Goal: Transaction & Acquisition: Purchase product/service

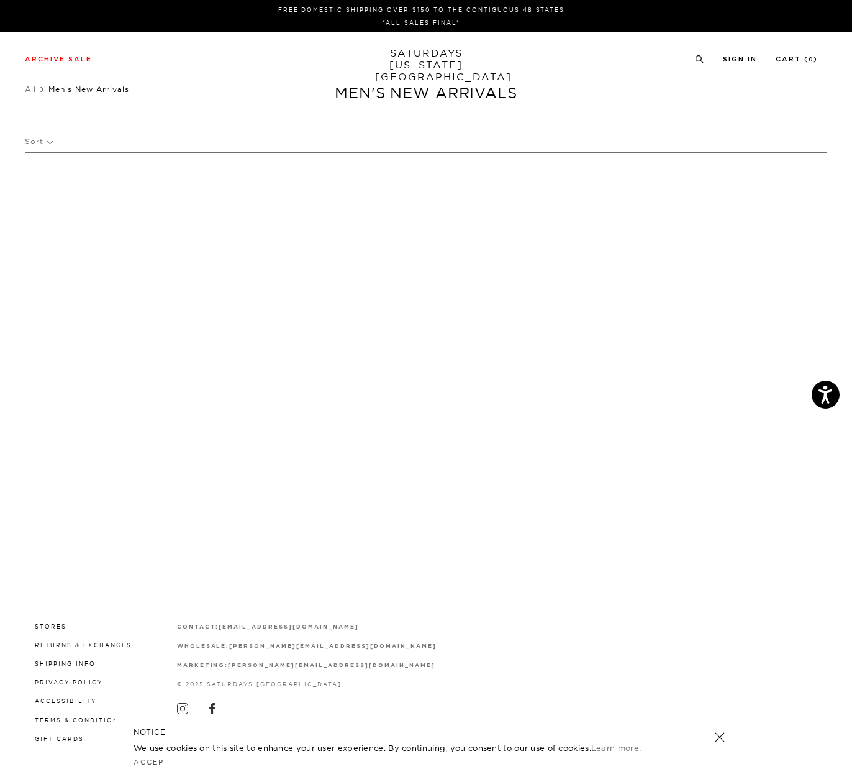
click at [410, 50] on link "SATURDAYS NEW YORK CITY" at bounding box center [426, 64] width 102 height 35
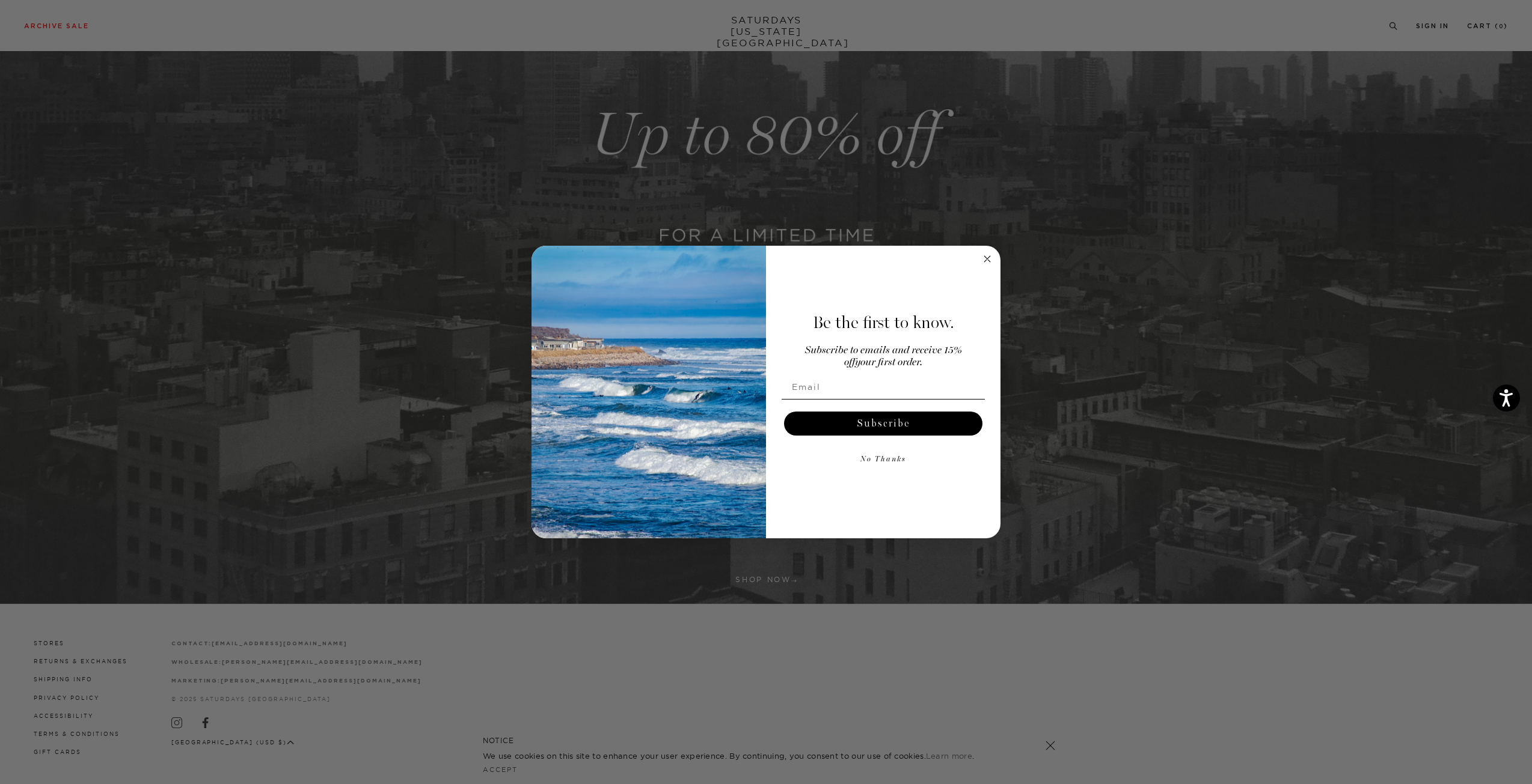
scroll to position [421, 0]
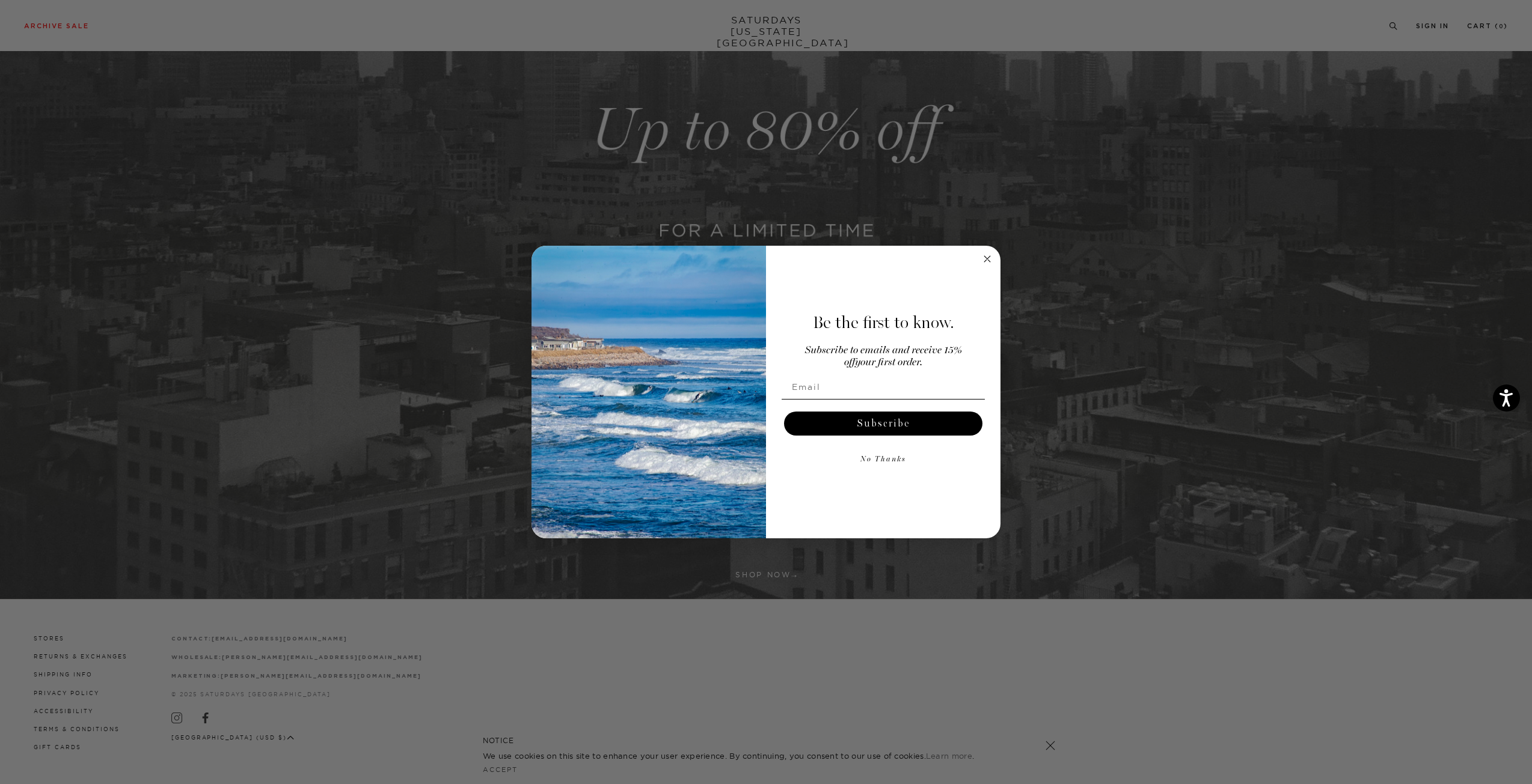
click at [824, 254] on circle "Close dialog" at bounding box center [987, 258] width 14 height 14
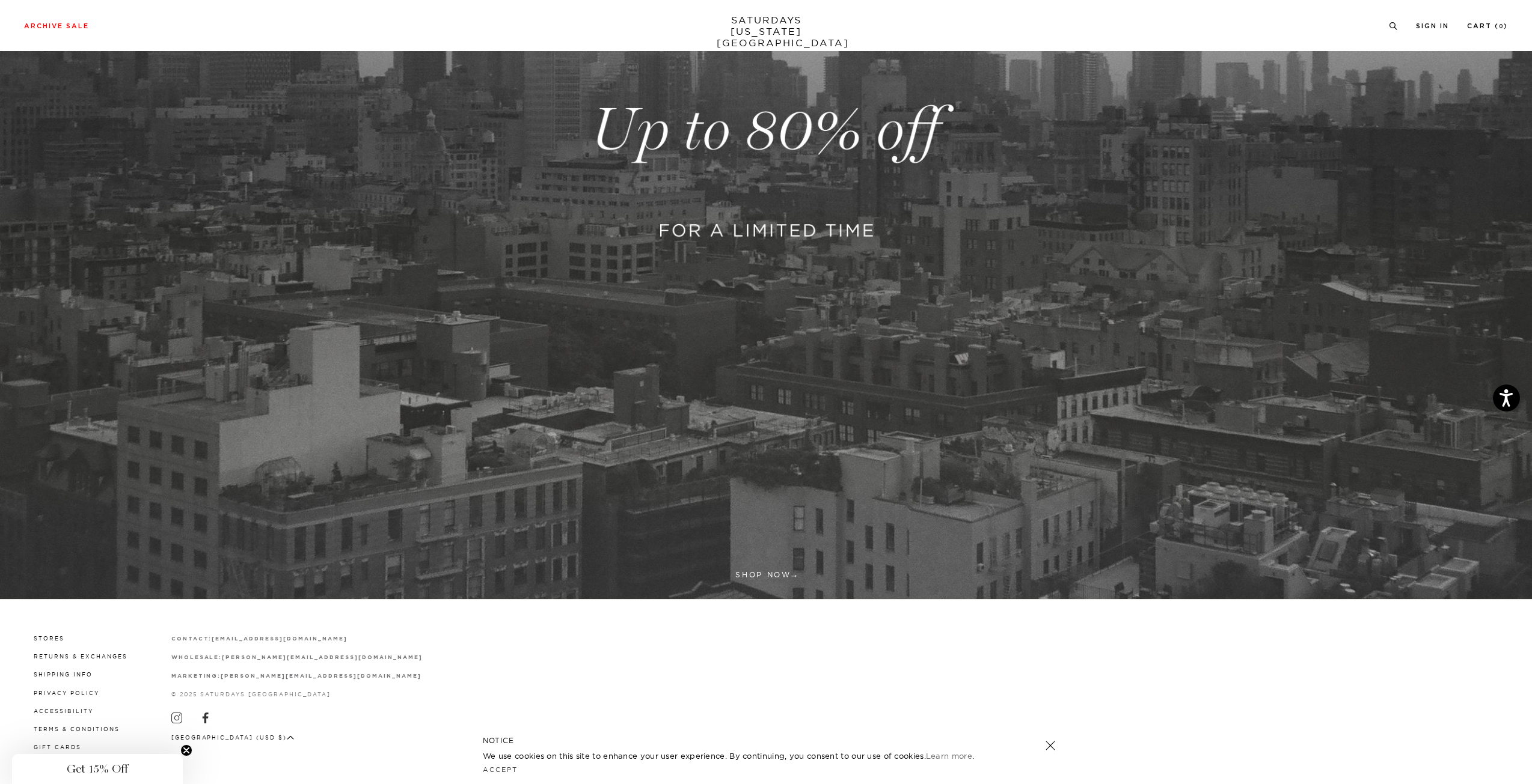
click at [744, 15] on link "SATURDAYS NEW YORK CITY" at bounding box center [766, 31] width 99 height 34
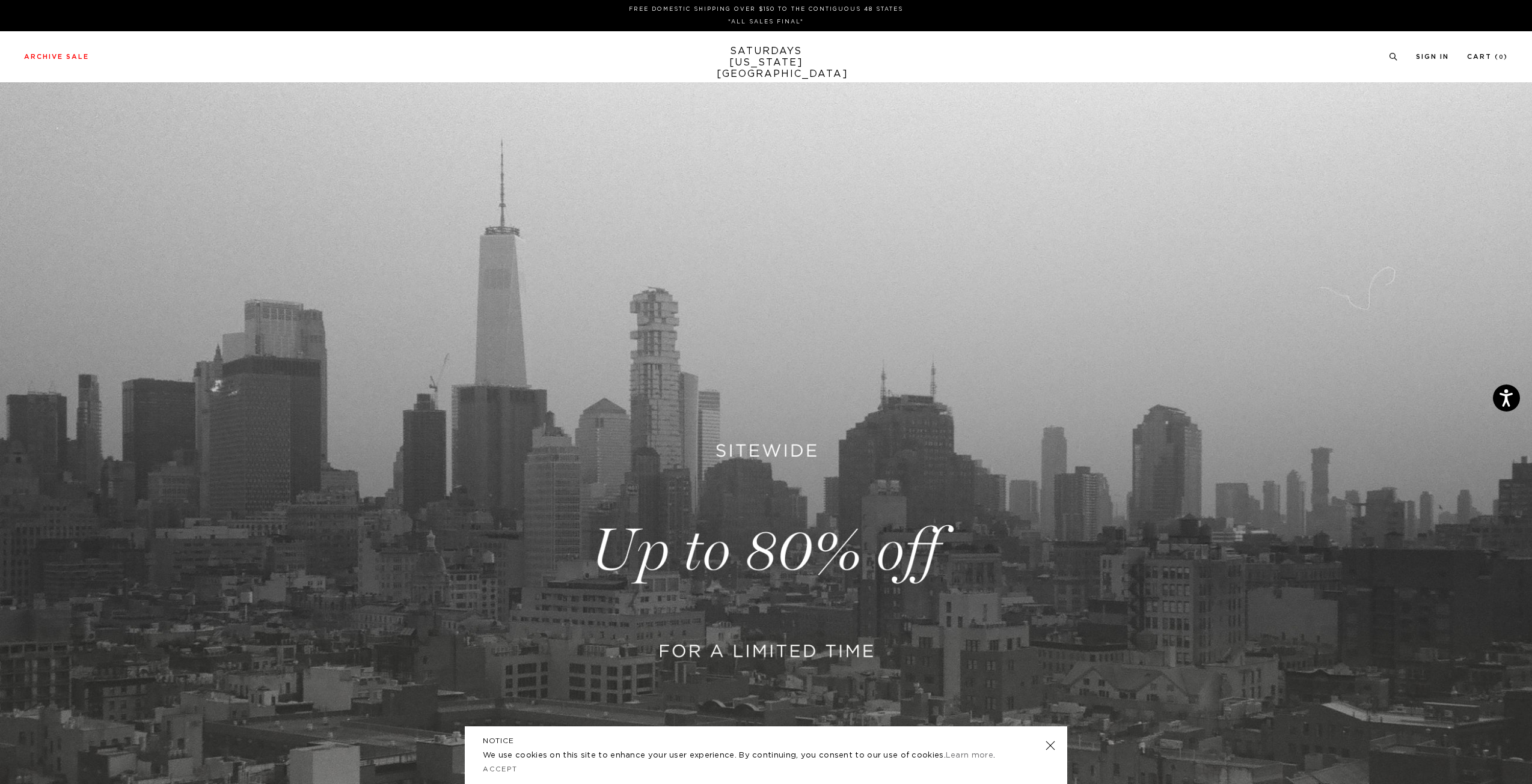
click at [792, 487] on link at bounding box center [766, 551] width 1532 height 937
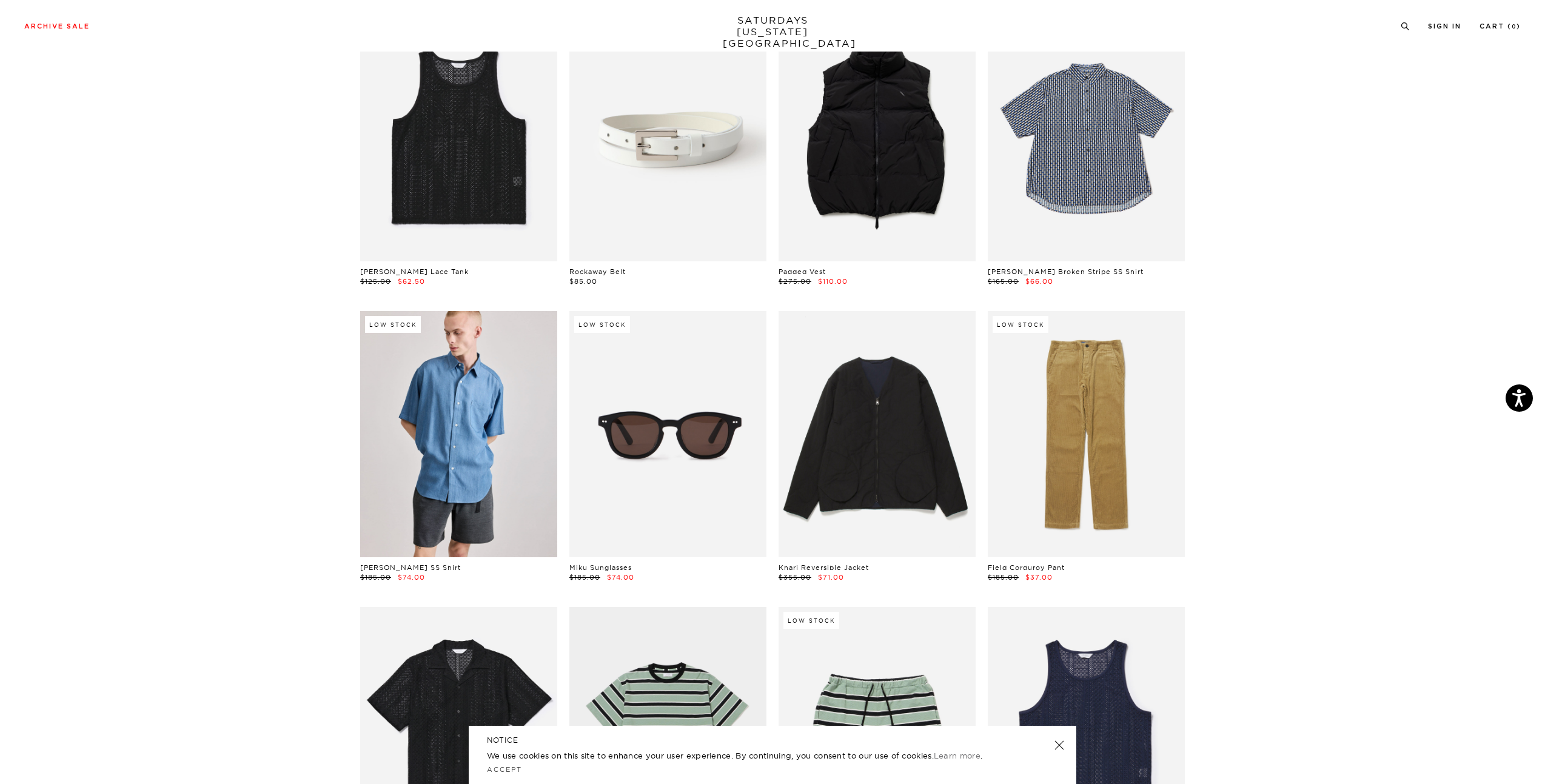
scroll to position [546, 0]
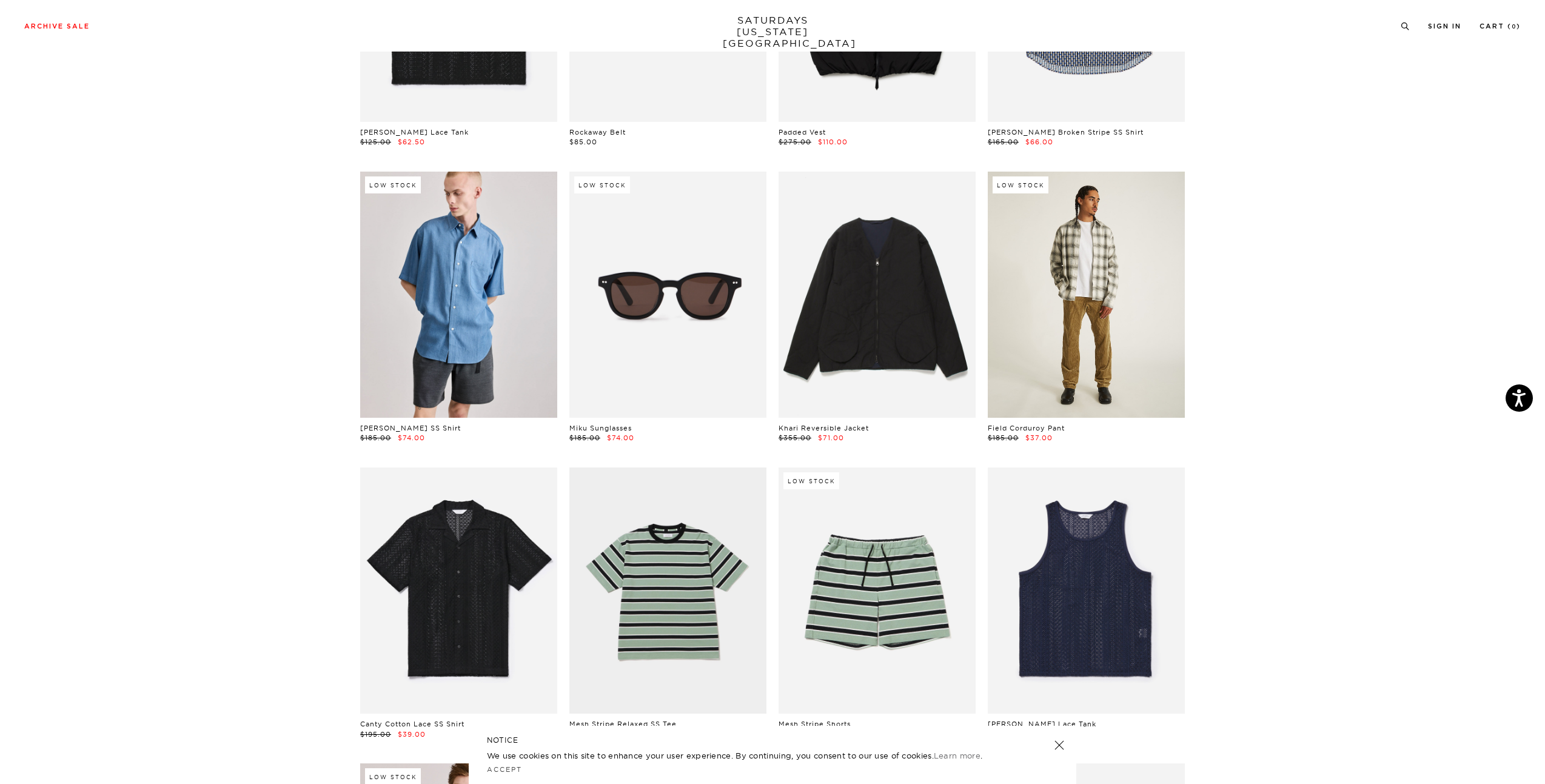
click at [1015, 289] on link at bounding box center [1086, 295] width 197 height 246
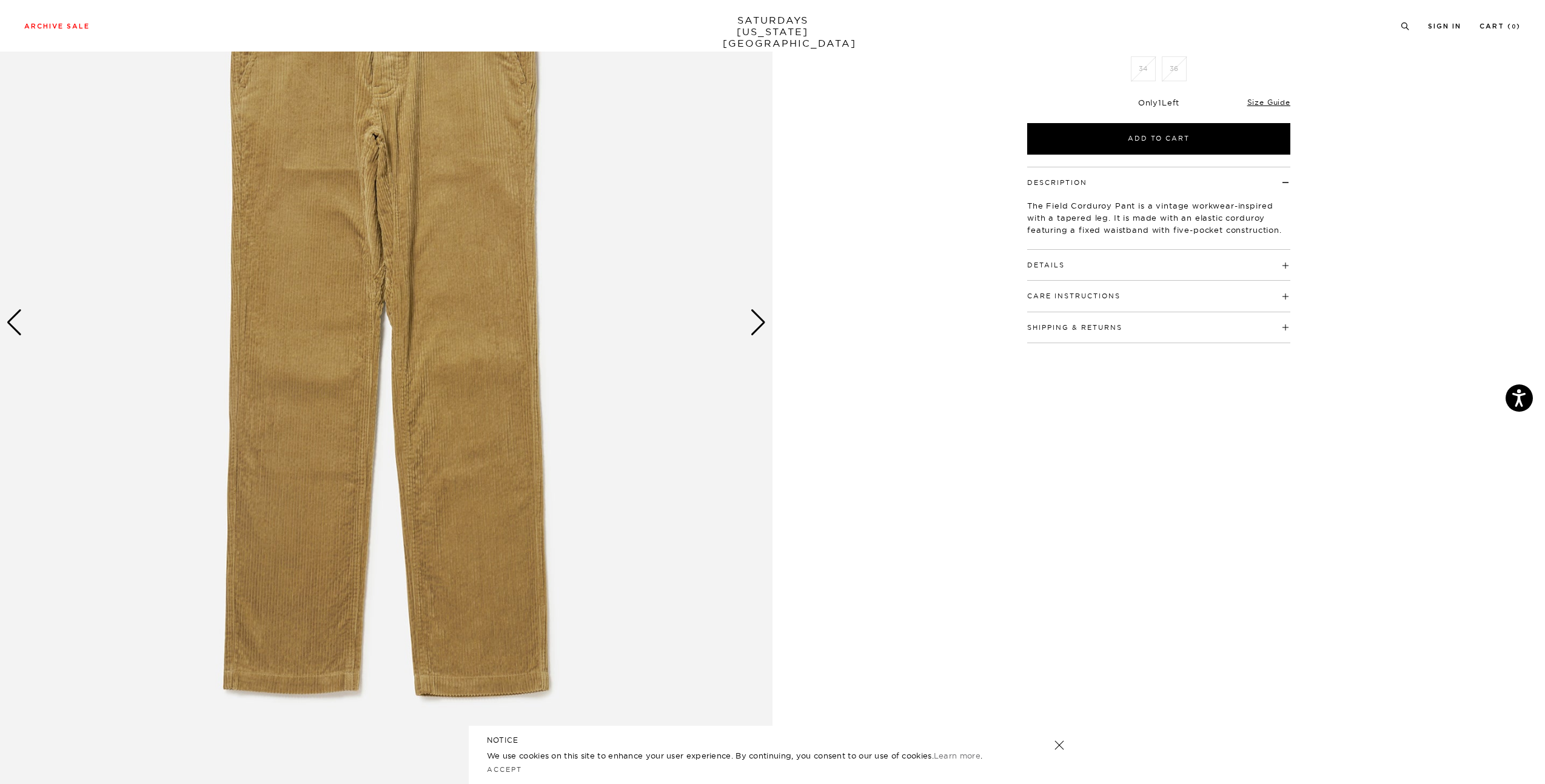
scroll to position [242, 0]
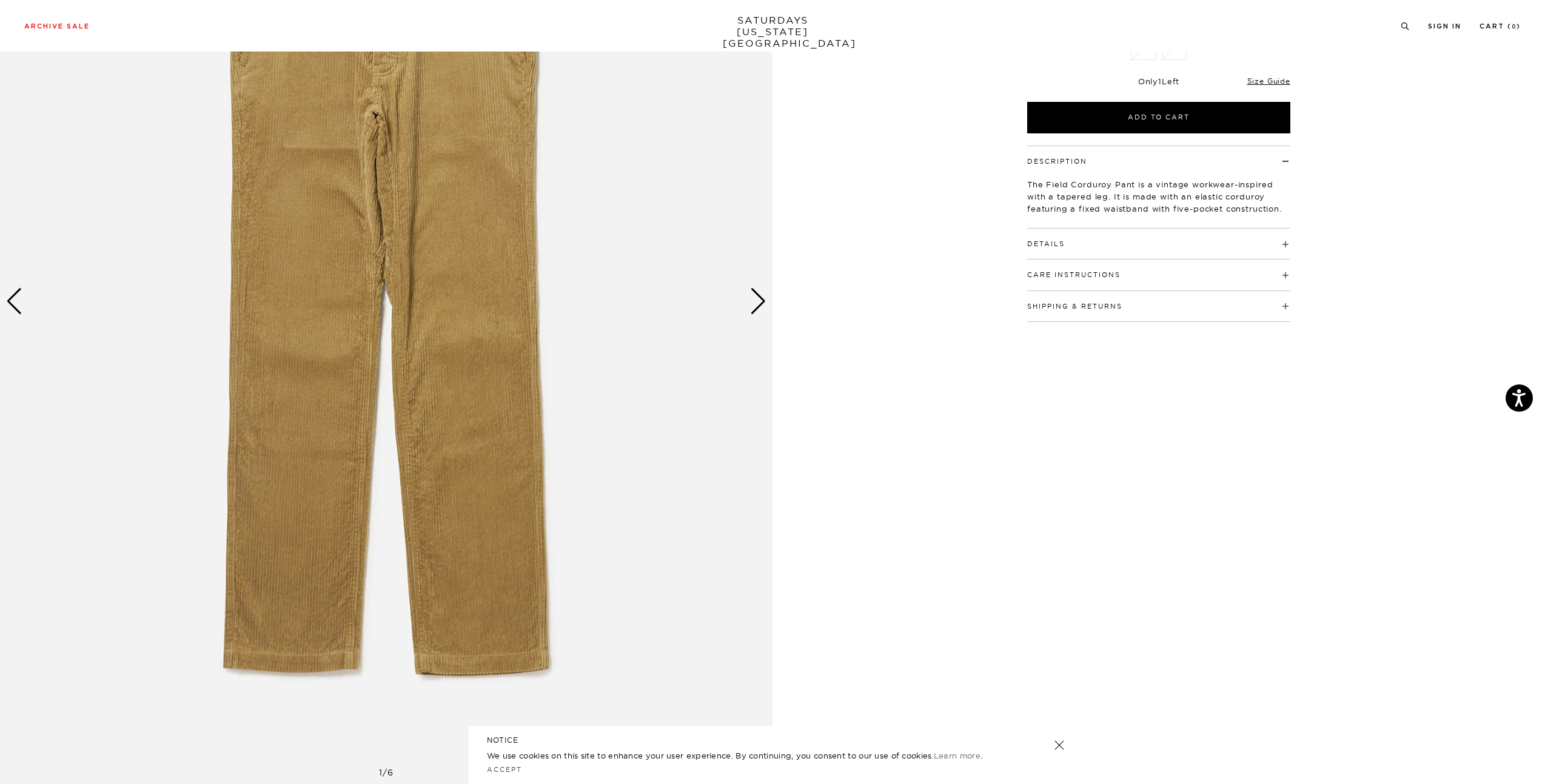
click at [761, 303] on div "Next slide" at bounding box center [758, 301] width 17 height 26
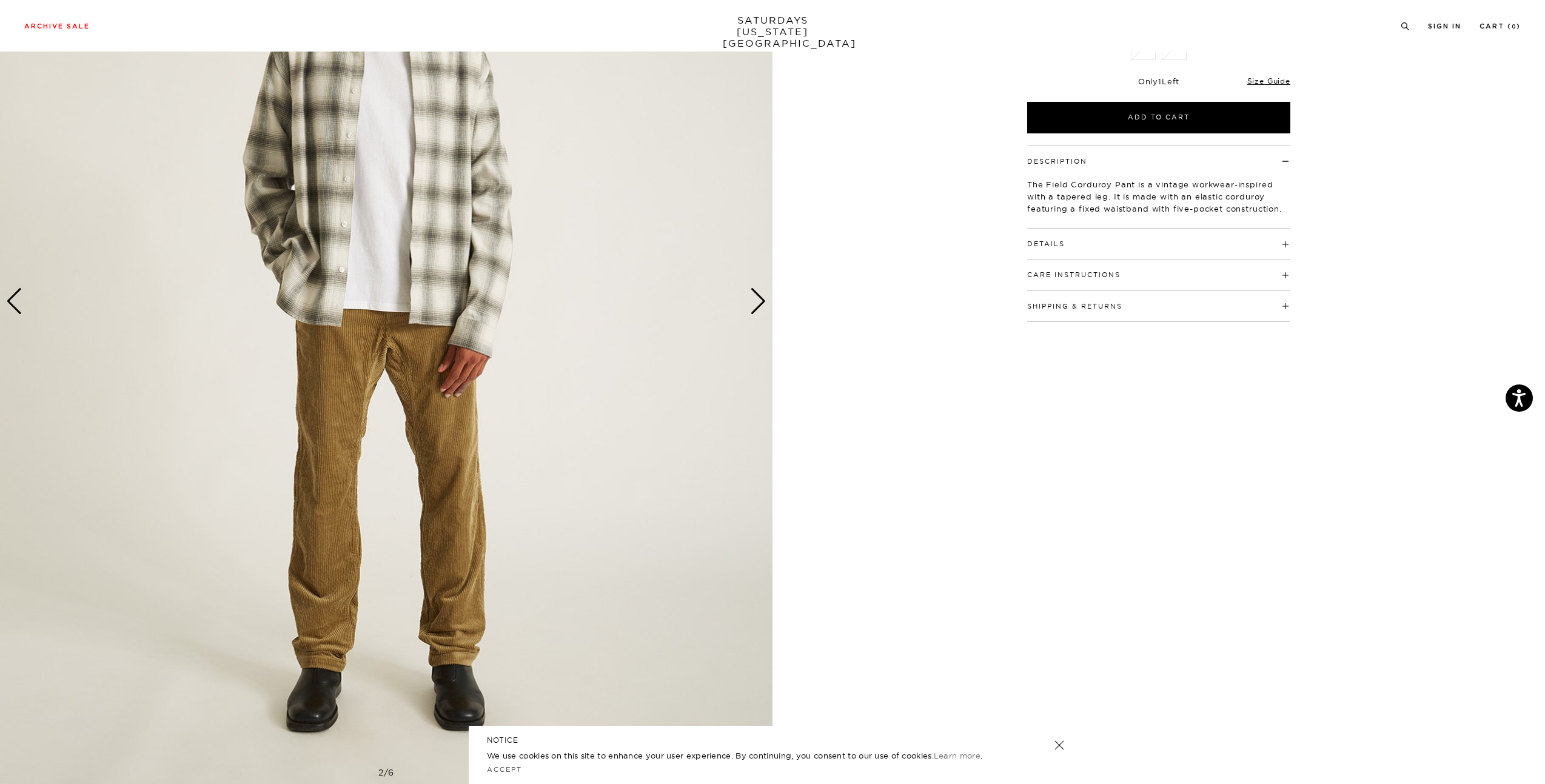
click at [761, 303] on div "Next slide" at bounding box center [758, 301] width 17 height 26
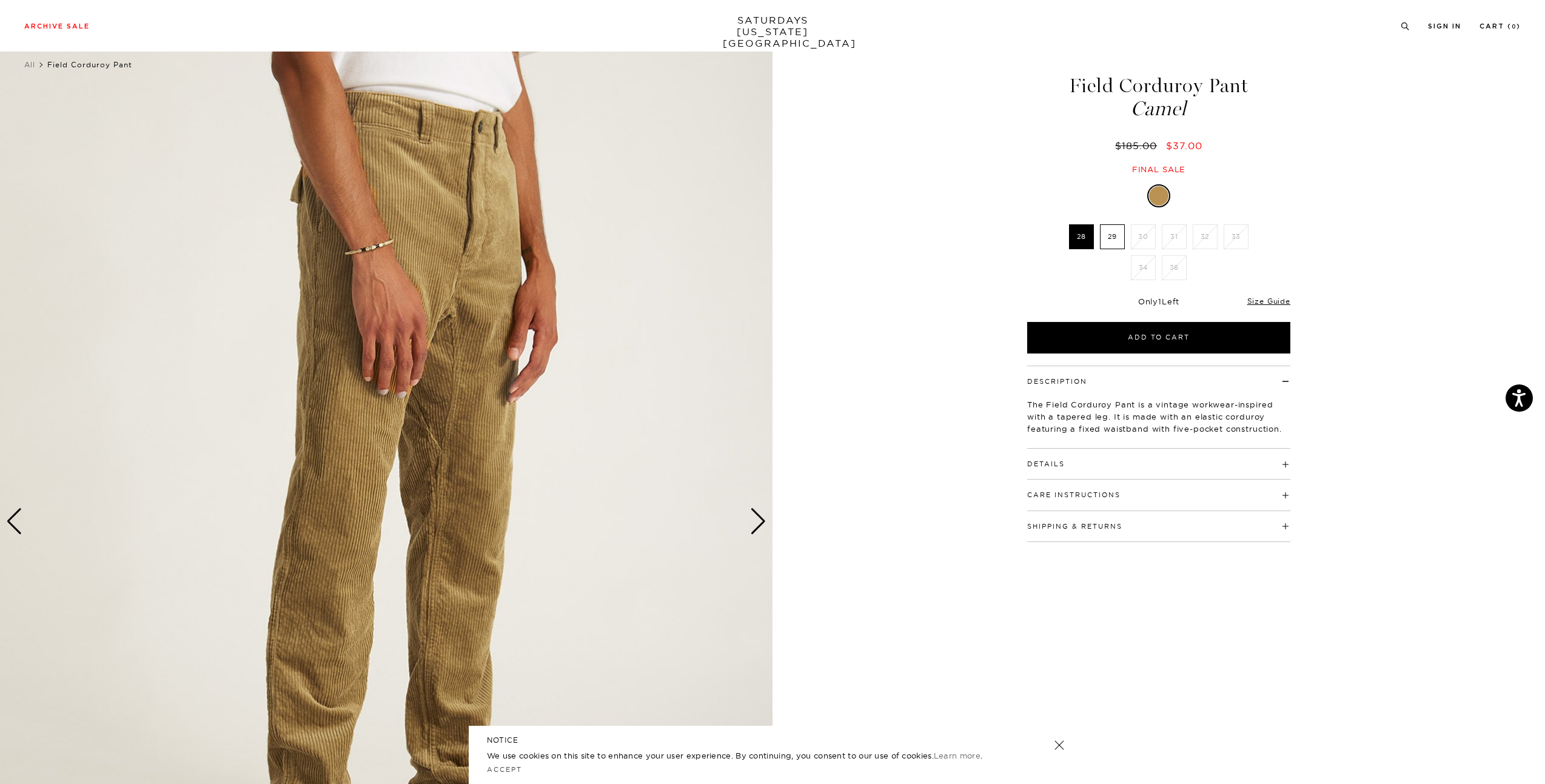
scroll to position [0, 0]
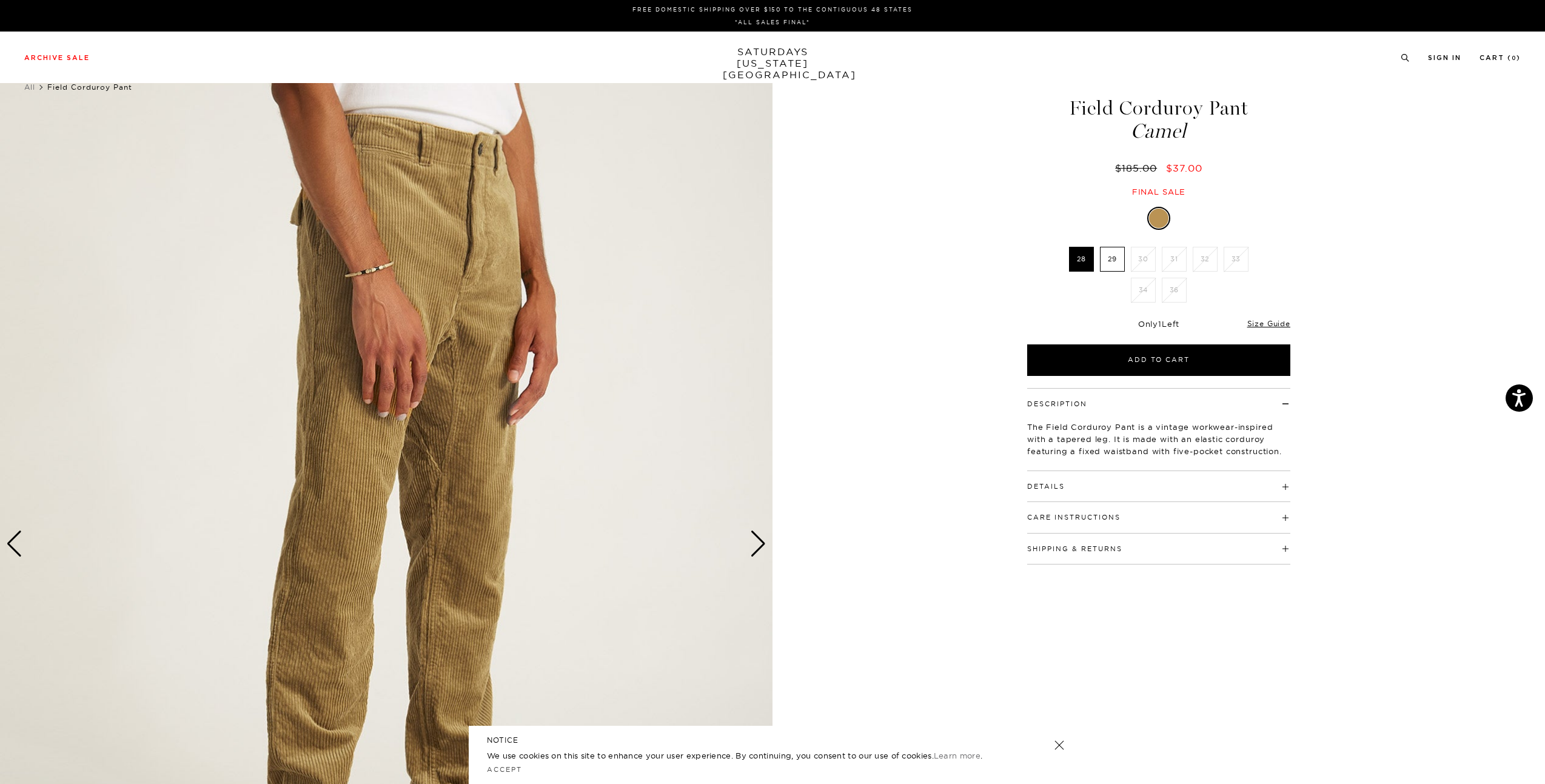
click at [1117, 260] on label "29" at bounding box center [1111, 259] width 24 height 24
click at [0, 0] on input "29" at bounding box center [0, 0] width 0 height 0
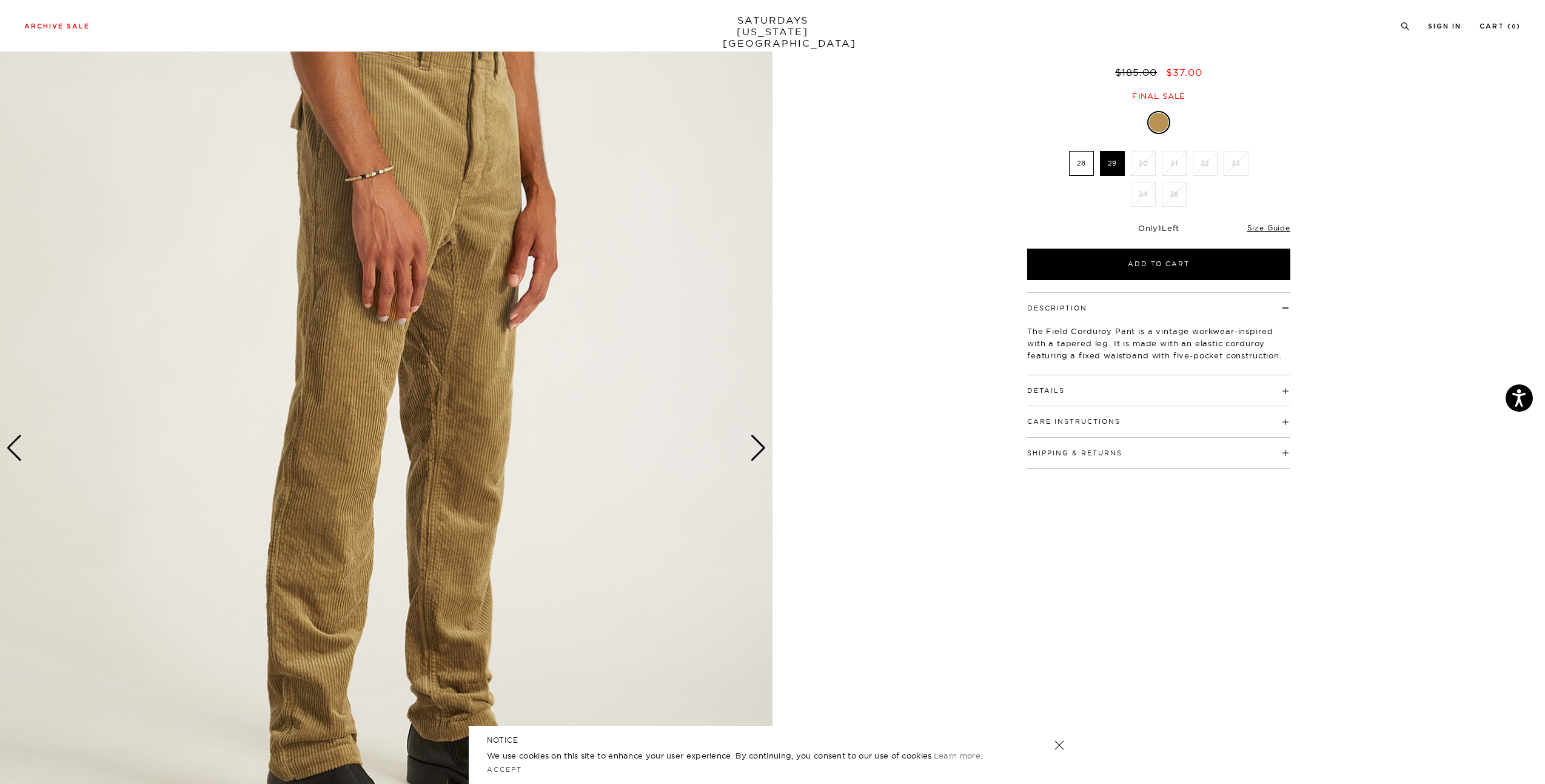
scroll to position [121, 0]
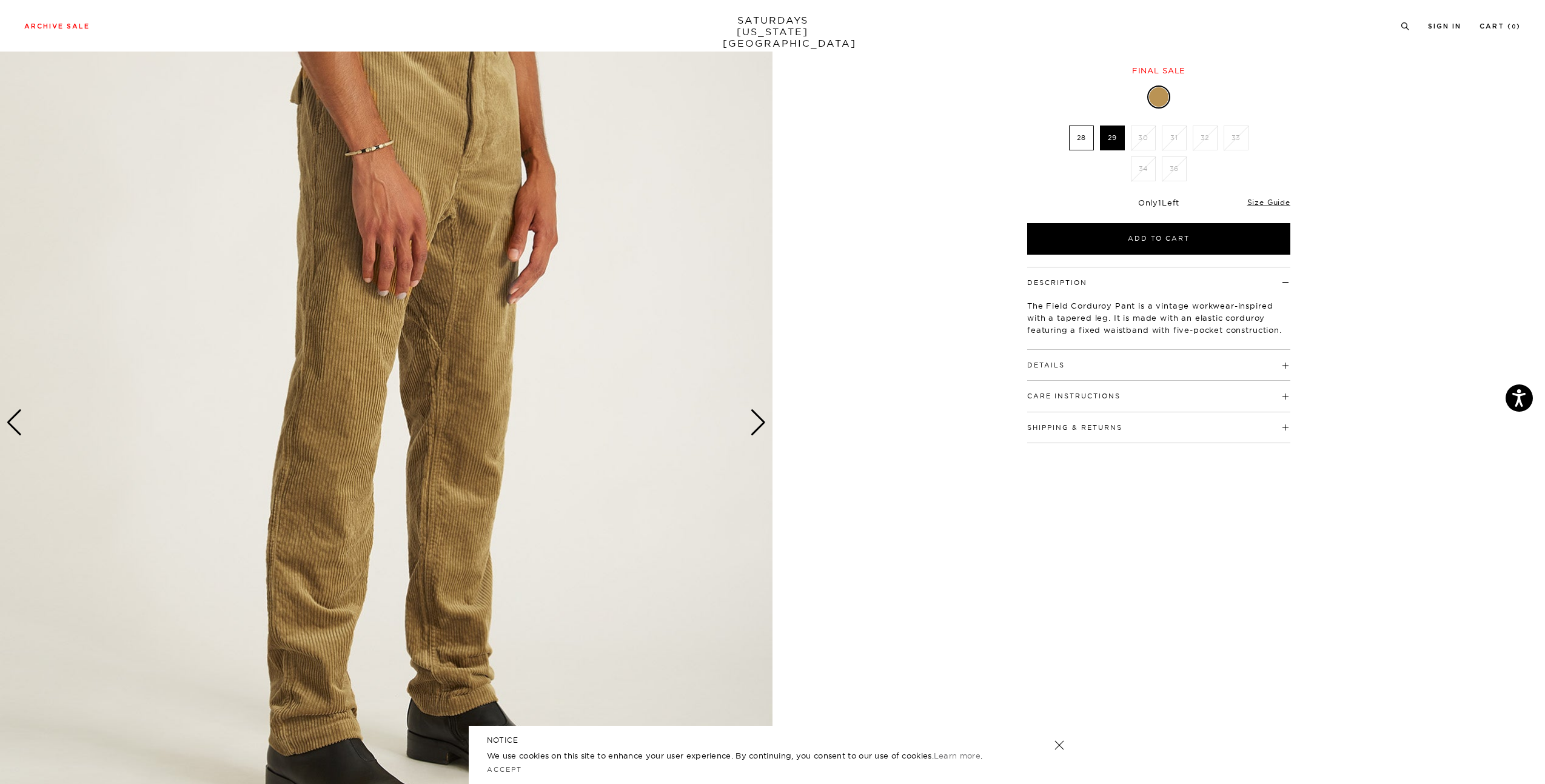
click at [1138, 368] on h4 "Details" at bounding box center [1158, 359] width 263 height 20
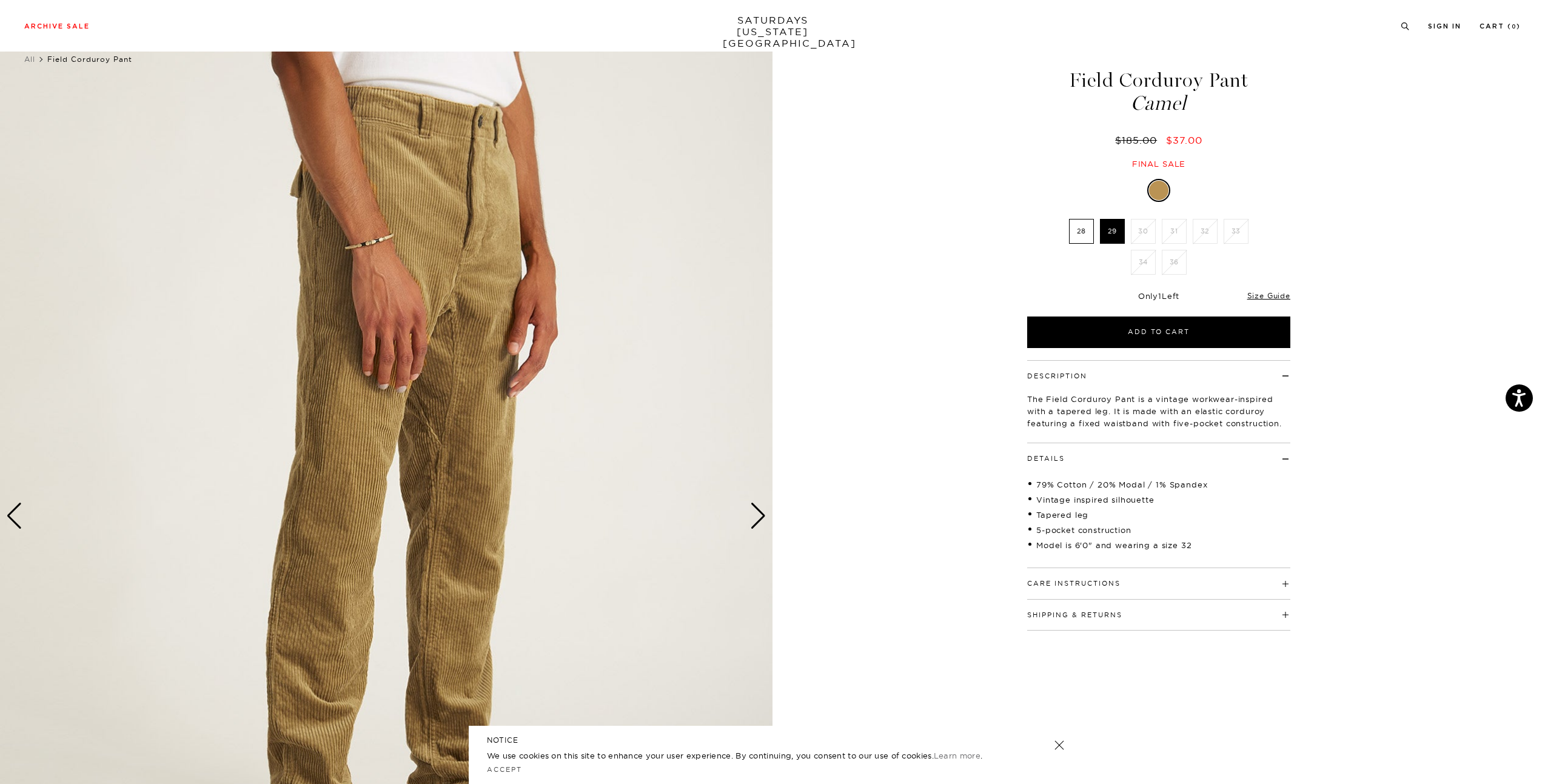
scroll to position [0, 0]
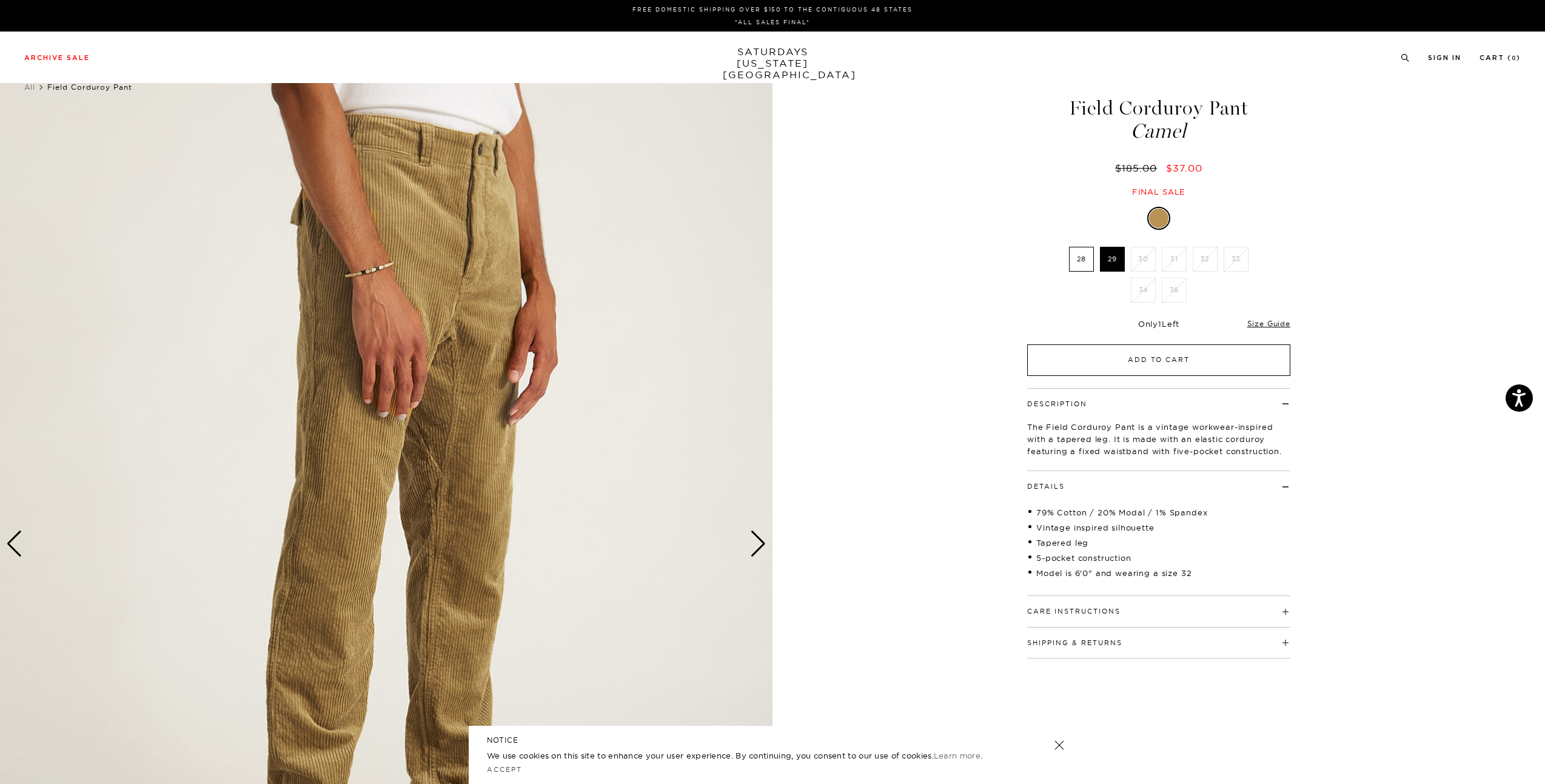
click at [1174, 368] on button "Add to Cart" at bounding box center [1158, 360] width 263 height 31
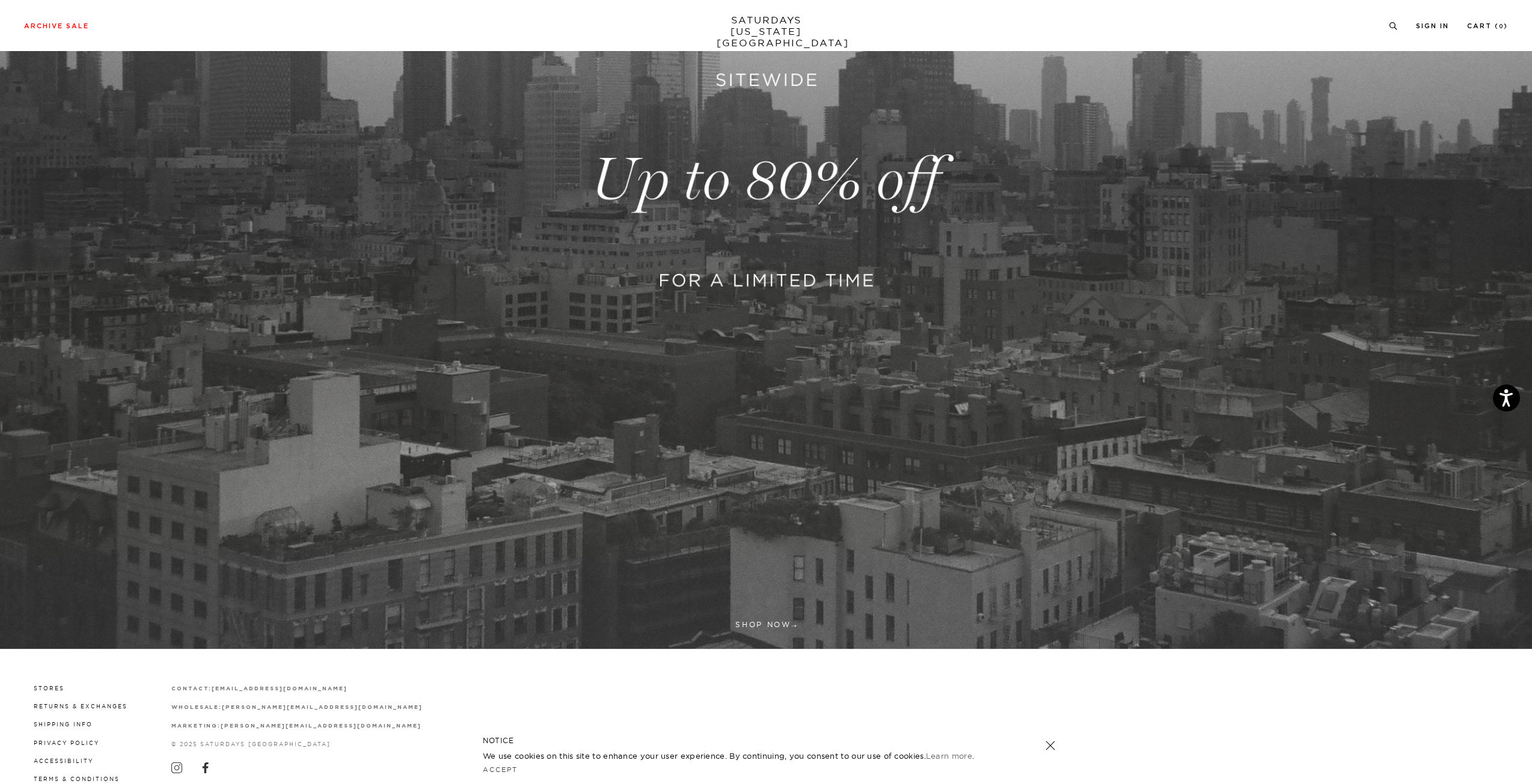
scroll to position [360, 0]
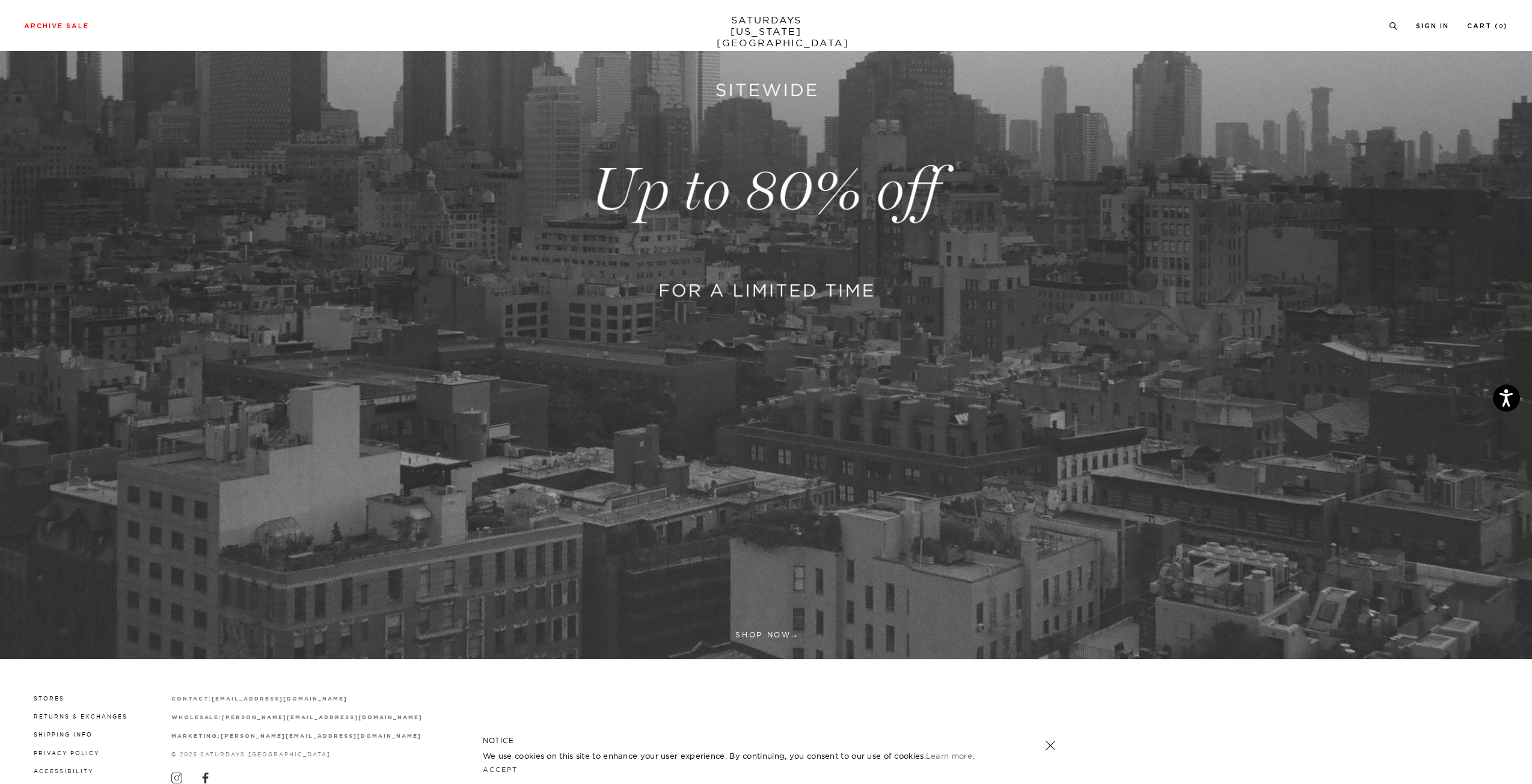
click at [777, 170] on link at bounding box center [766, 191] width 1532 height 937
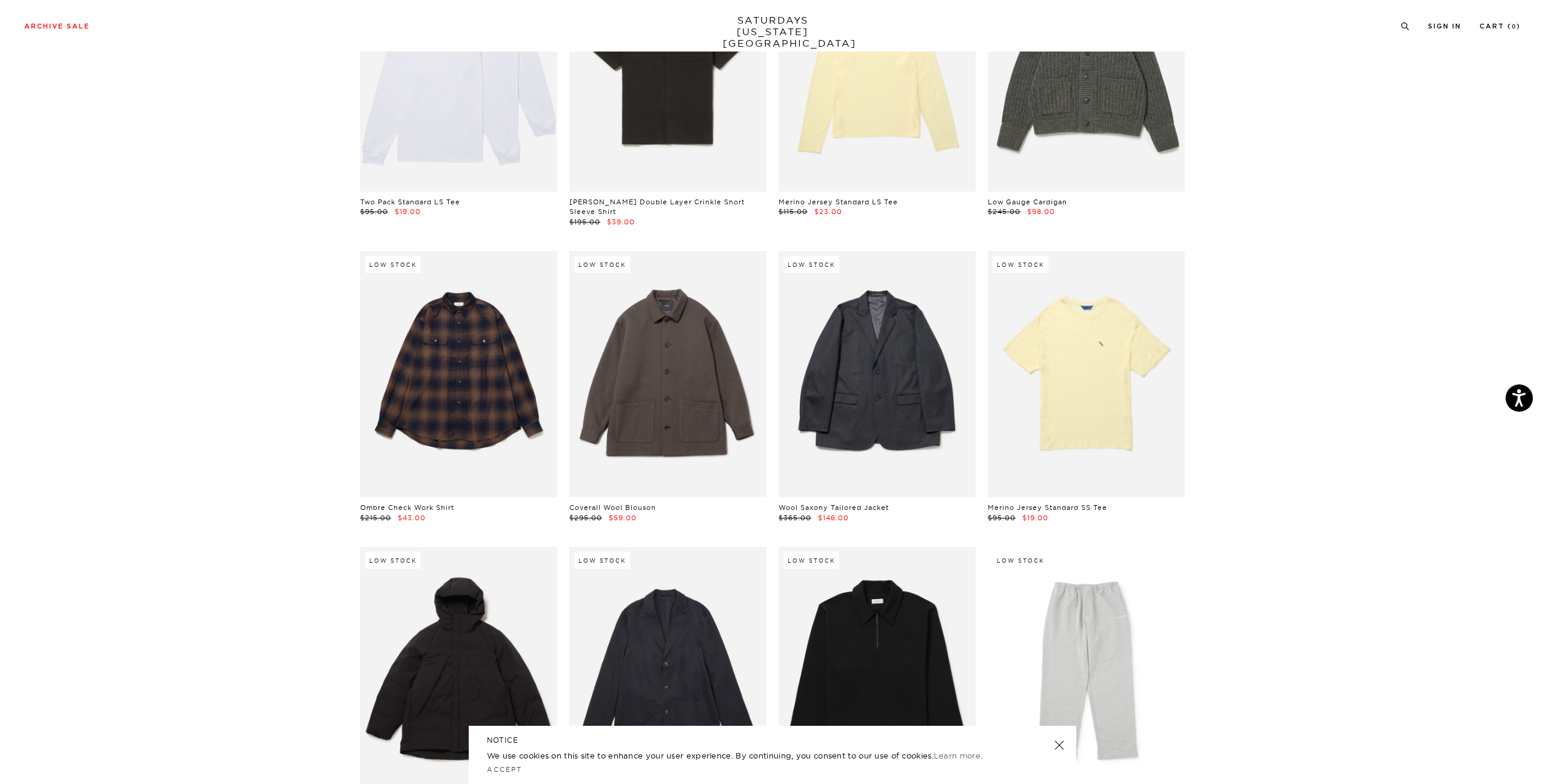
scroll to position [16910, 0]
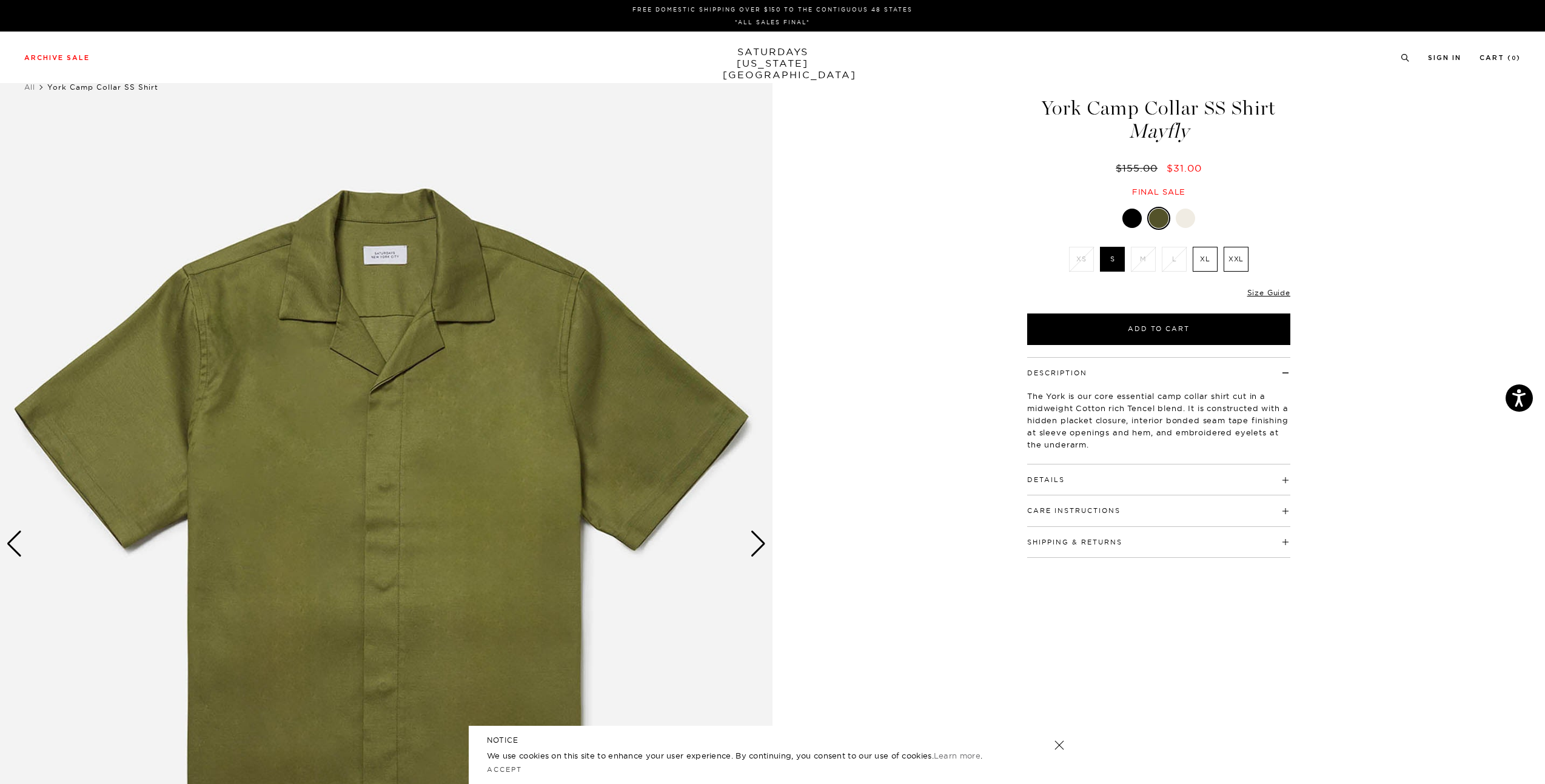
click at [755, 535] on div "Next slide" at bounding box center [758, 543] width 17 height 26
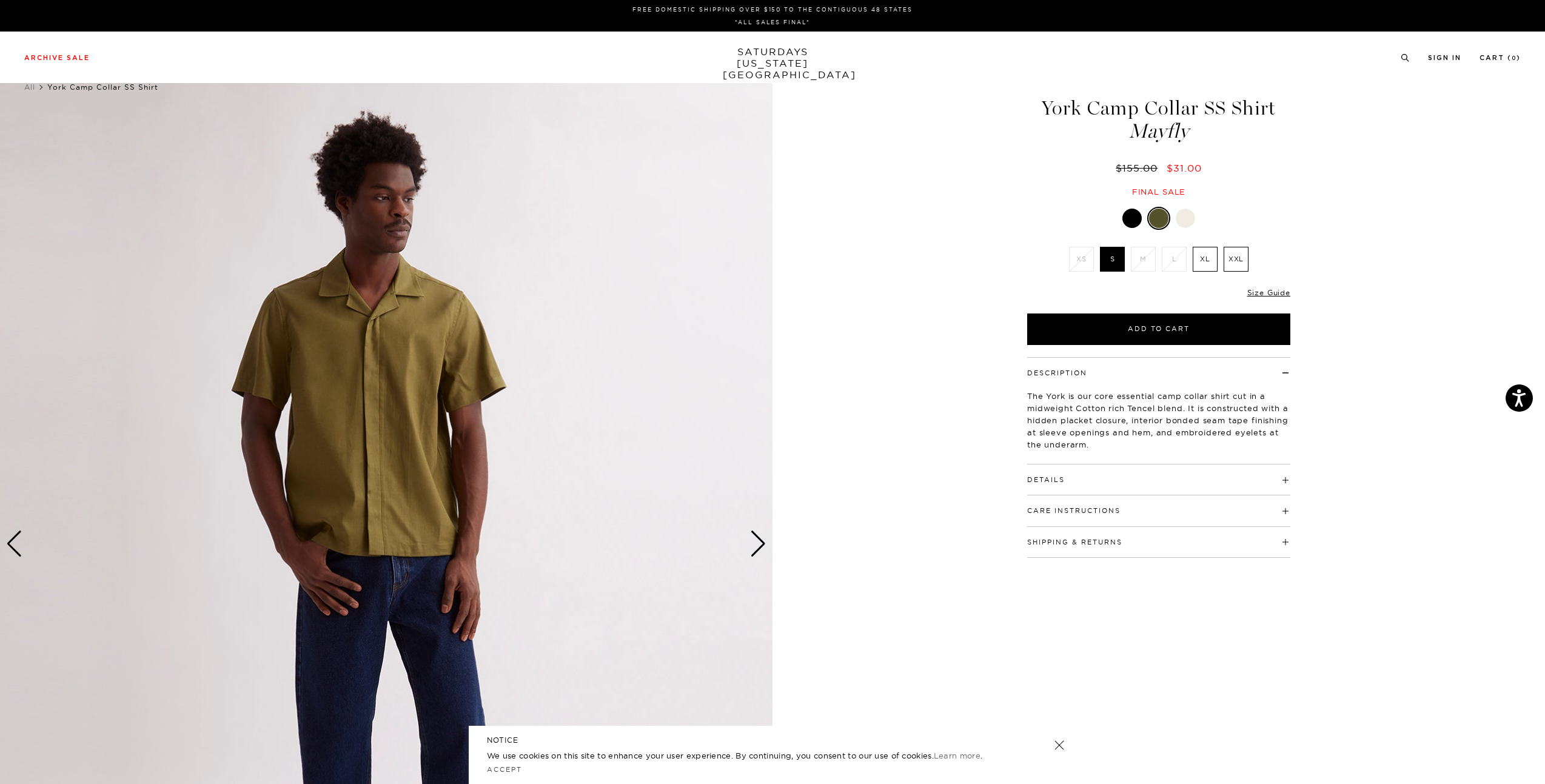
click at [1171, 506] on h4 "Care Instructions" at bounding box center [1158, 505] width 263 height 20
click at [1207, 626] on h4 "Shipping & Returns" at bounding box center [1158, 631] width 263 height 20
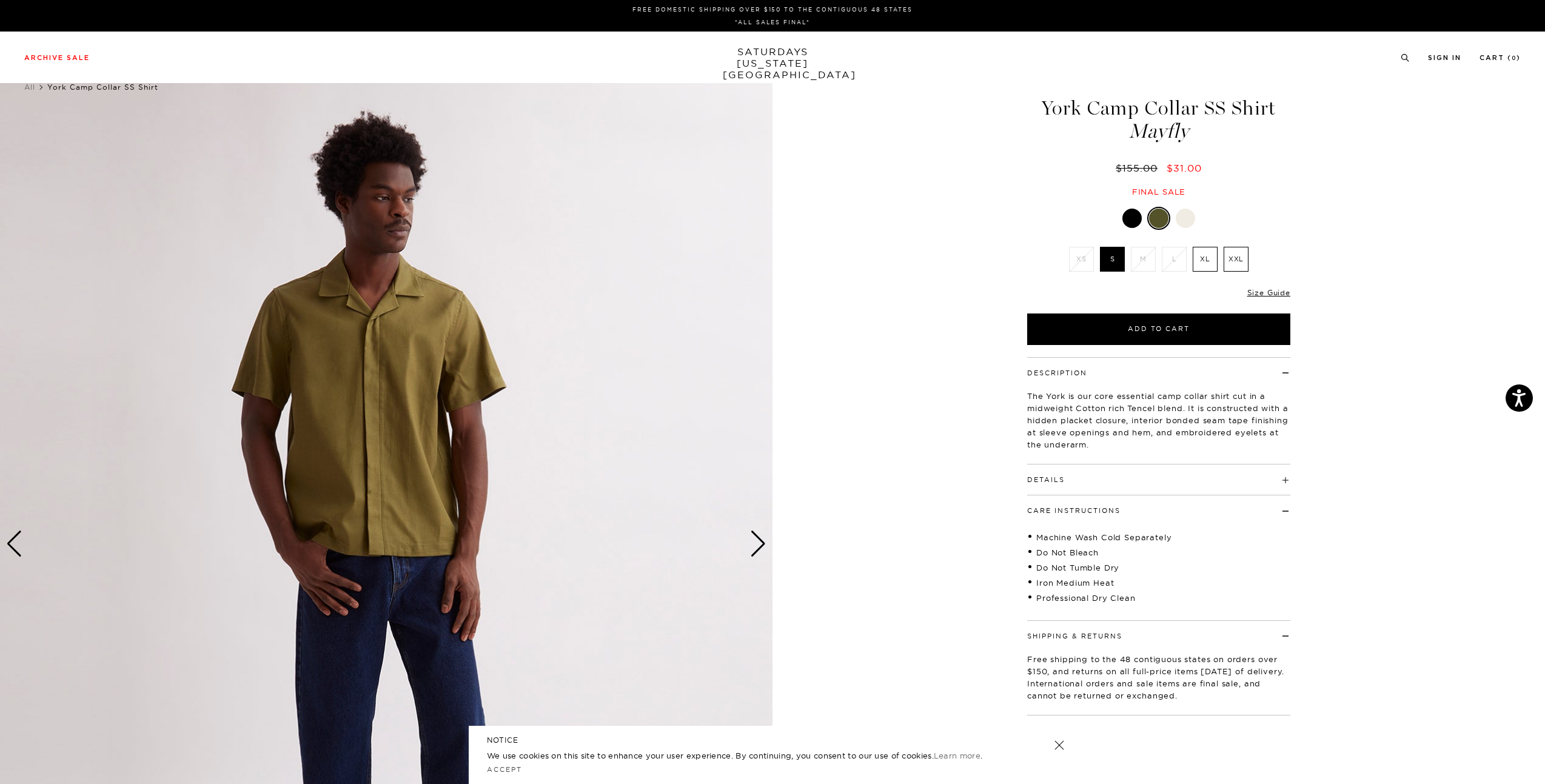
click at [1144, 468] on h4 "Details" at bounding box center [1158, 475] width 263 height 20
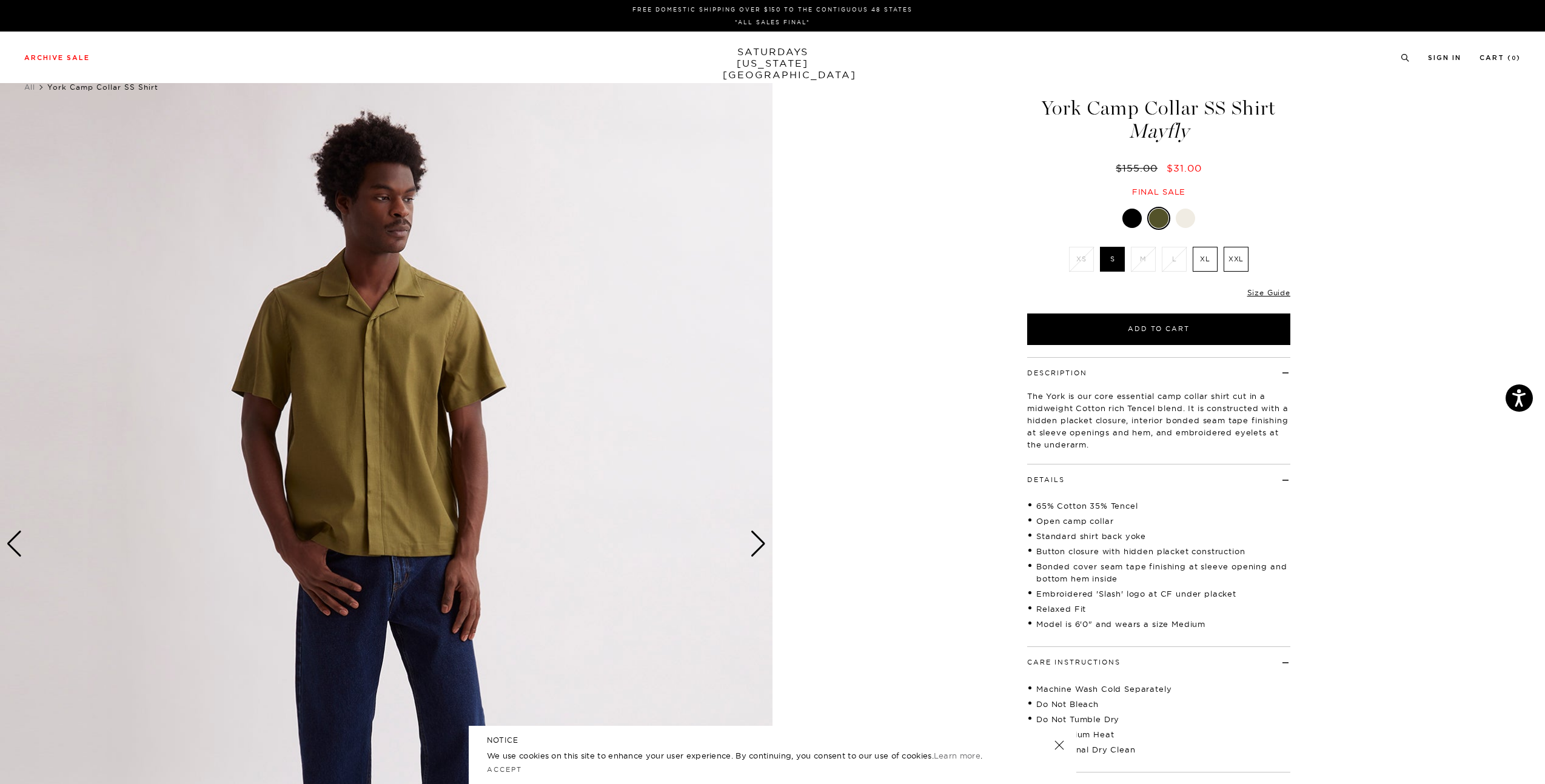
click at [760, 541] on div "Next slide" at bounding box center [758, 543] width 17 height 26
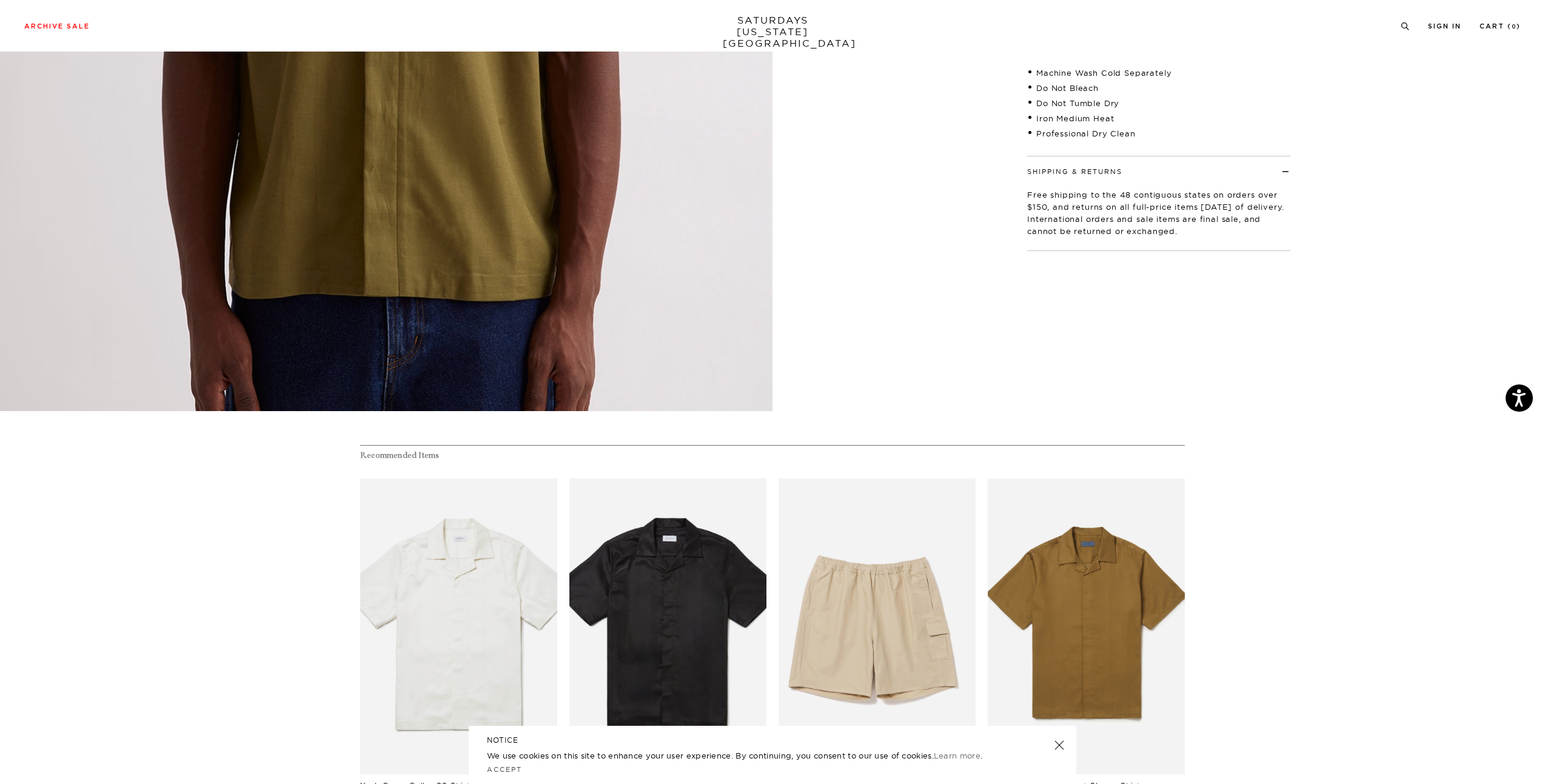
scroll to position [727, 0]
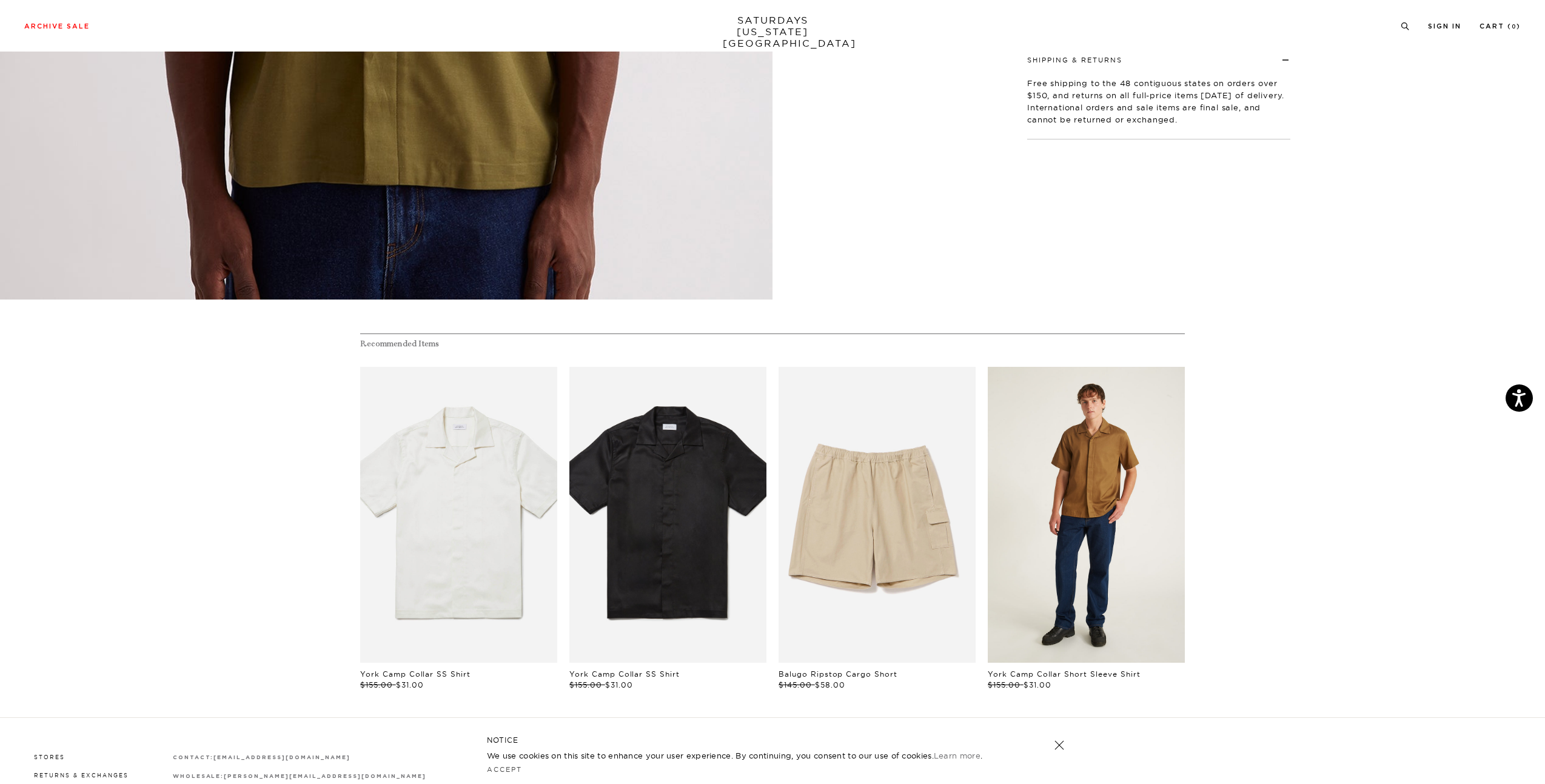
click at [1058, 478] on link "files/MF2420SS02-CAMEL_03_1.jpg" at bounding box center [1086, 515] width 197 height 296
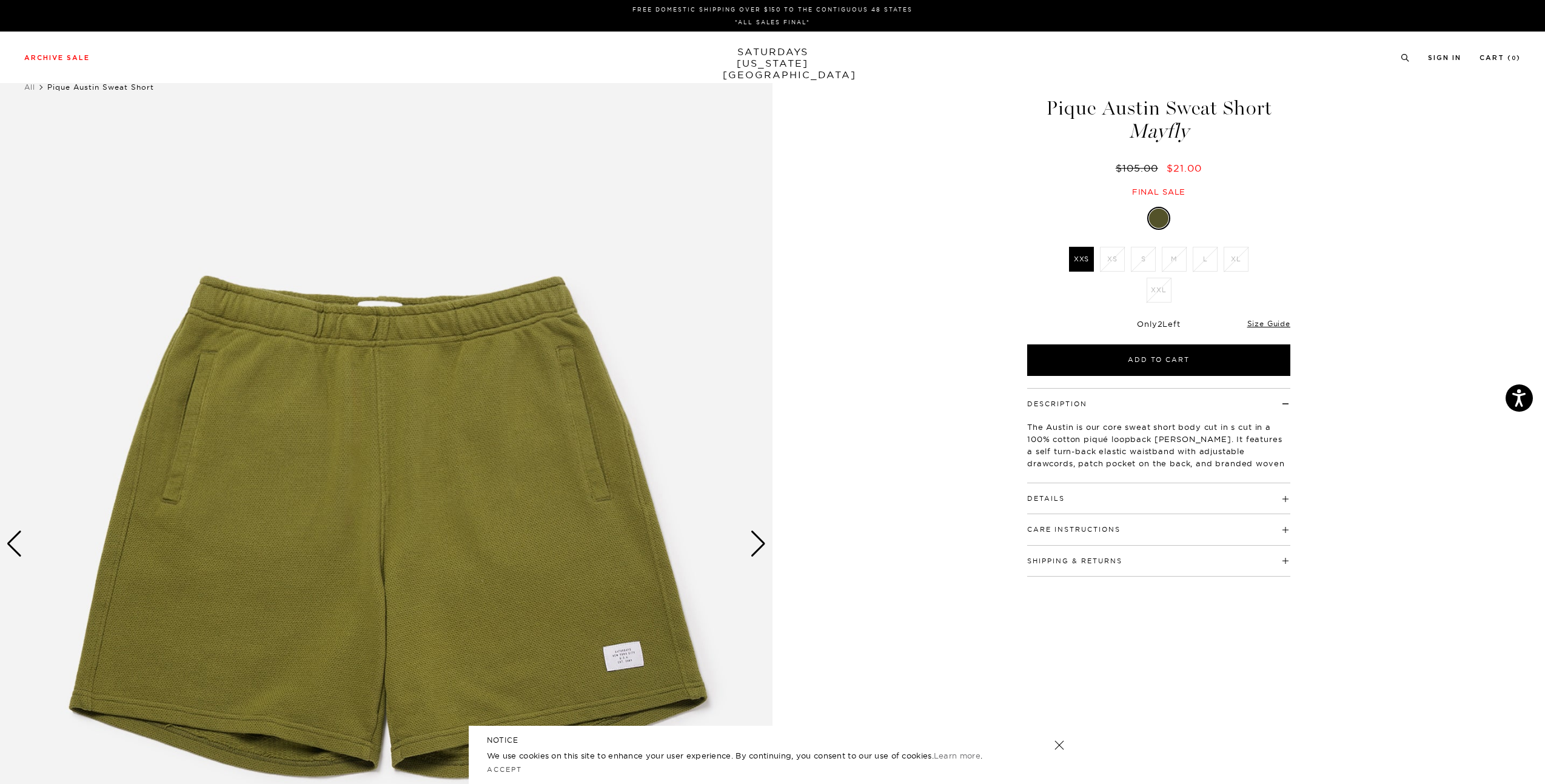
click at [757, 552] on div "Next slide" at bounding box center [758, 543] width 17 height 26
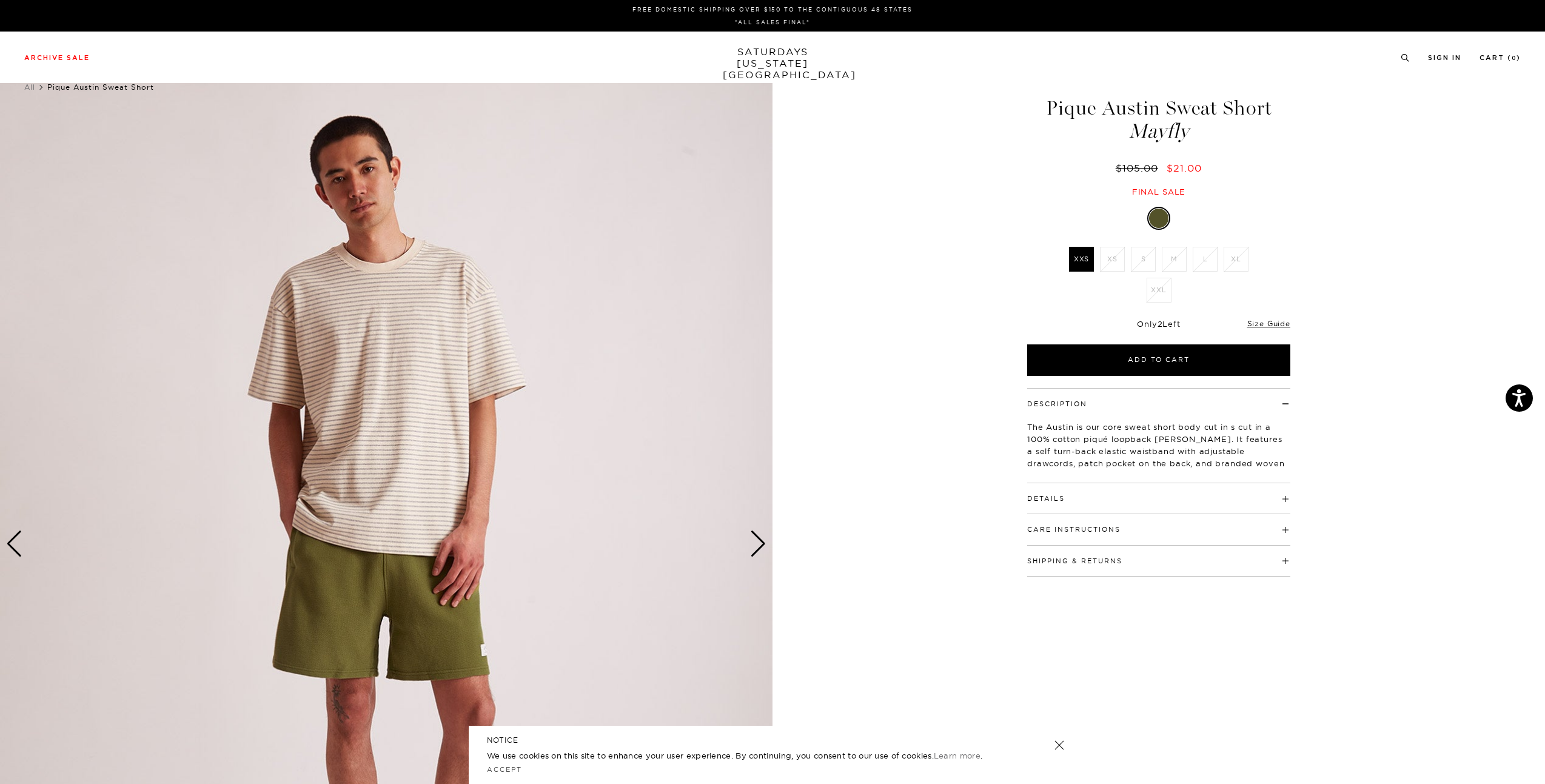
click at [1081, 488] on h4 "Details" at bounding box center [1158, 493] width 263 height 20
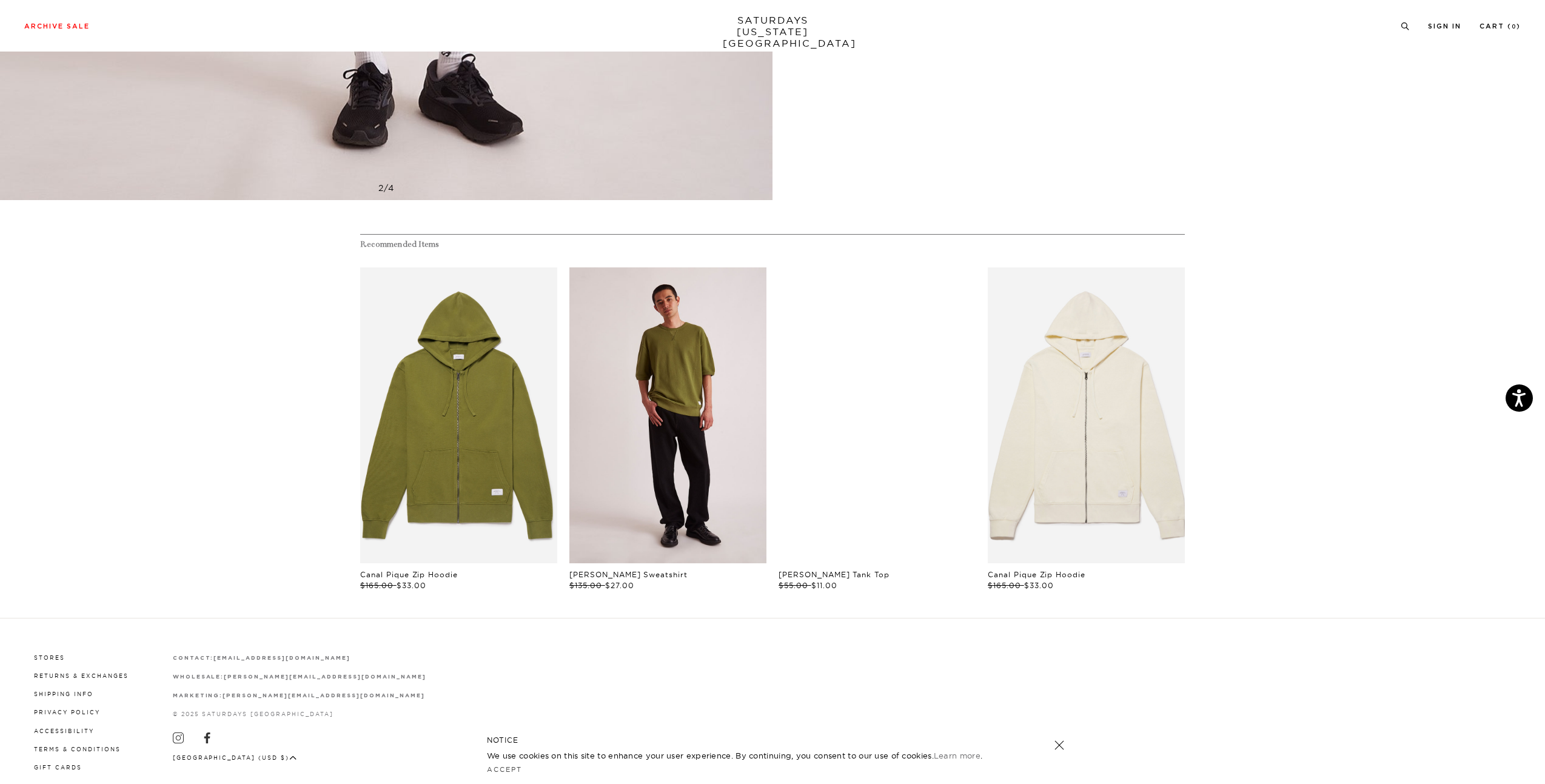
scroll to position [847, 0]
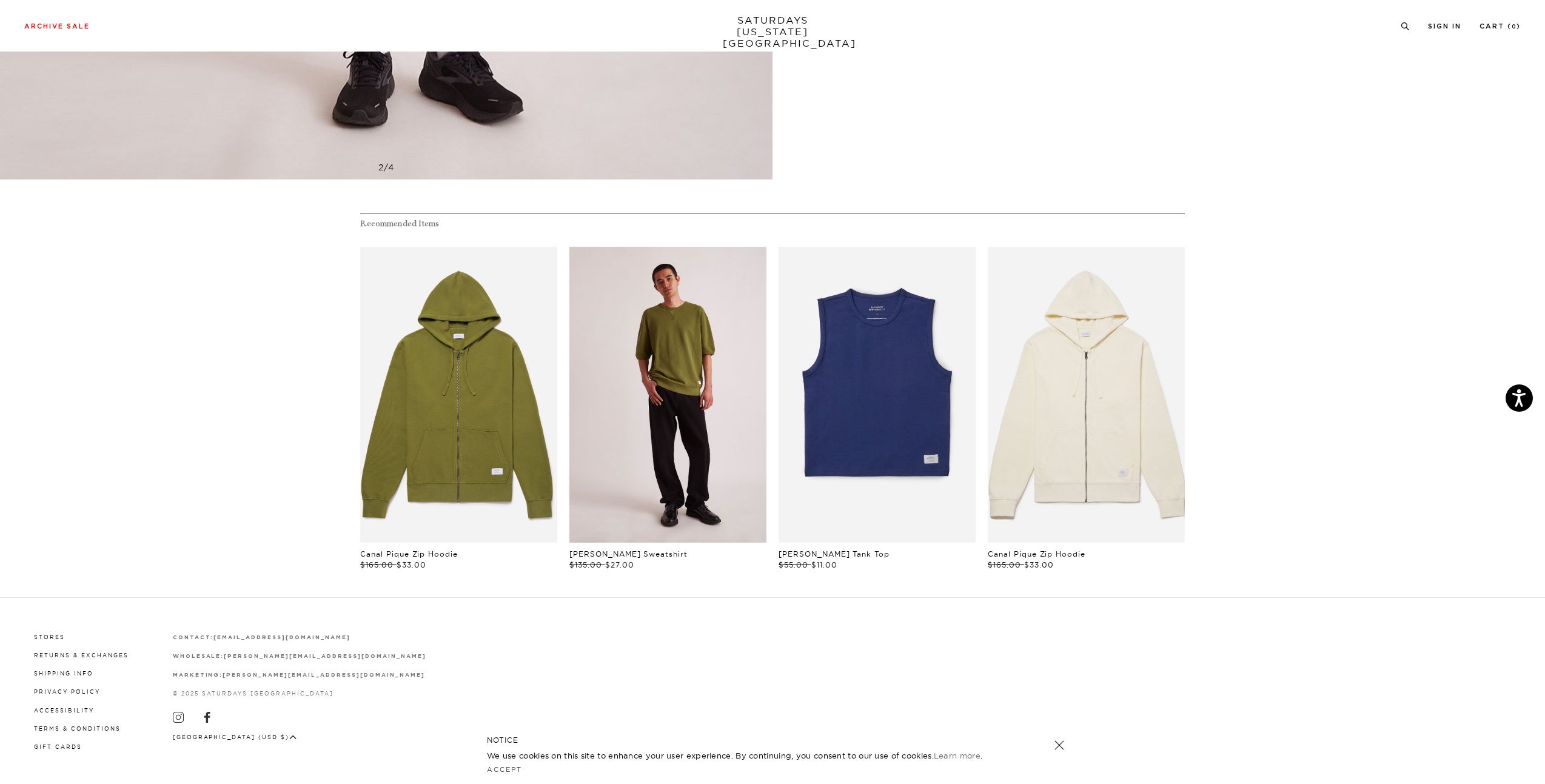
click at [685, 383] on link "files/U22428CN01-MAYFLY_03_1.jpg" at bounding box center [668, 394] width 197 height 296
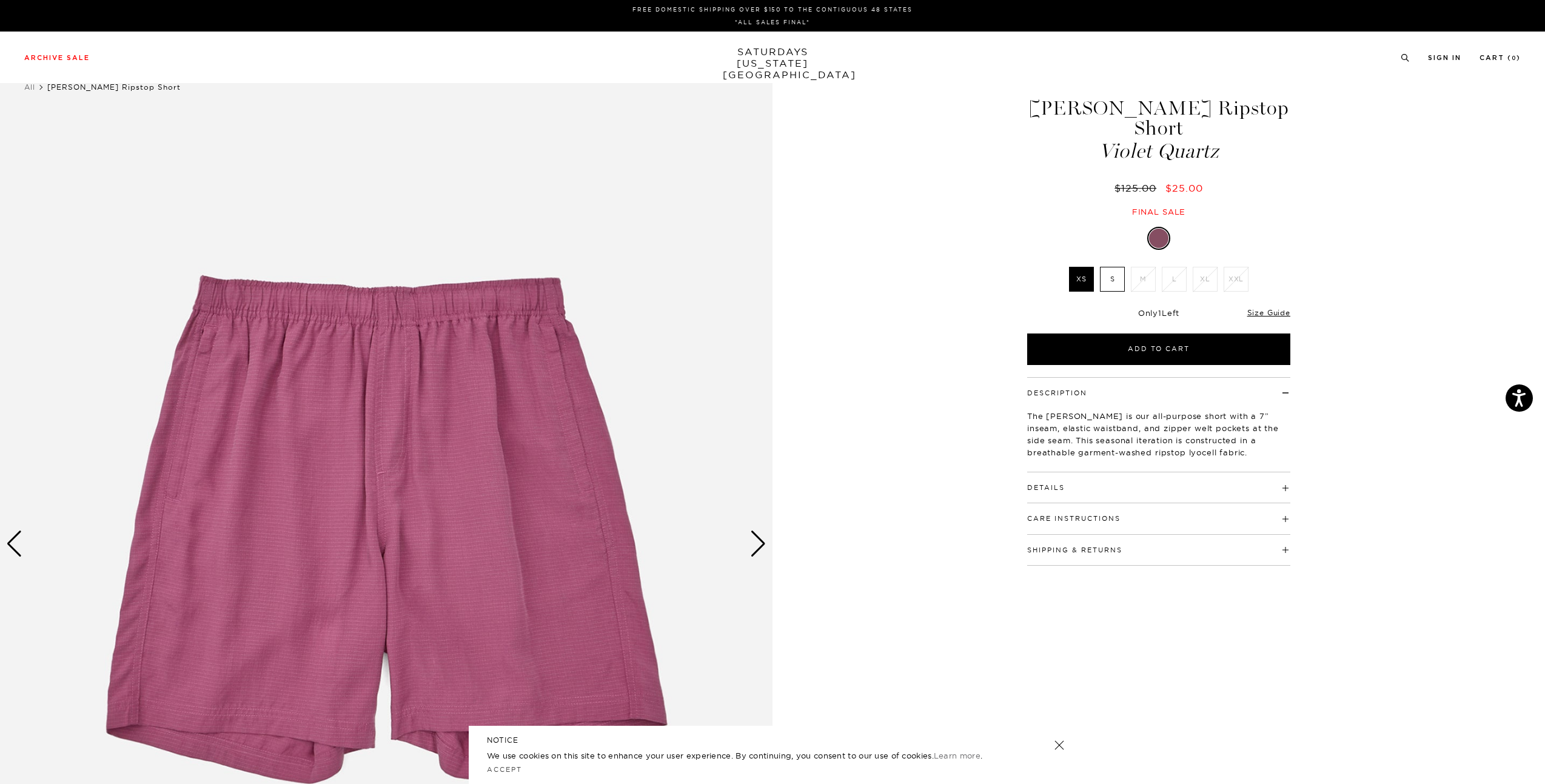
click at [906, 245] on div "1 / 5" at bounding box center [772, 544] width 1545 height 966
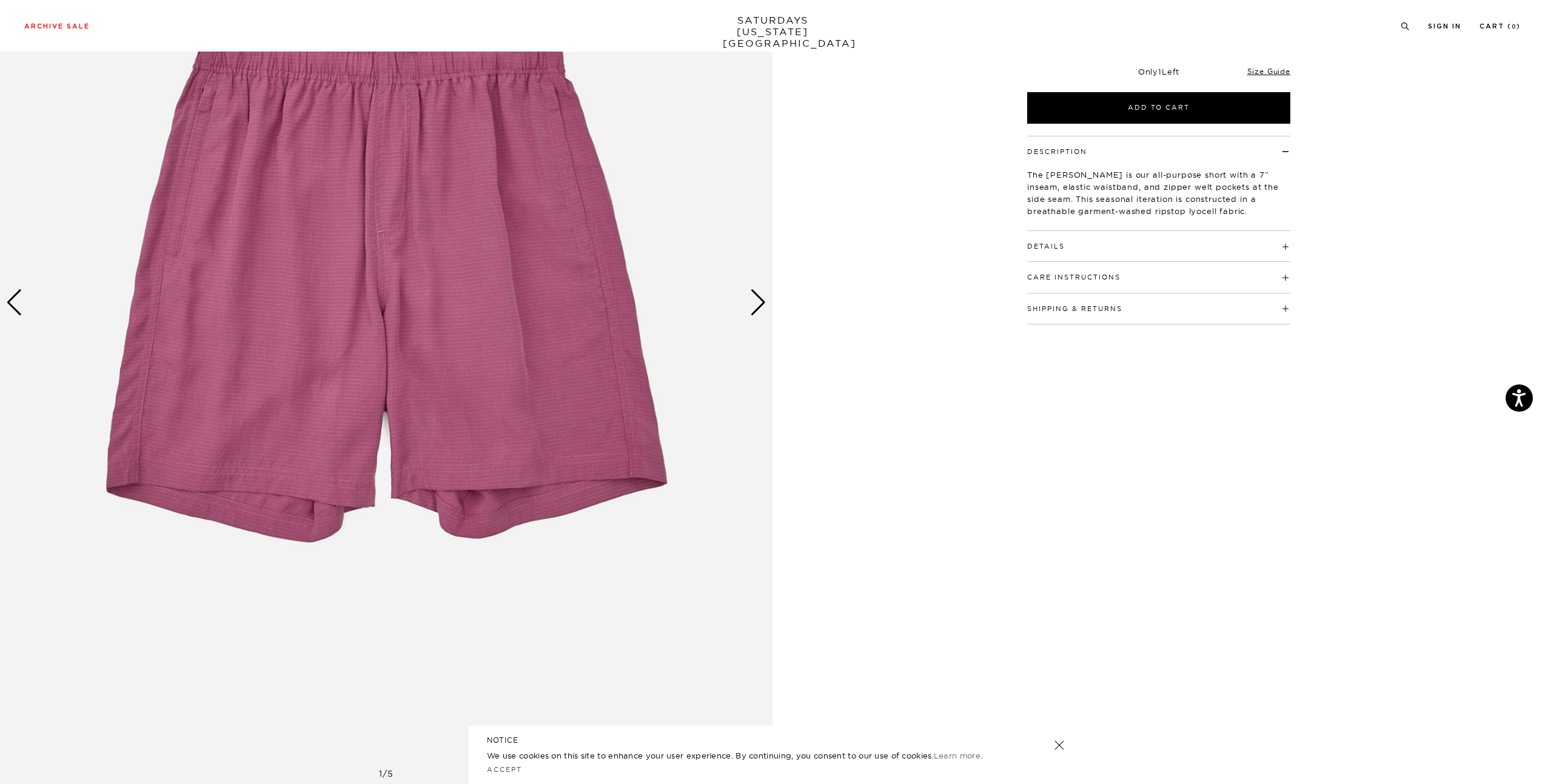
scroll to position [242, 0]
click at [759, 301] on div "Next slide" at bounding box center [758, 301] width 17 height 26
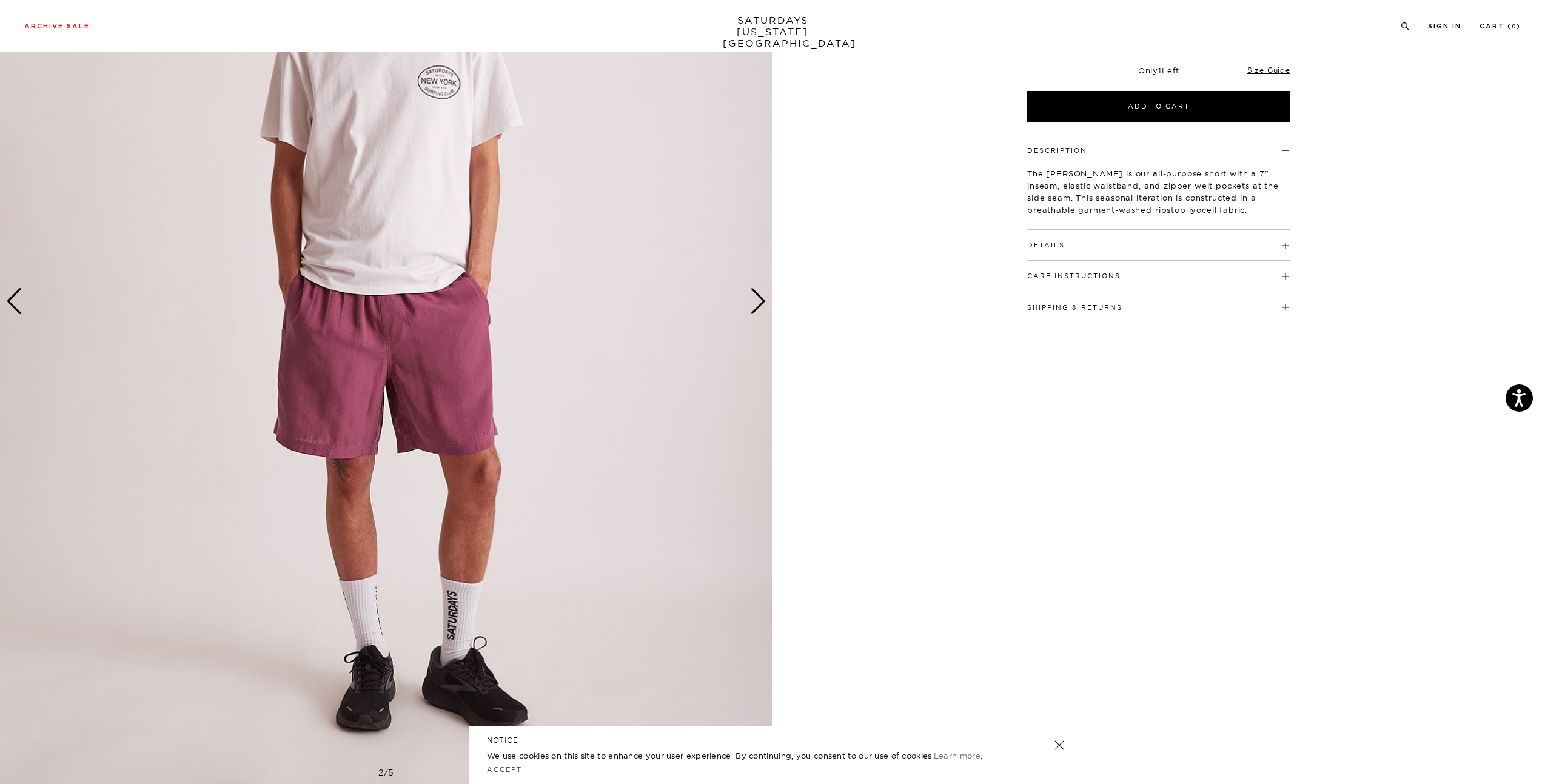
click at [759, 301] on div "Next slide" at bounding box center [758, 301] width 17 height 26
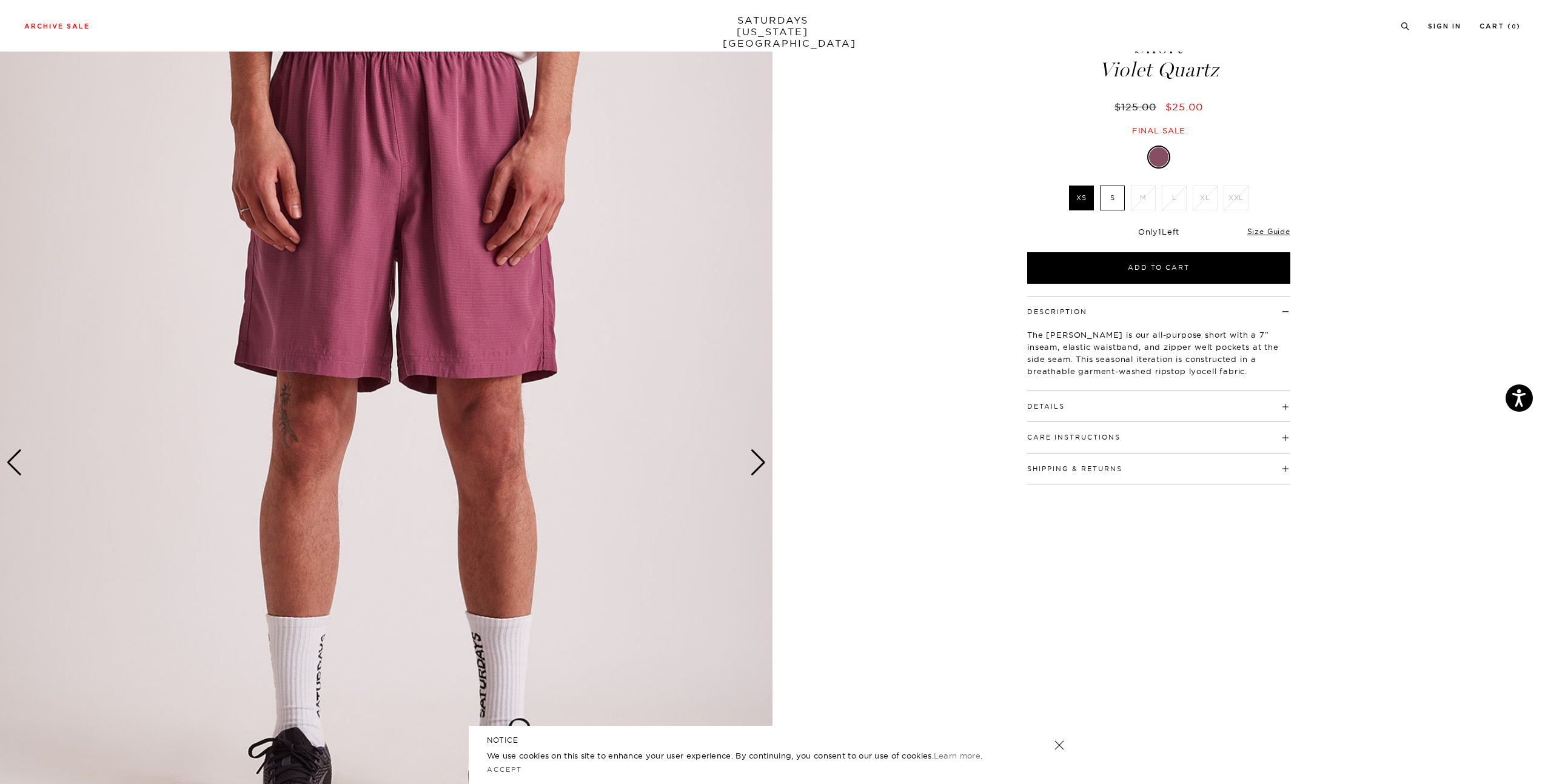
scroll to position [0, 0]
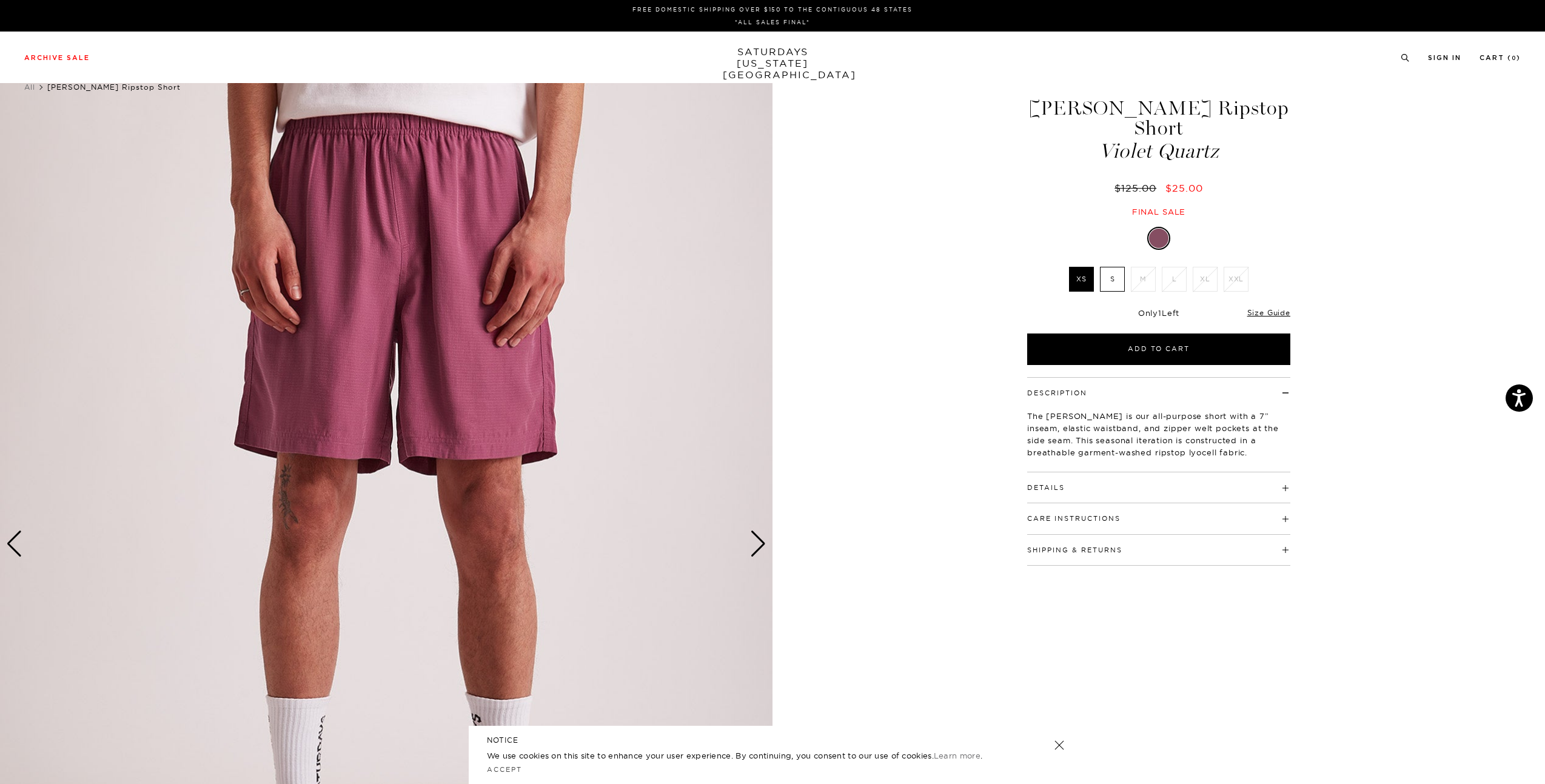
click at [1102, 267] on label "S" at bounding box center [1111, 278] width 24 height 24
click at [0, 0] on input "S" at bounding box center [0, 0] width 0 height 0
click at [755, 546] on div "Next slide" at bounding box center [758, 543] width 17 height 26
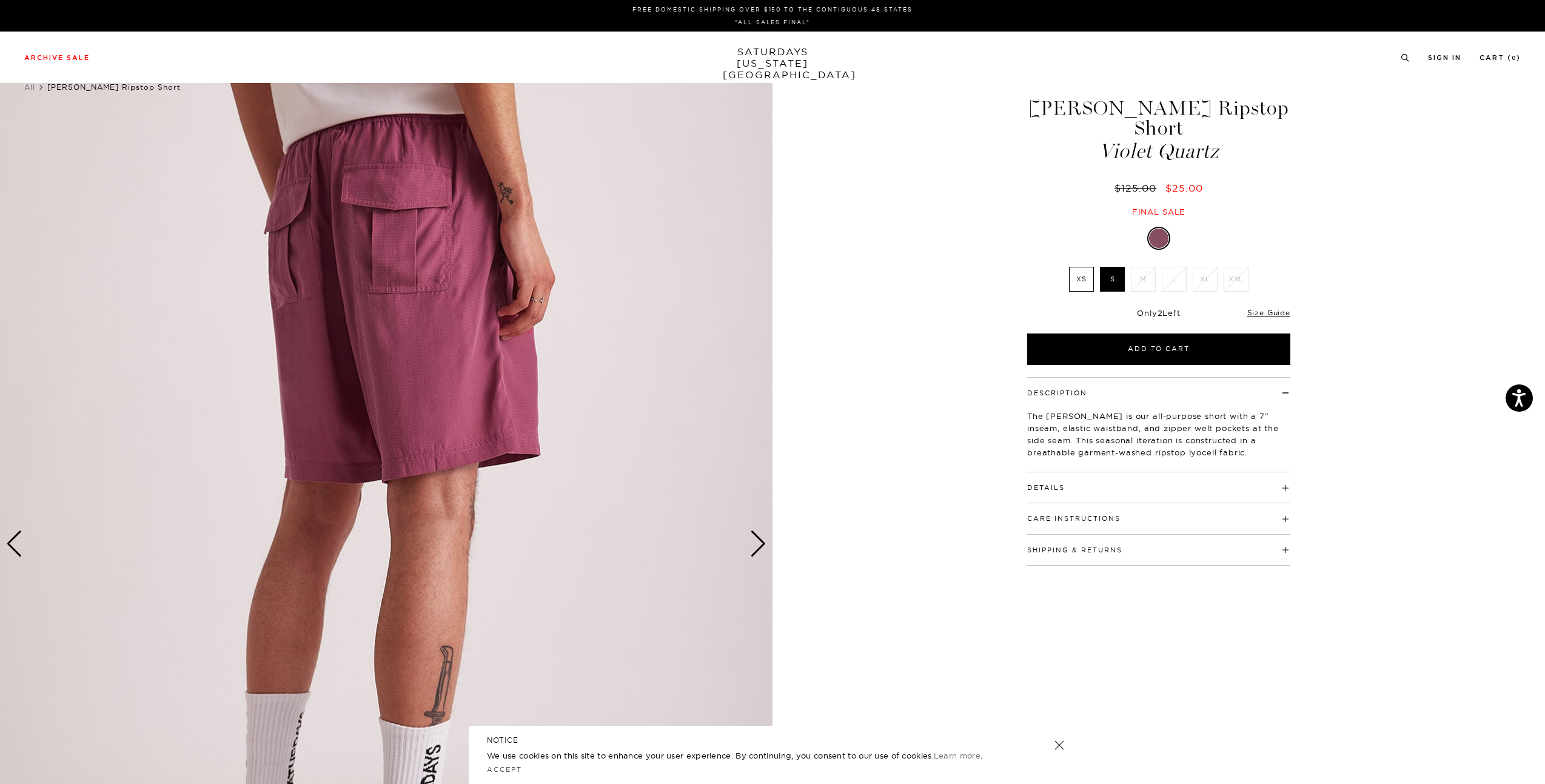
click at [755, 546] on div "Next slide" at bounding box center [758, 543] width 17 height 26
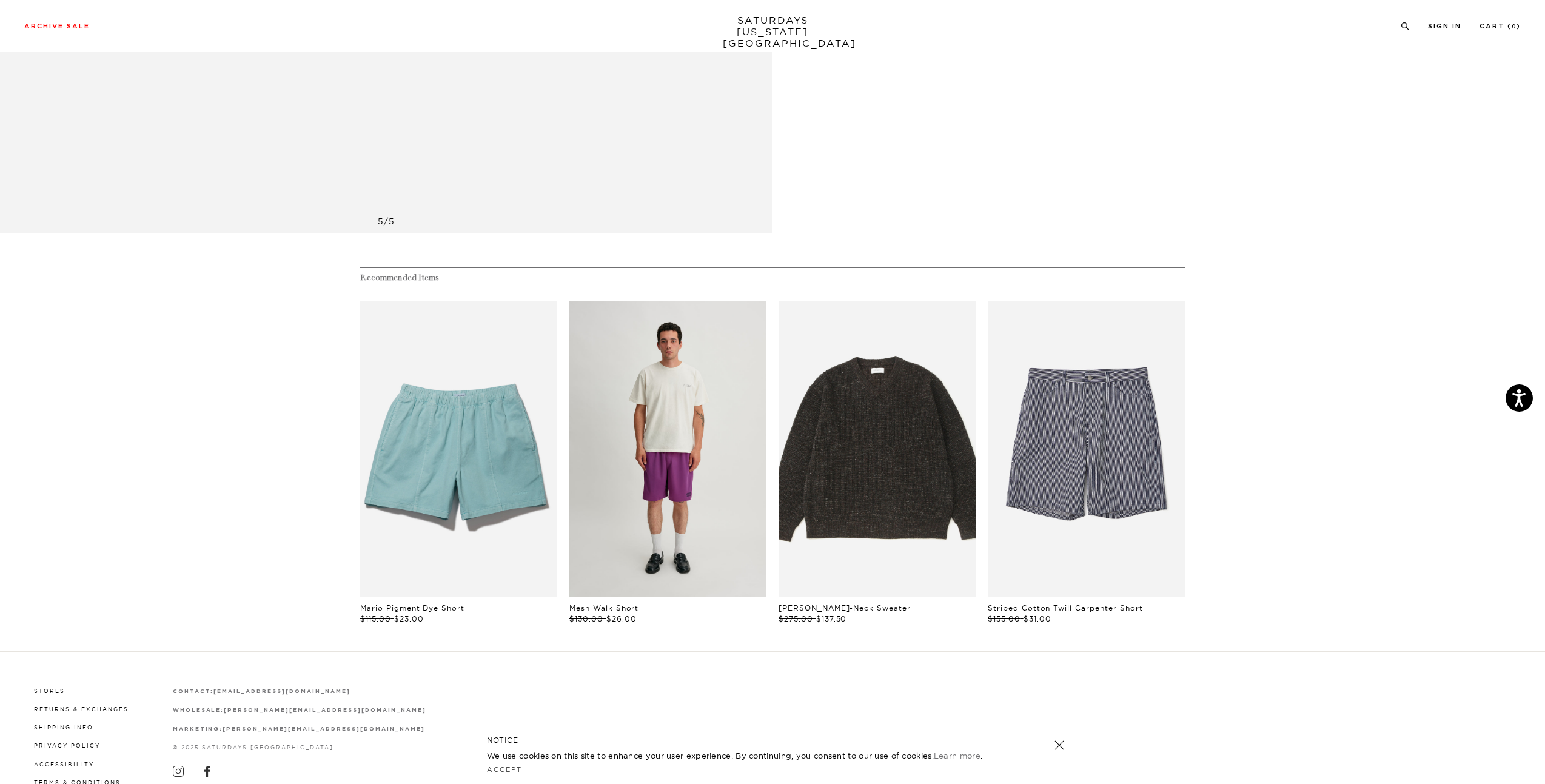
scroll to position [847, 0]
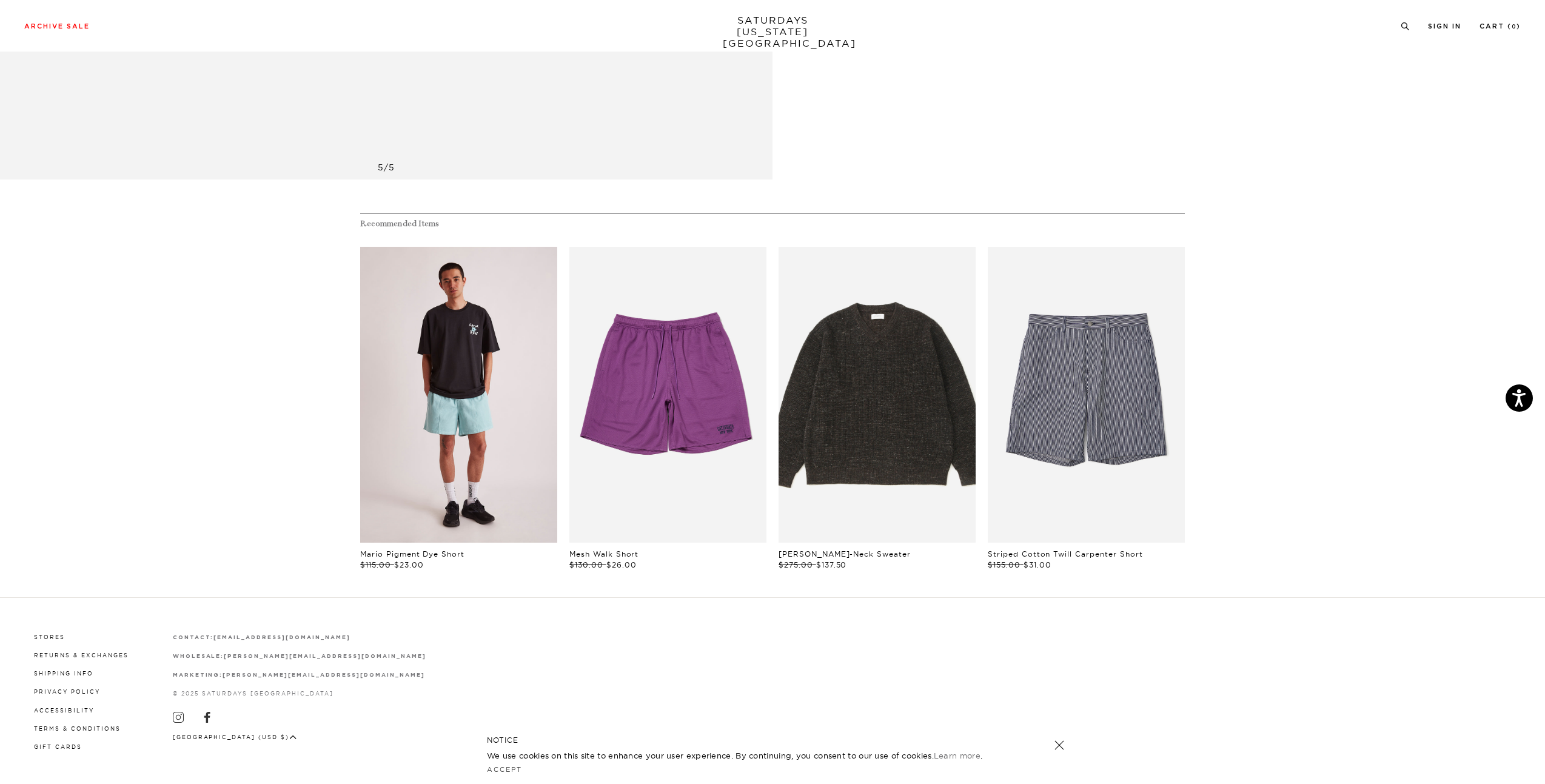
click at [460, 433] on link "files/M22421CS02-CANAL-BLUE_06.jpg" at bounding box center [459, 394] width 197 height 296
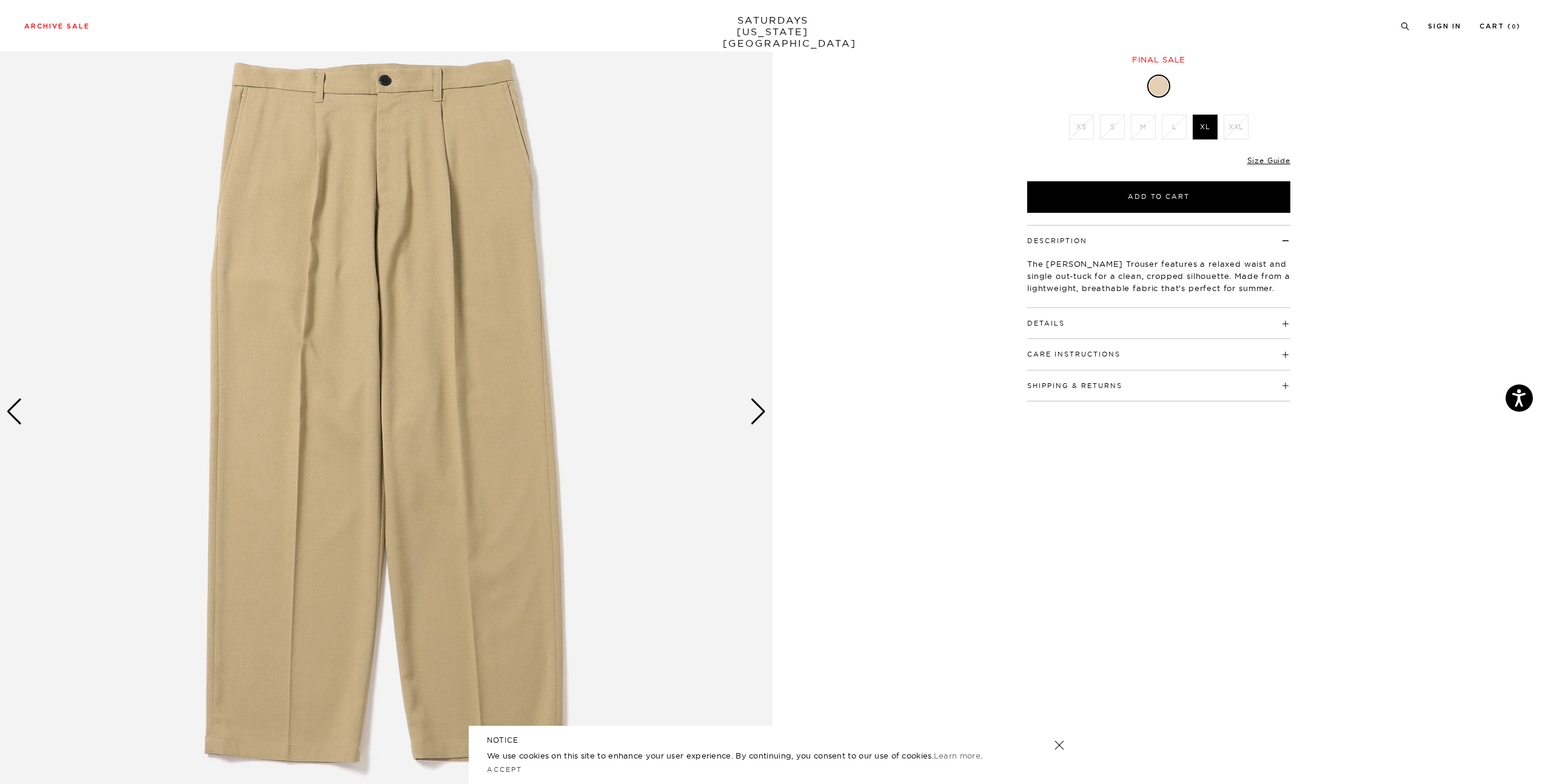
scroll to position [121, 0]
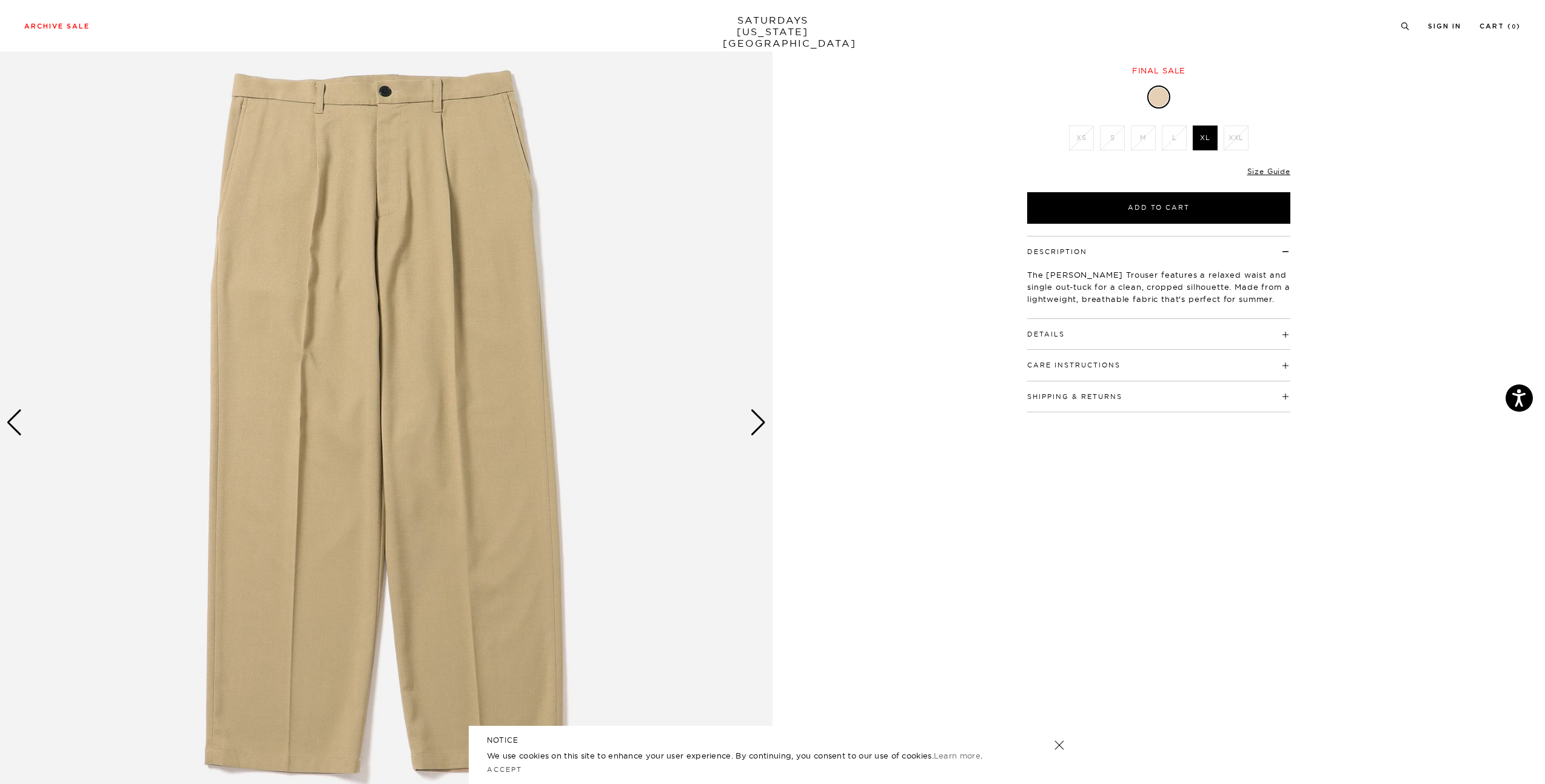
click at [757, 424] on div "Next slide" at bounding box center [758, 422] width 17 height 26
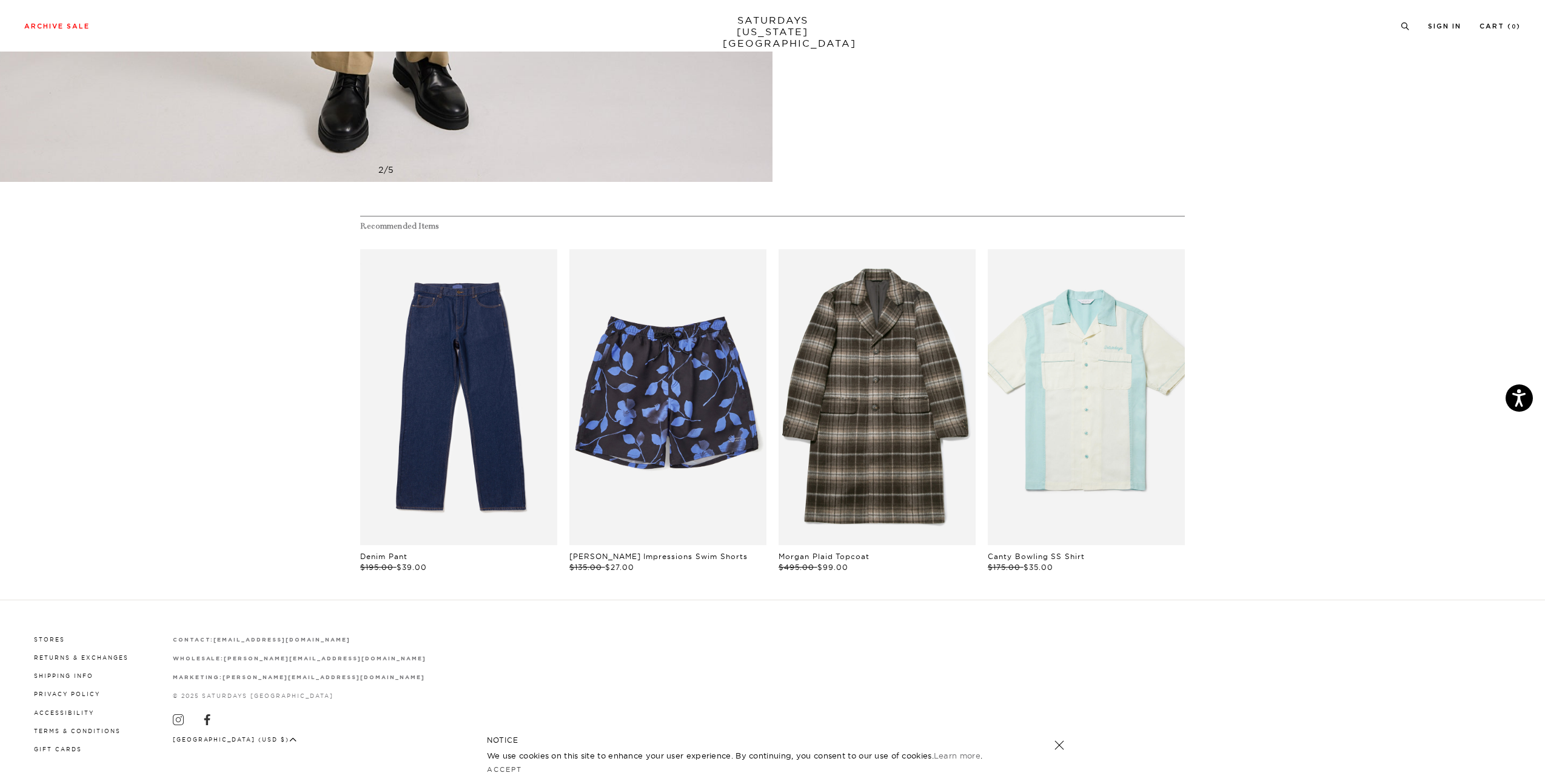
scroll to position [847, 0]
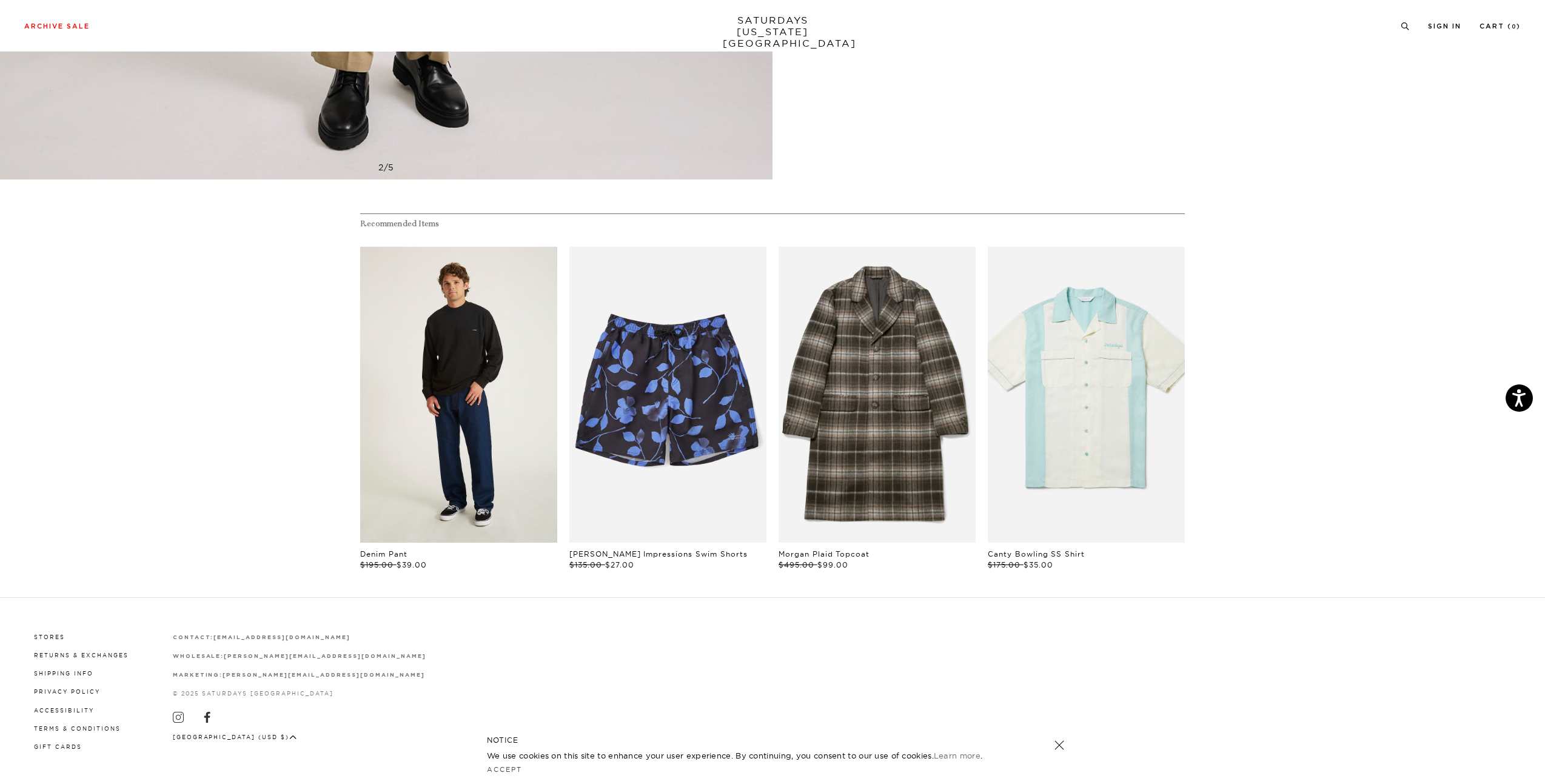
click at [547, 355] on link "files/M00029LT03-BLACK_03.jpg" at bounding box center [459, 394] width 197 height 296
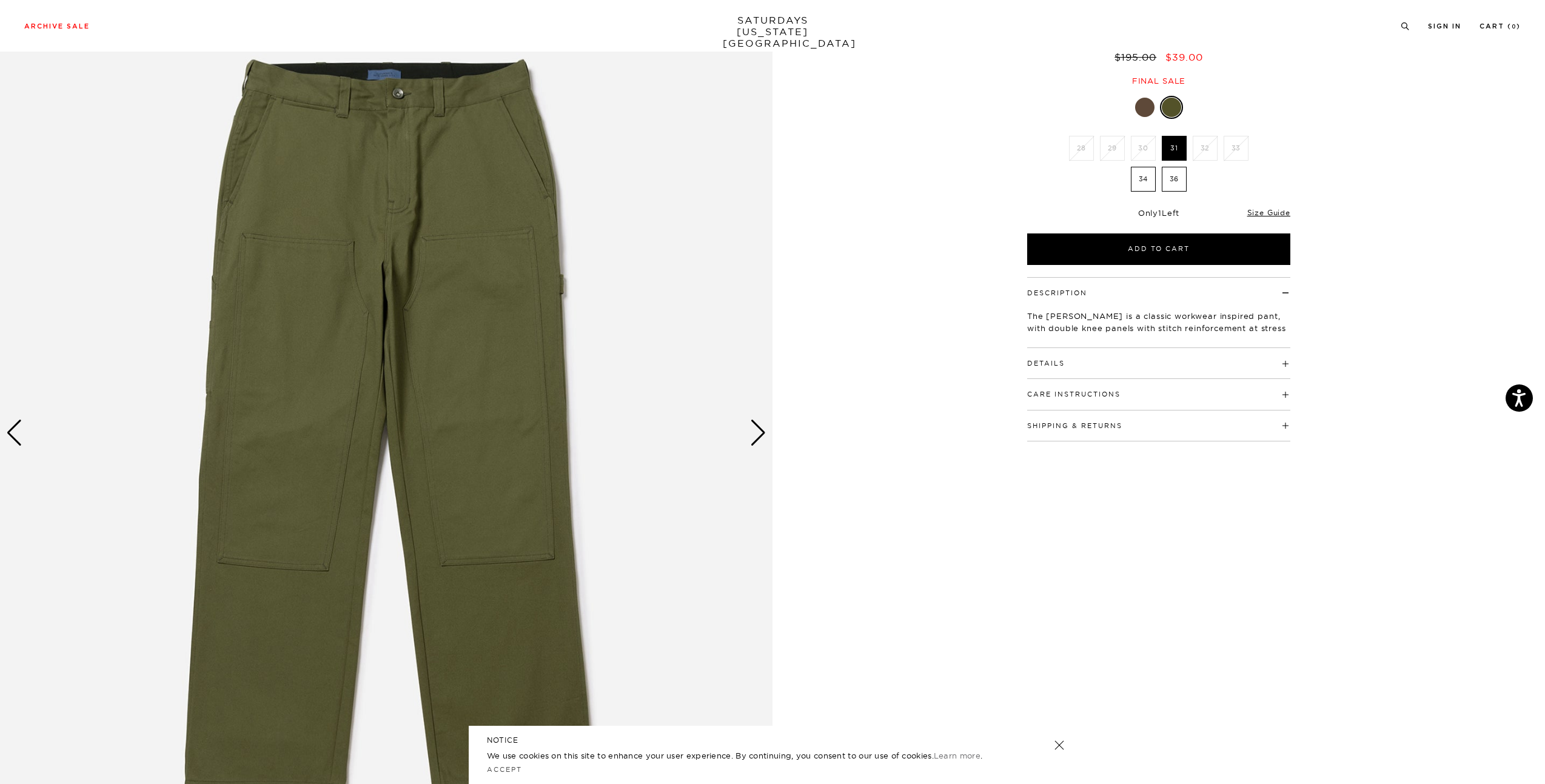
scroll to position [242, 0]
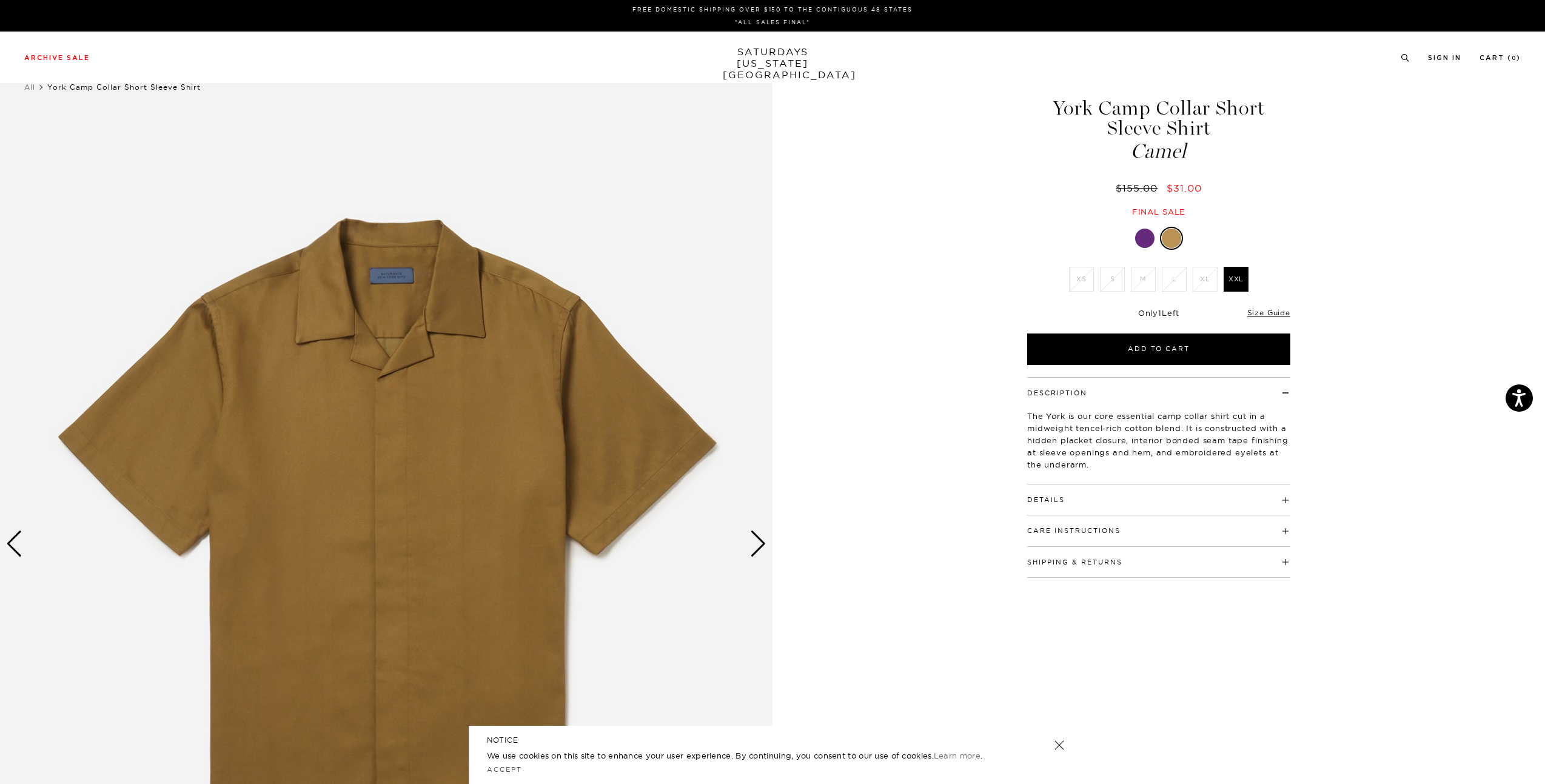
click at [1147, 241] on div at bounding box center [1145, 238] width 20 height 20
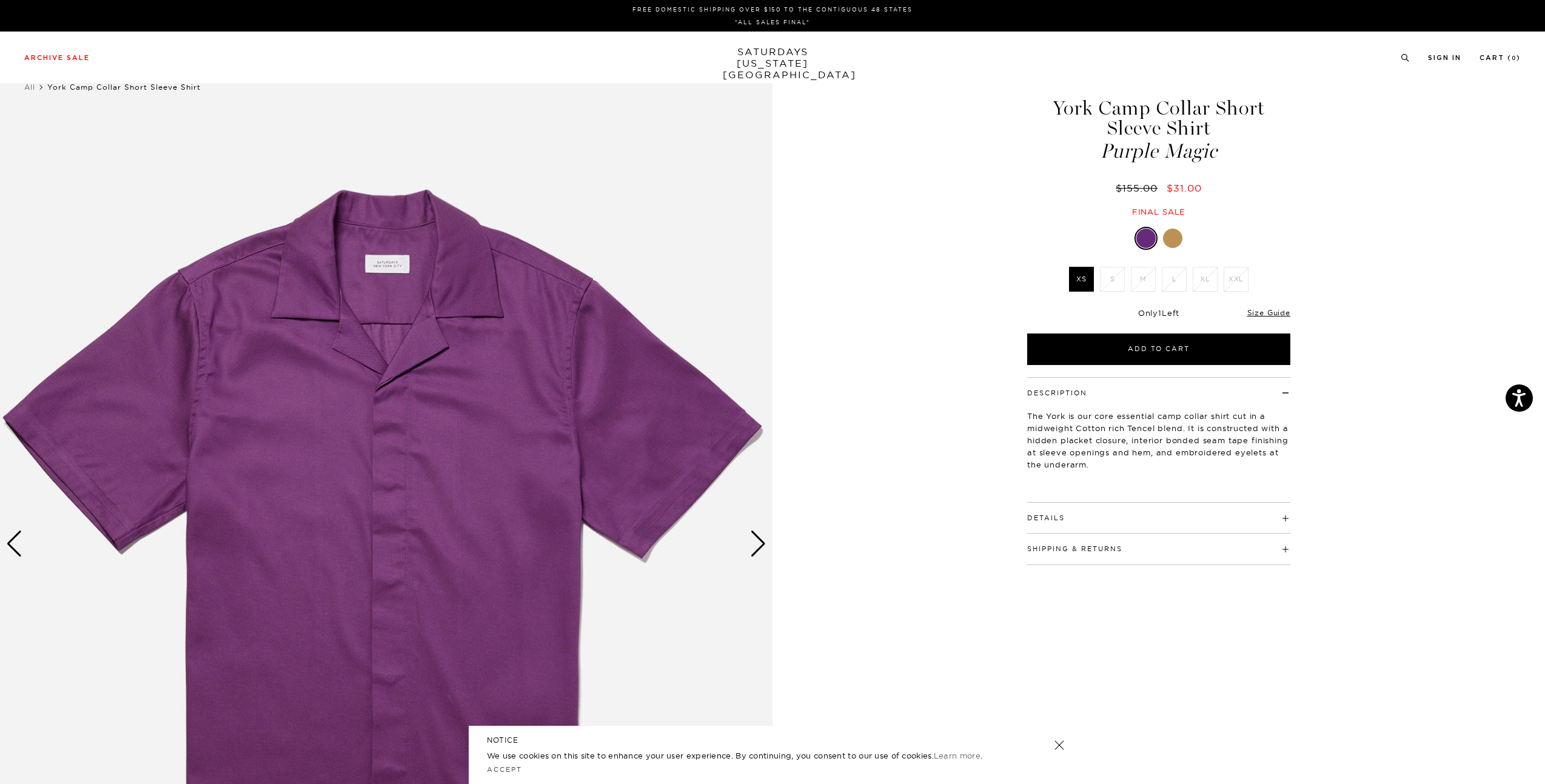
click at [1175, 241] on div at bounding box center [1173, 238] width 20 height 20
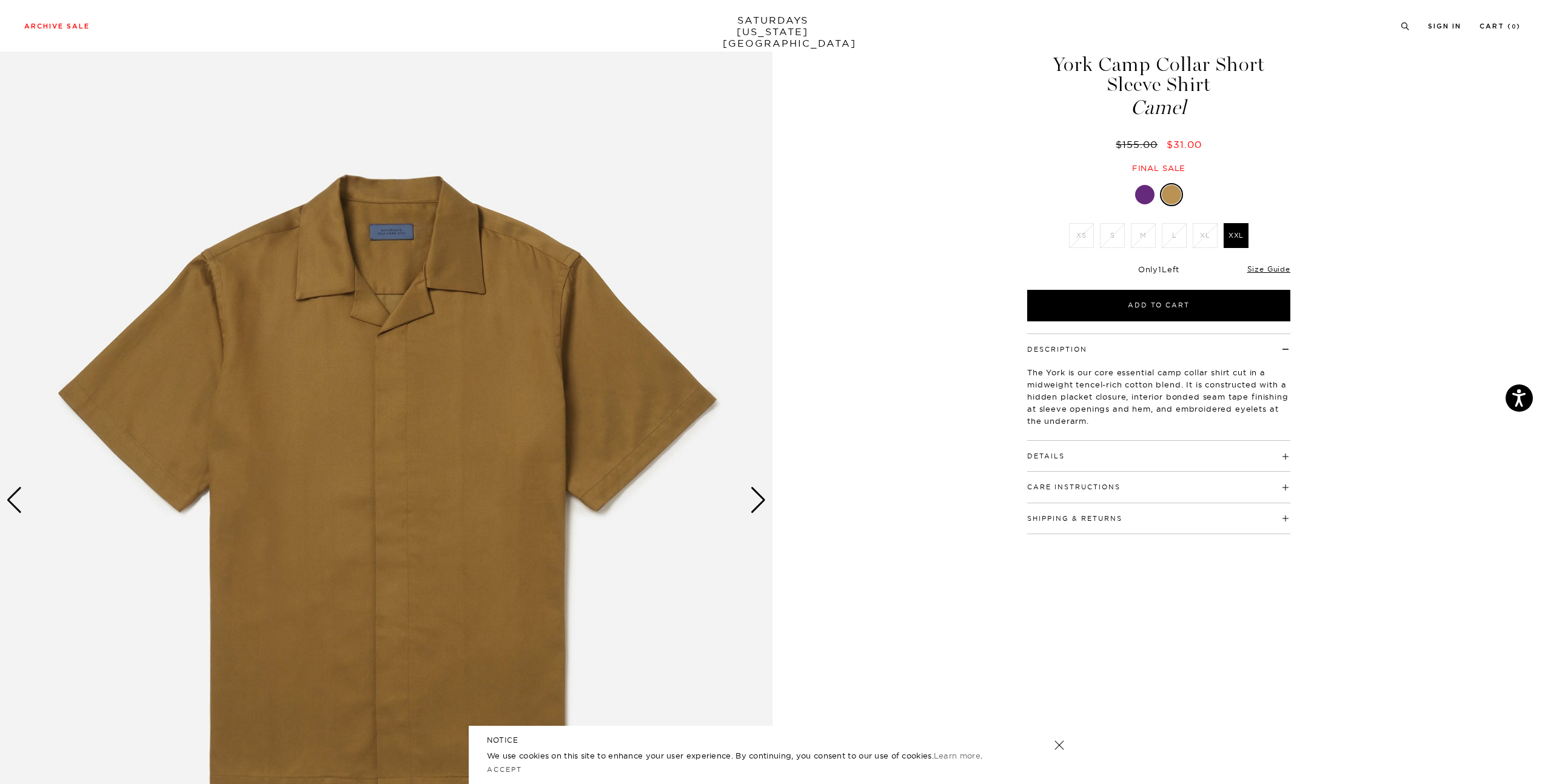
scroll to position [121, 0]
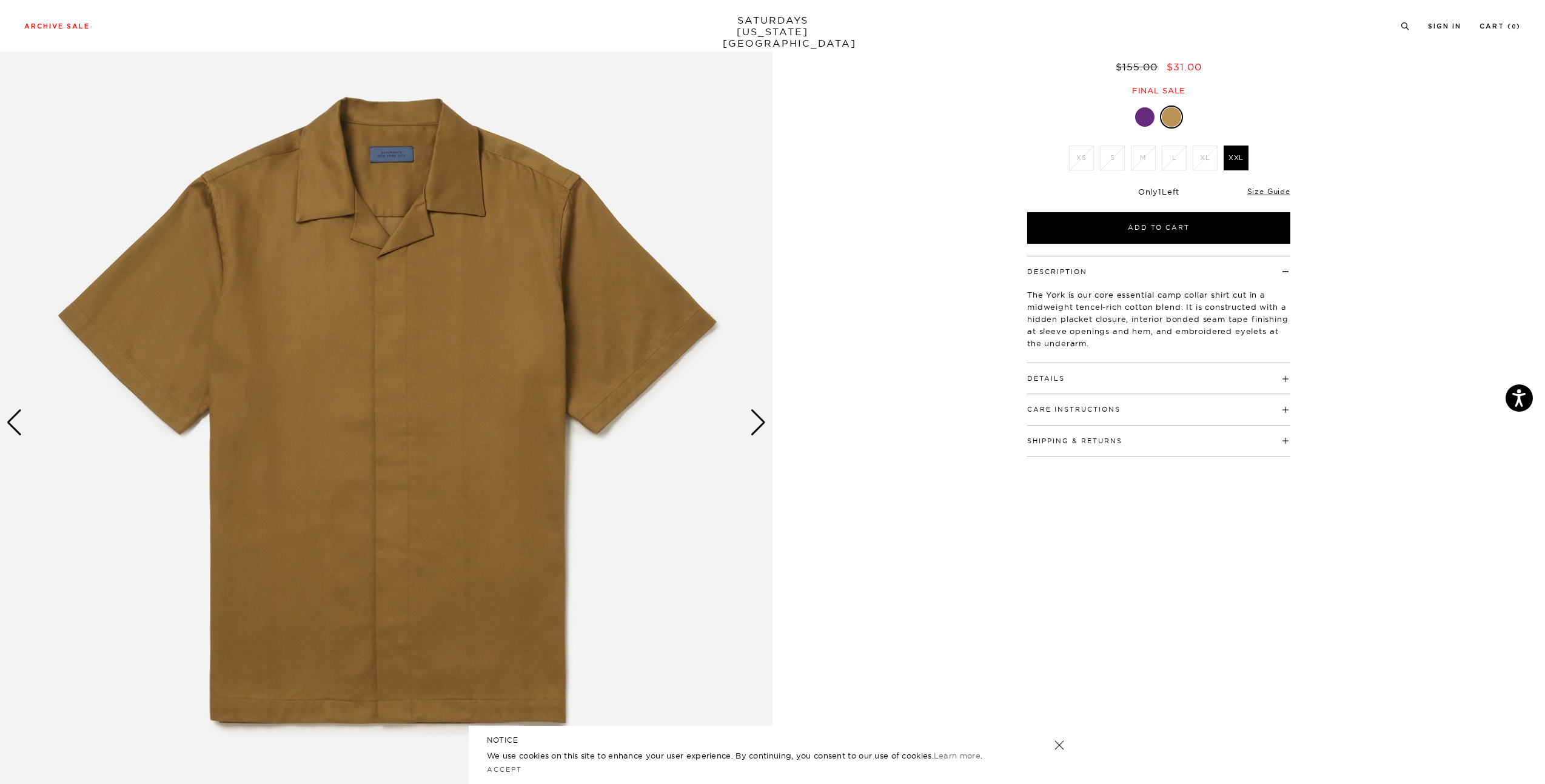
click at [757, 414] on div "Next slide" at bounding box center [758, 422] width 17 height 26
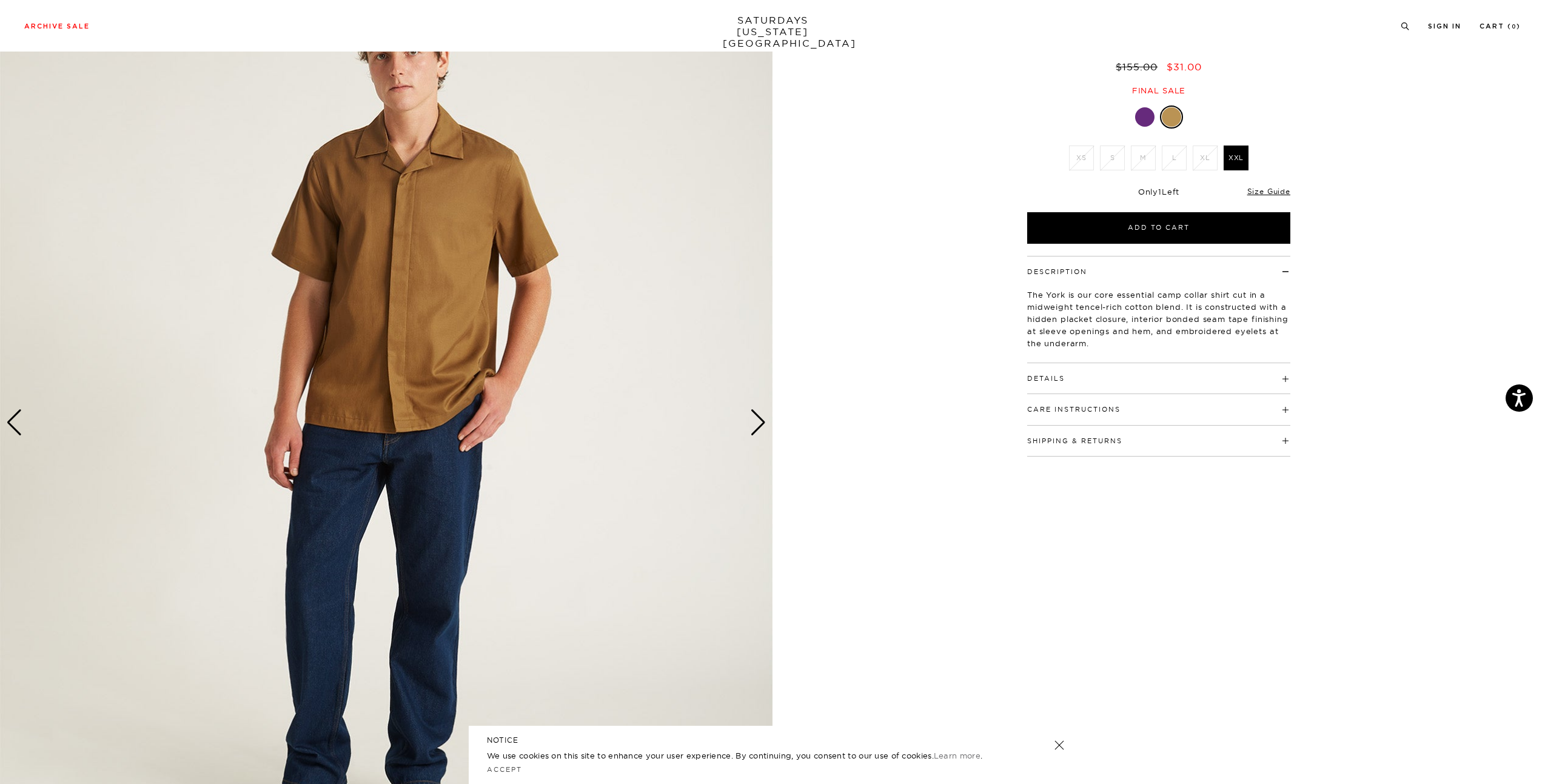
click at [757, 414] on div "Next slide" at bounding box center [758, 422] width 17 height 26
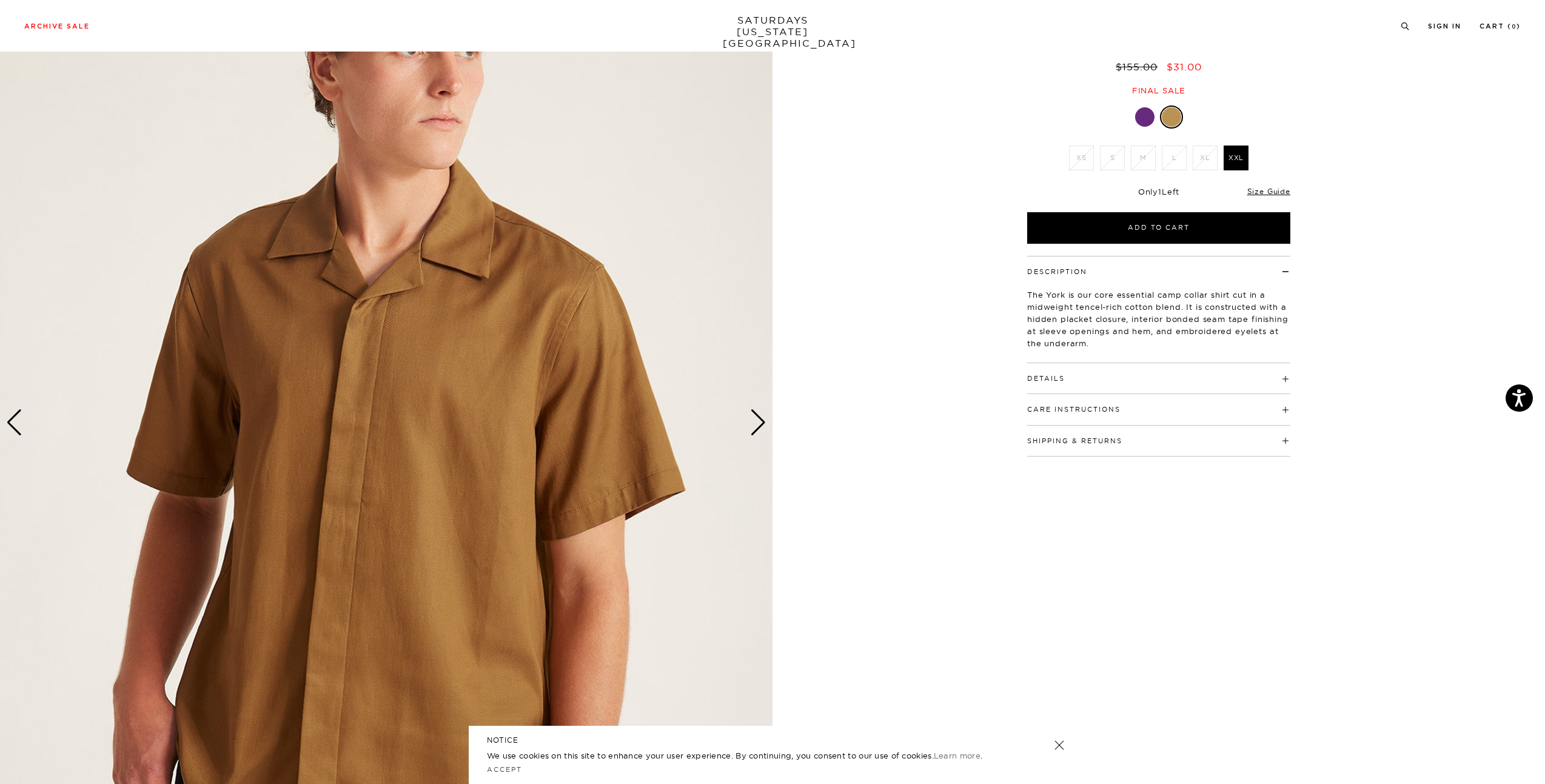
click at [757, 414] on div "Next slide" at bounding box center [758, 422] width 17 height 26
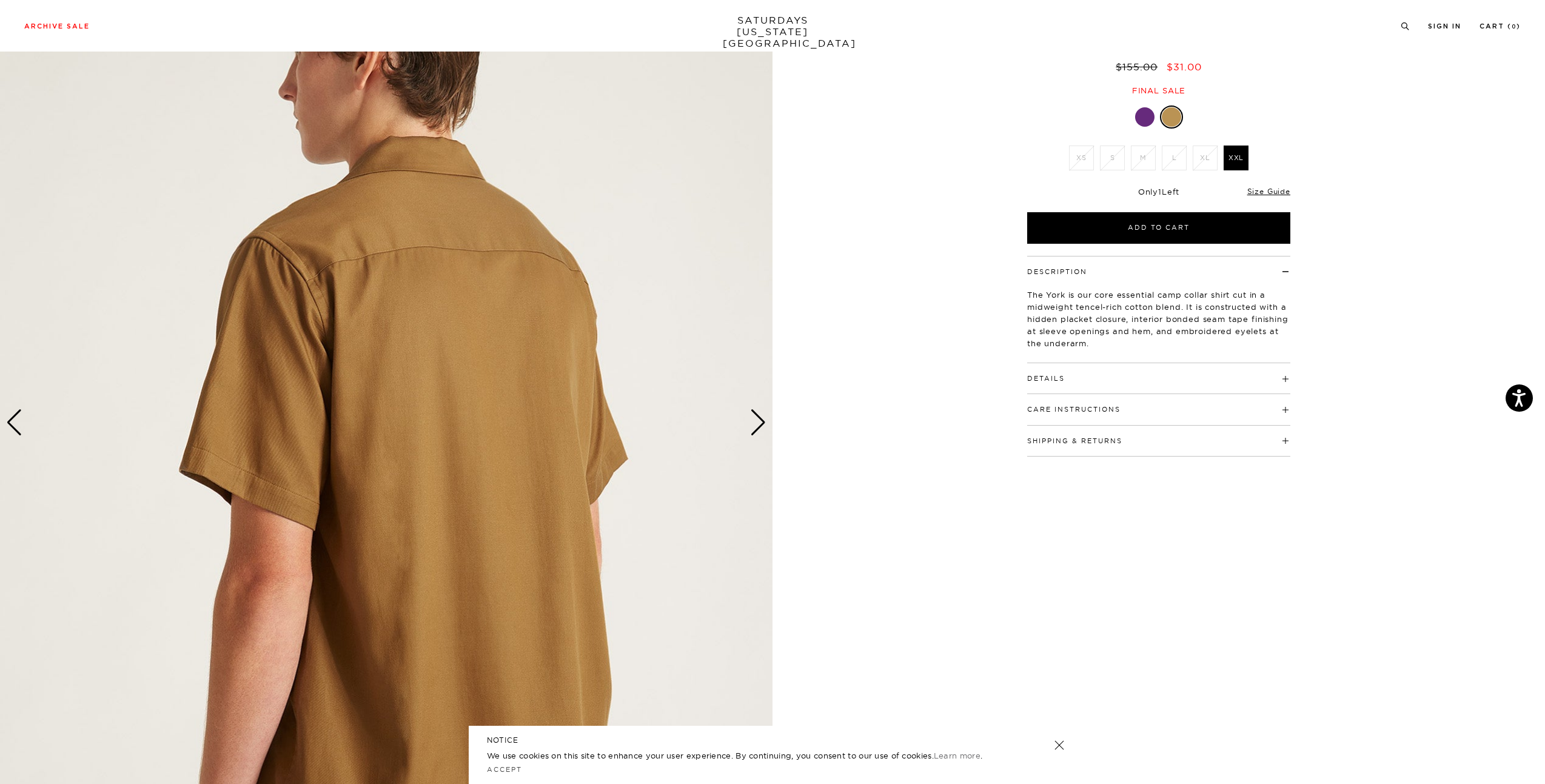
click at [1144, 116] on div at bounding box center [1145, 117] width 20 height 20
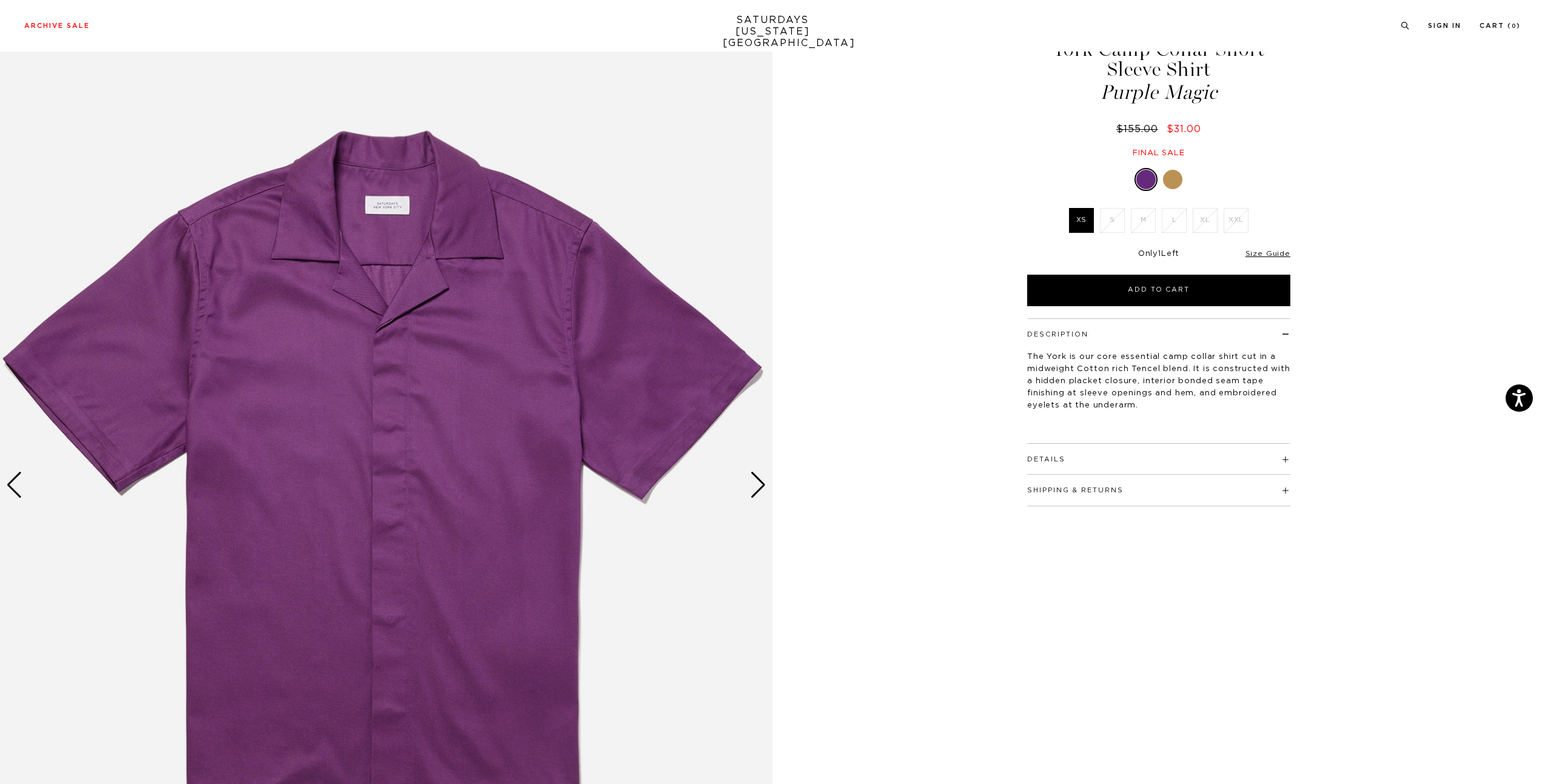
scroll to position [61, 0]
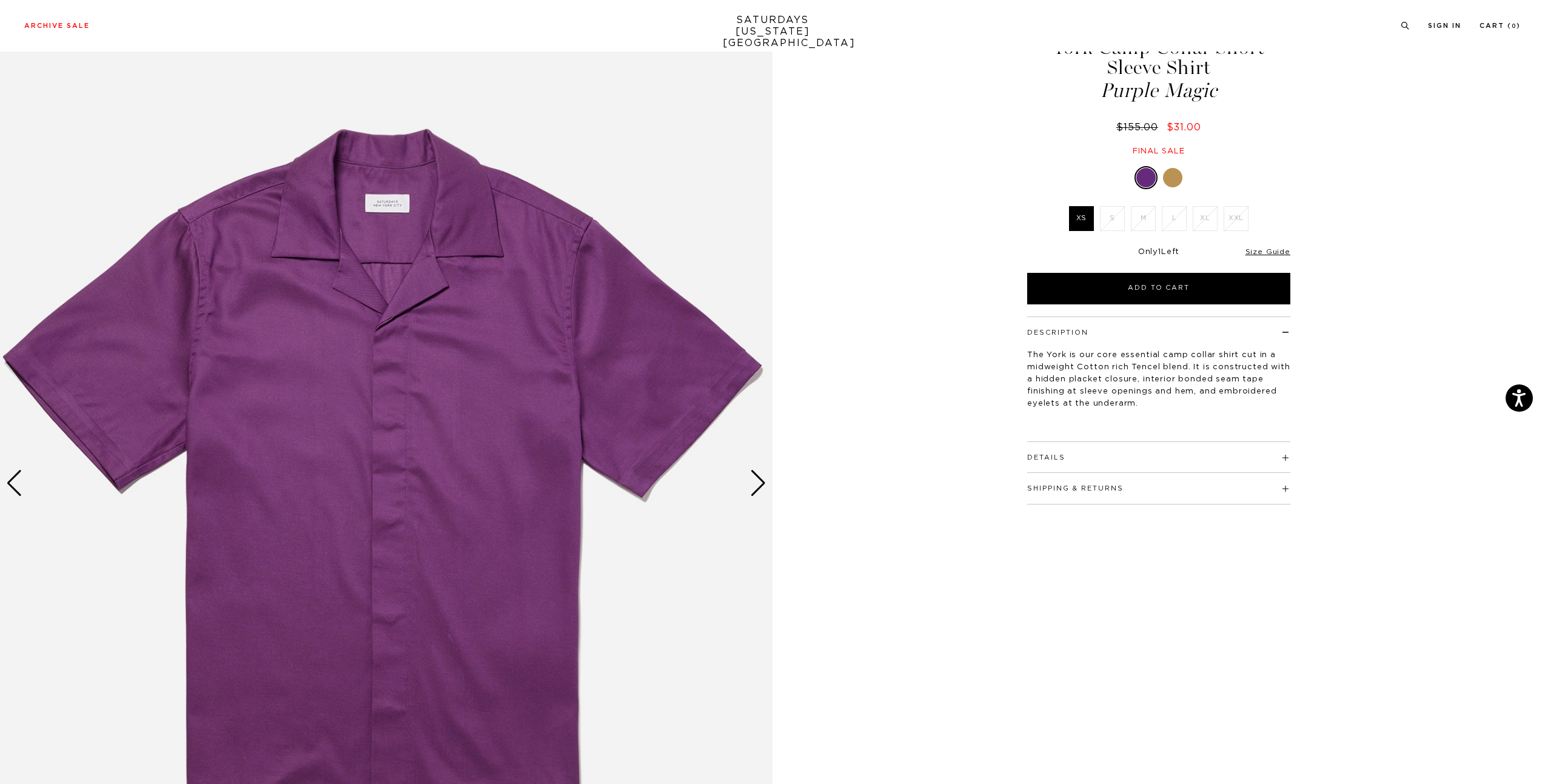
click at [765, 488] on div "Next slide" at bounding box center [758, 482] width 17 height 26
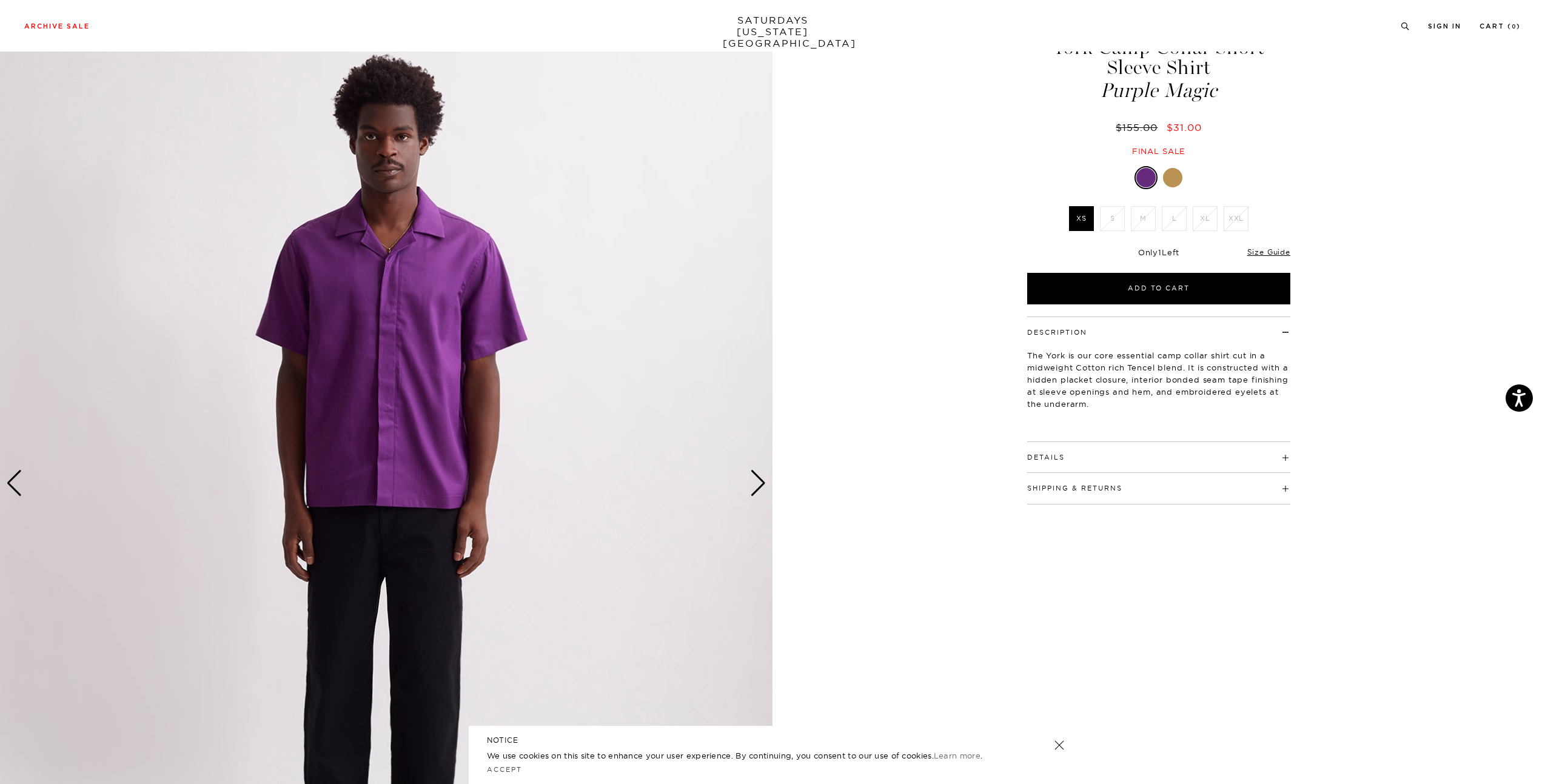
click at [765, 488] on div "Next slide" at bounding box center [758, 482] width 17 height 26
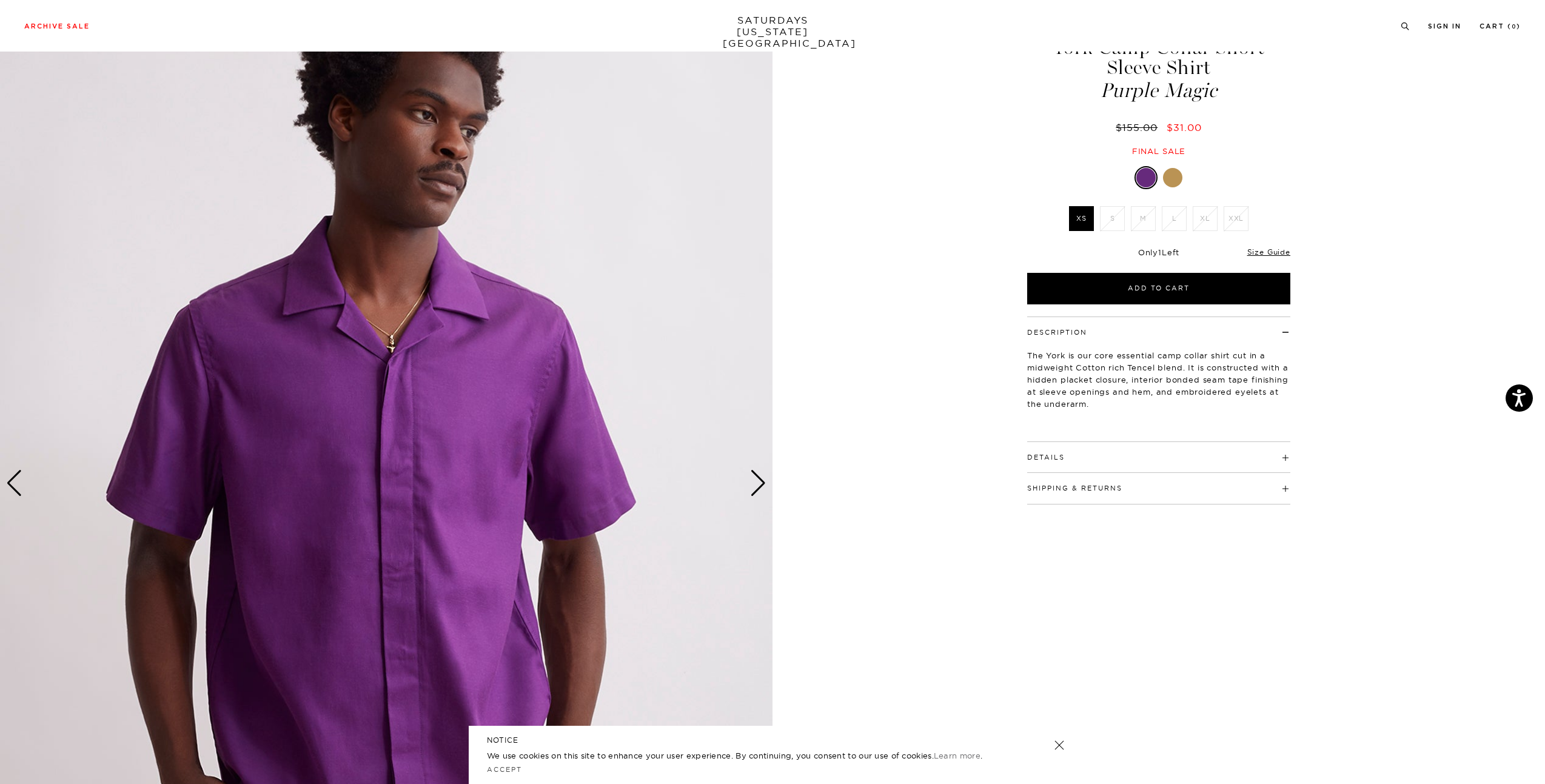
click at [765, 488] on div "Next slide" at bounding box center [758, 482] width 17 height 26
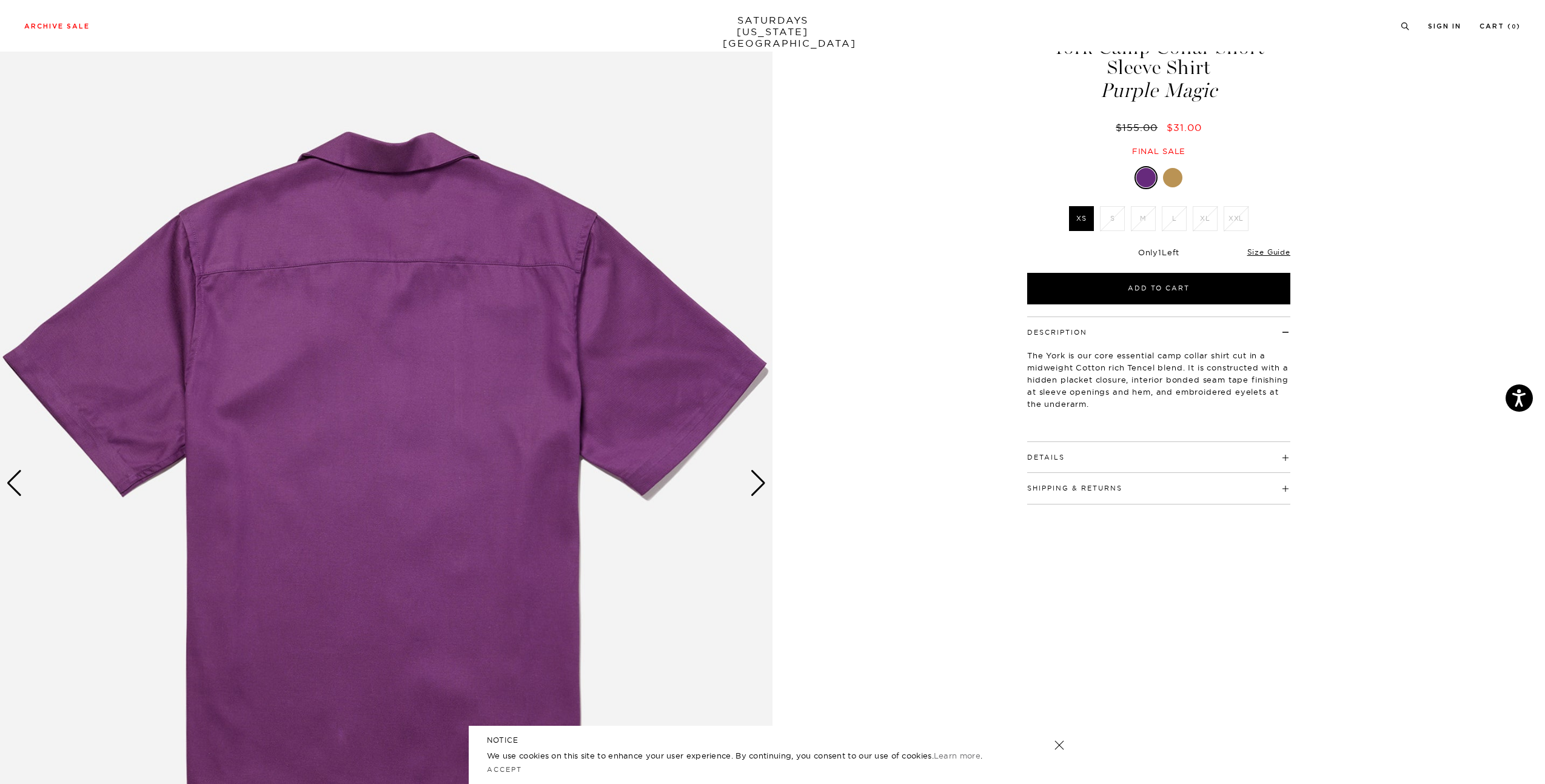
click at [765, 488] on div "Next slide" at bounding box center [758, 482] width 17 height 26
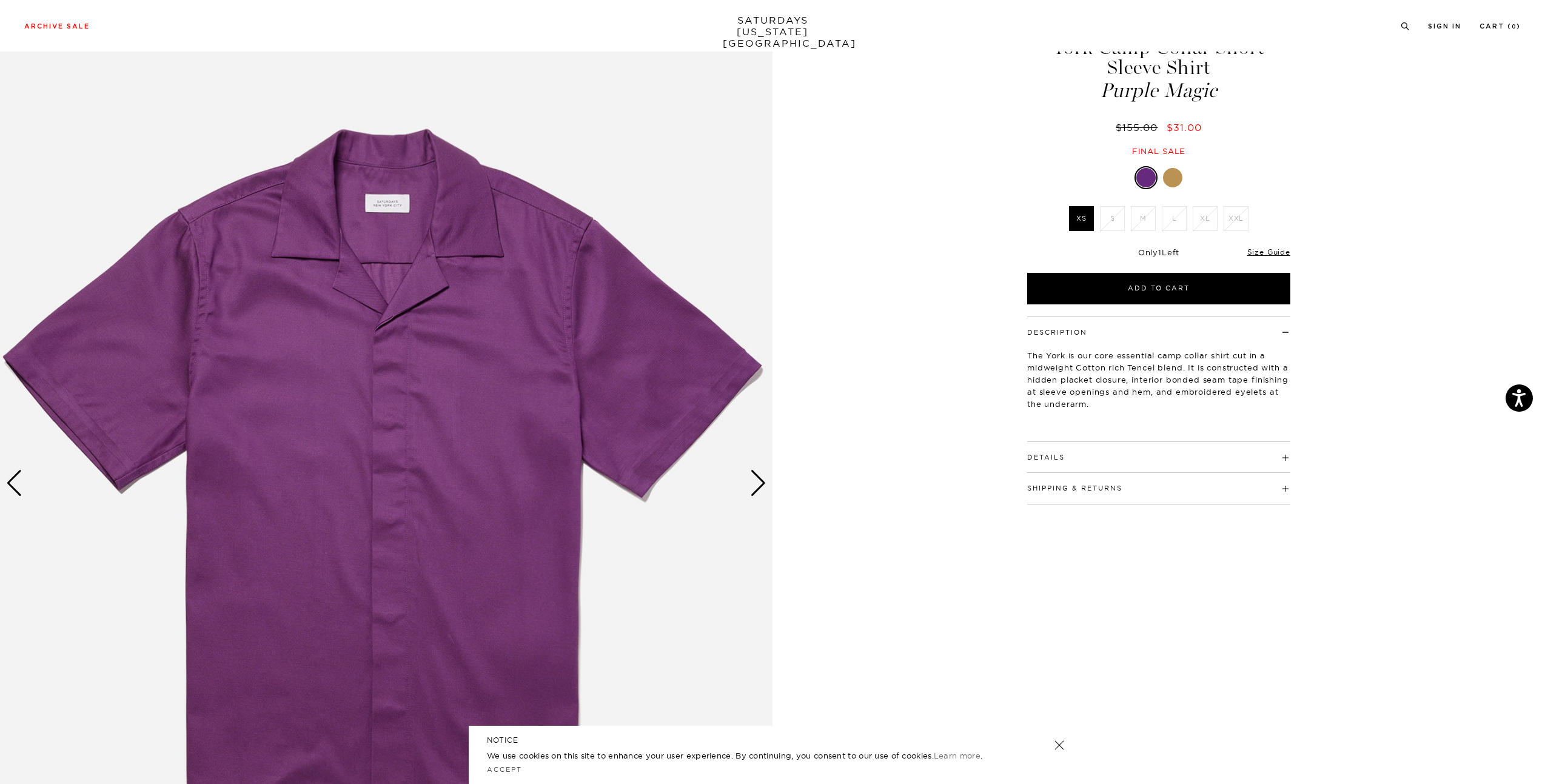
click at [765, 488] on div "Next slide" at bounding box center [758, 482] width 17 height 26
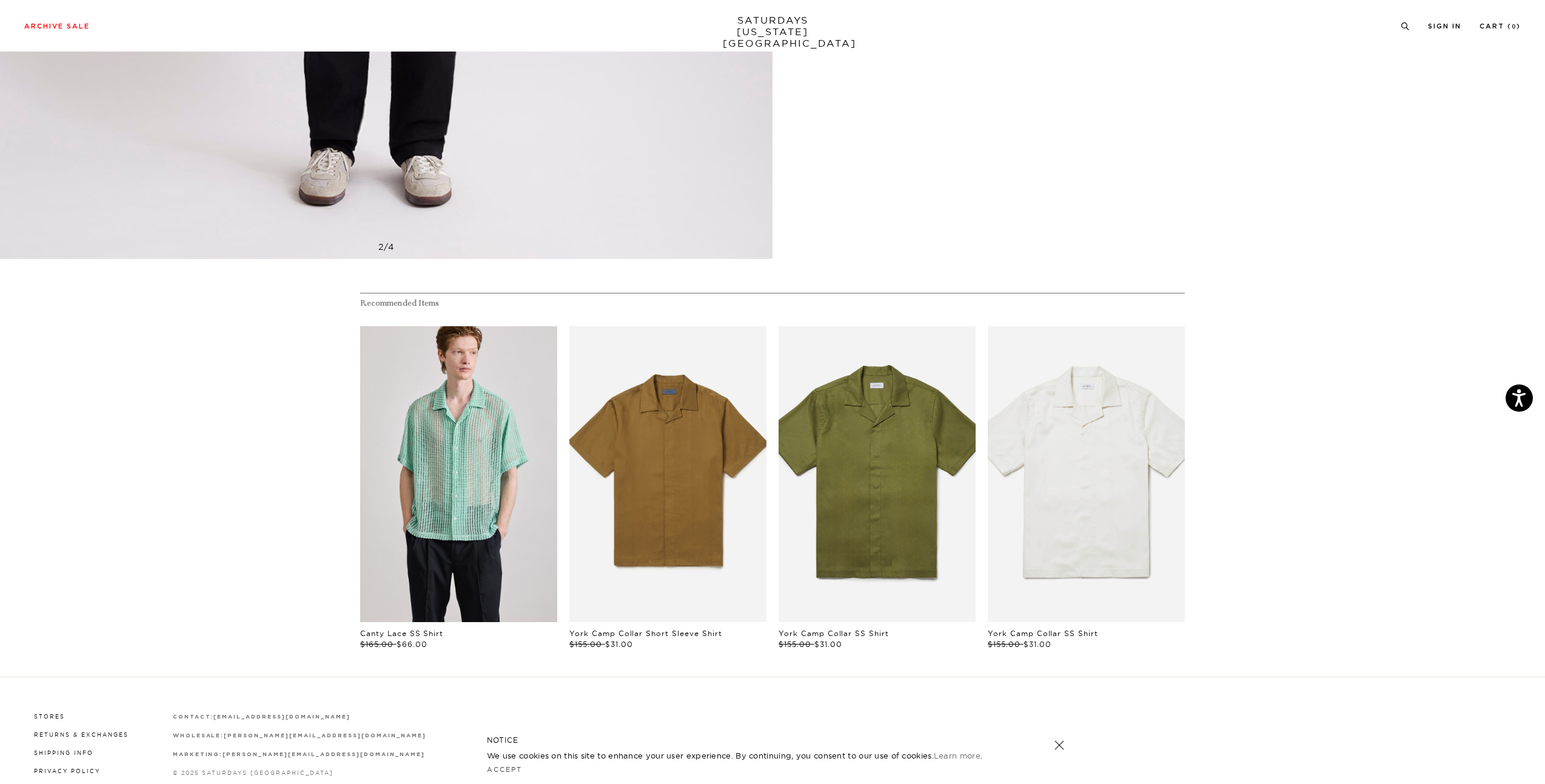
scroll to position [788, 0]
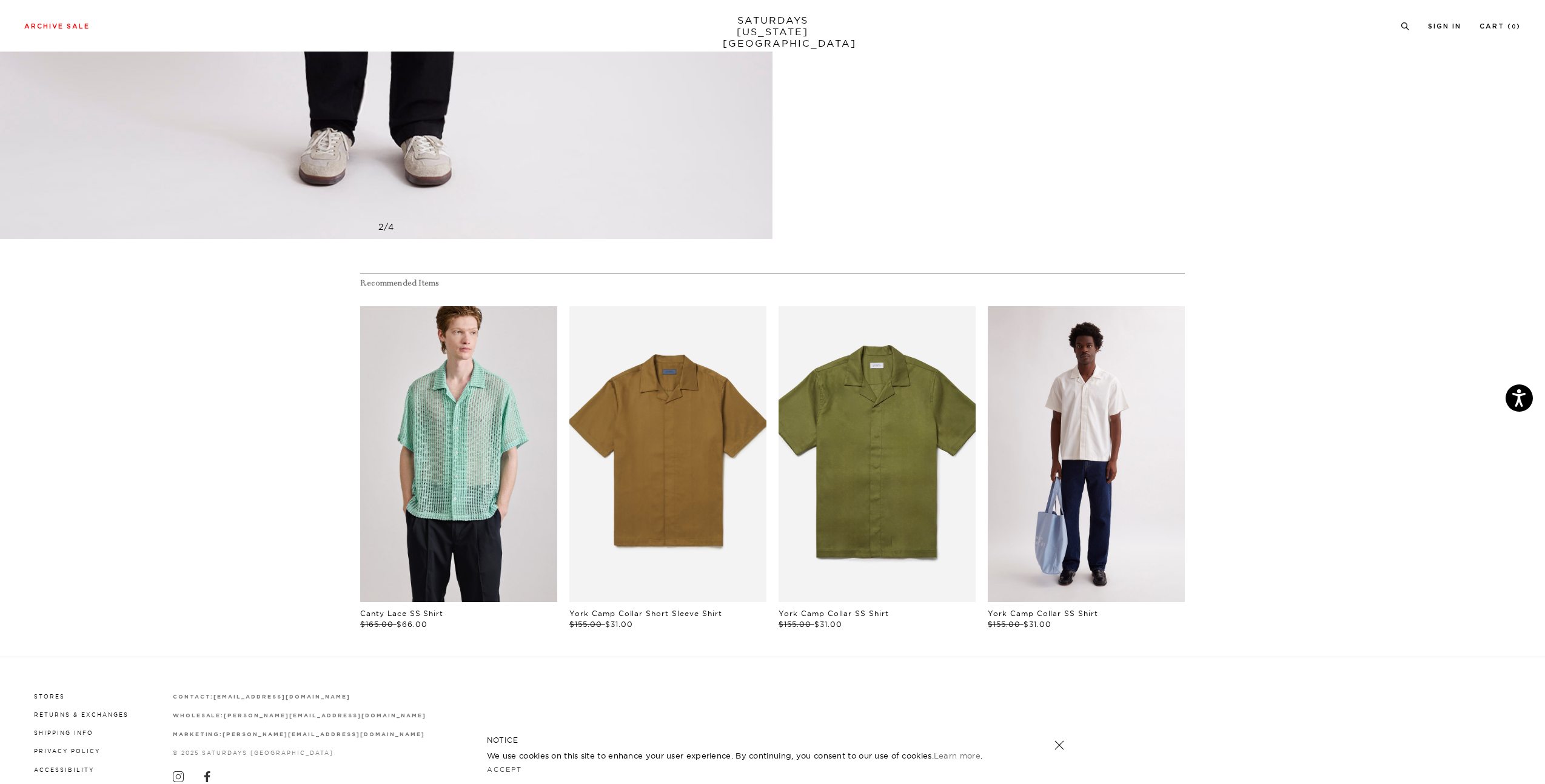
click at [1043, 413] on link "files/M00020SS01-IVORY_01.jpg" at bounding box center [1086, 453] width 197 height 296
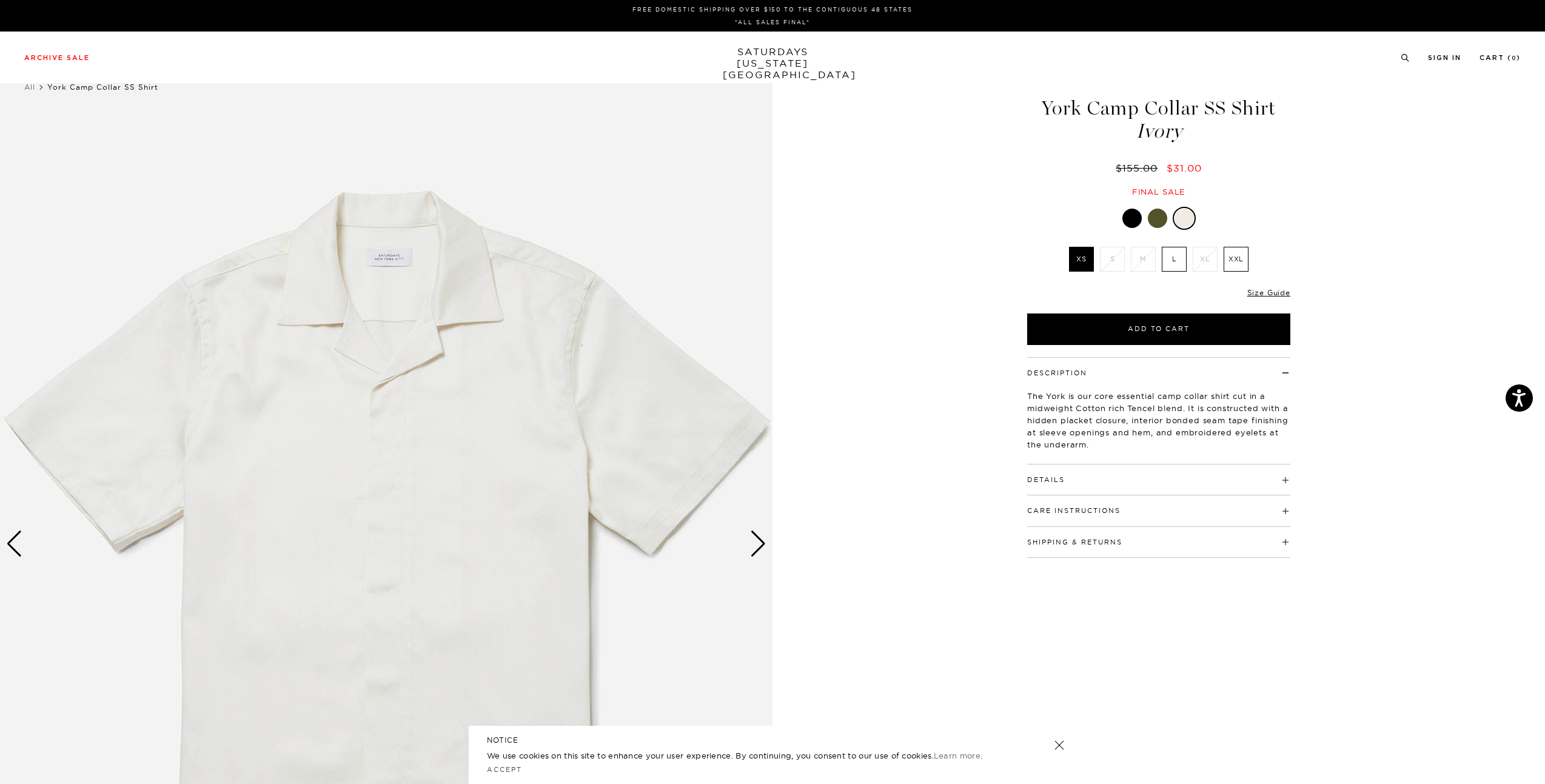
click at [1128, 210] on div at bounding box center [1132, 219] width 20 height 20
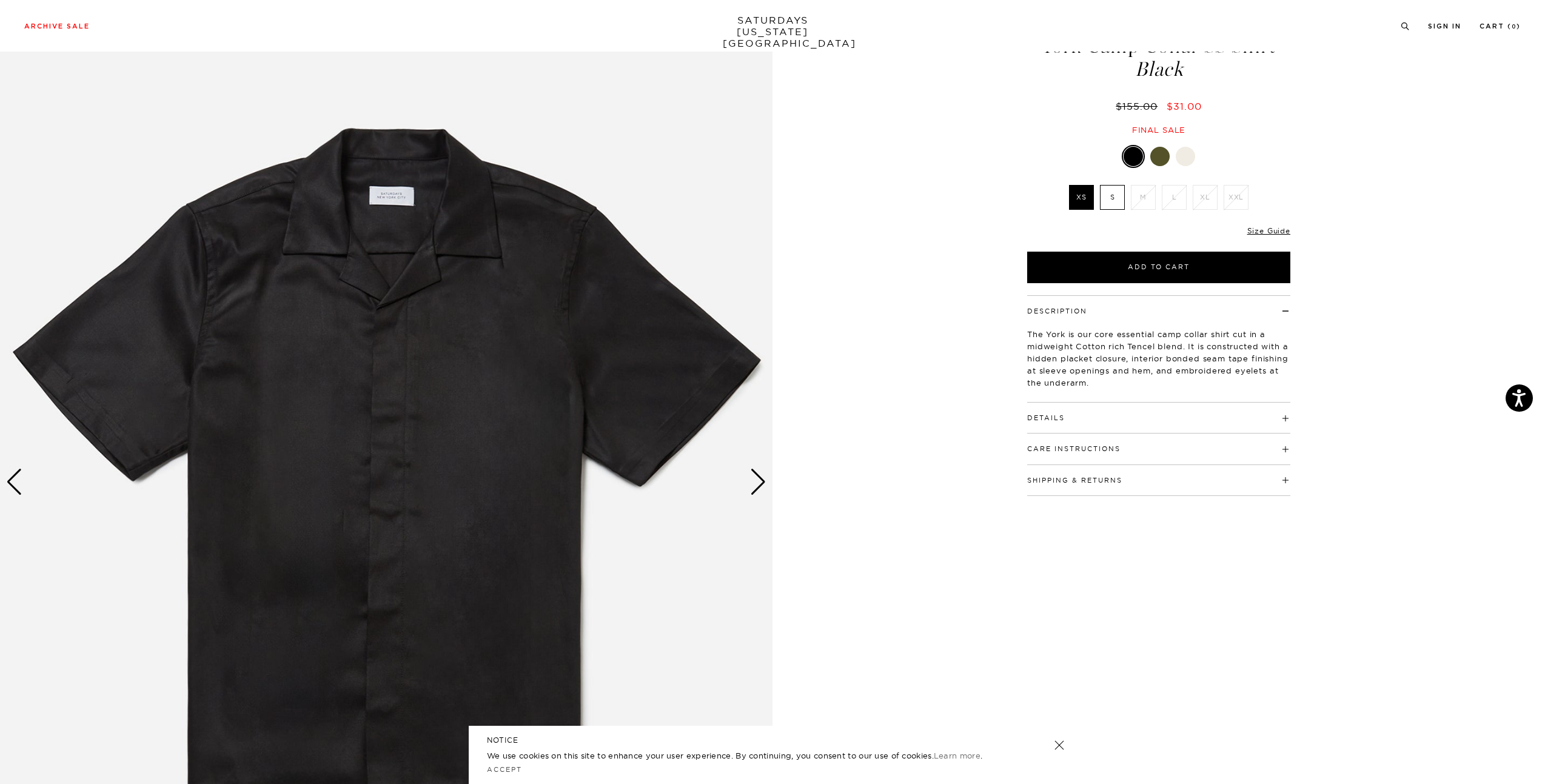
scroll to position [61, 0]
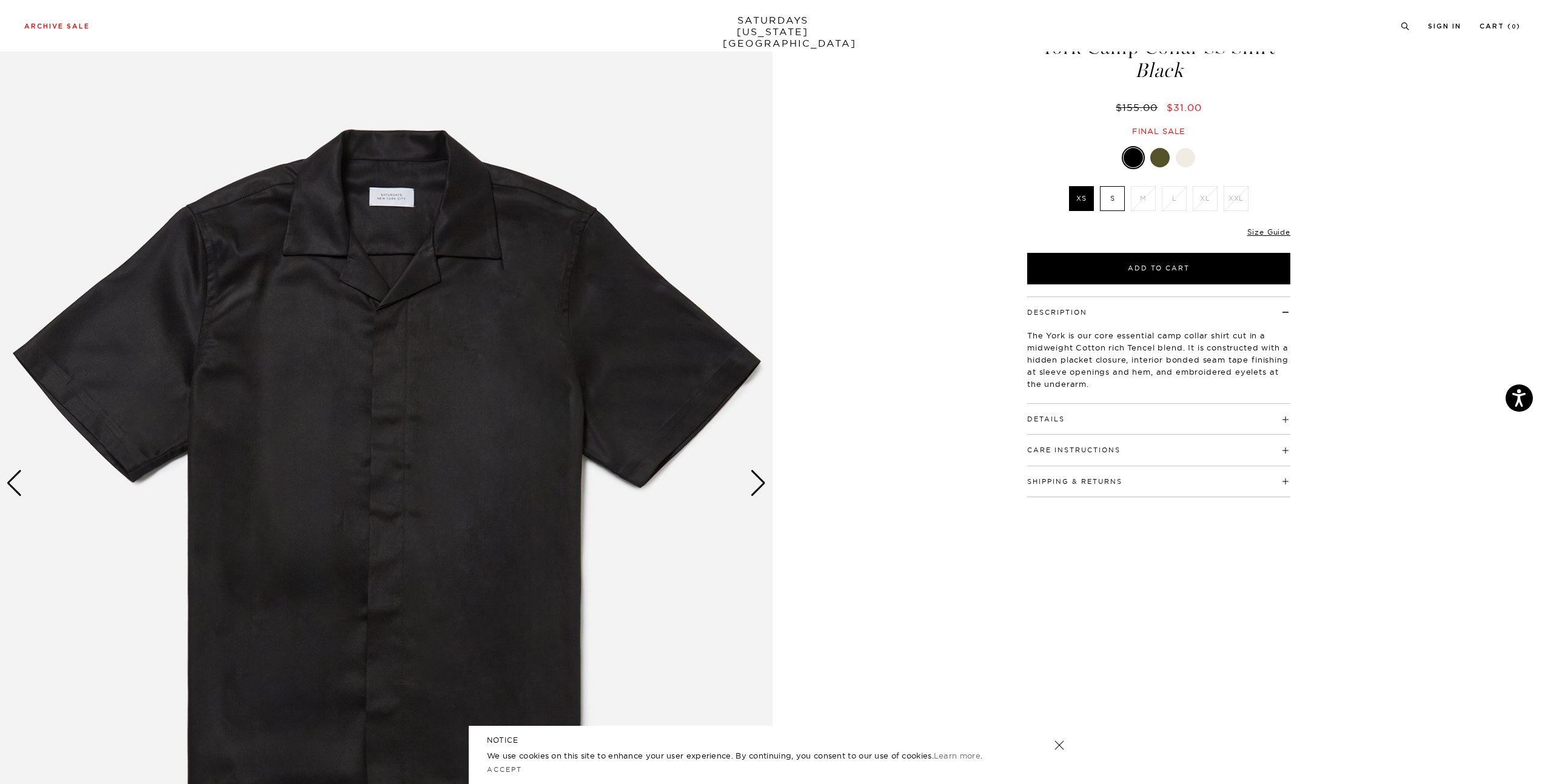
click at [755, 481] on div "Next slide" at bounding box center [758, 482] width 17 height 26
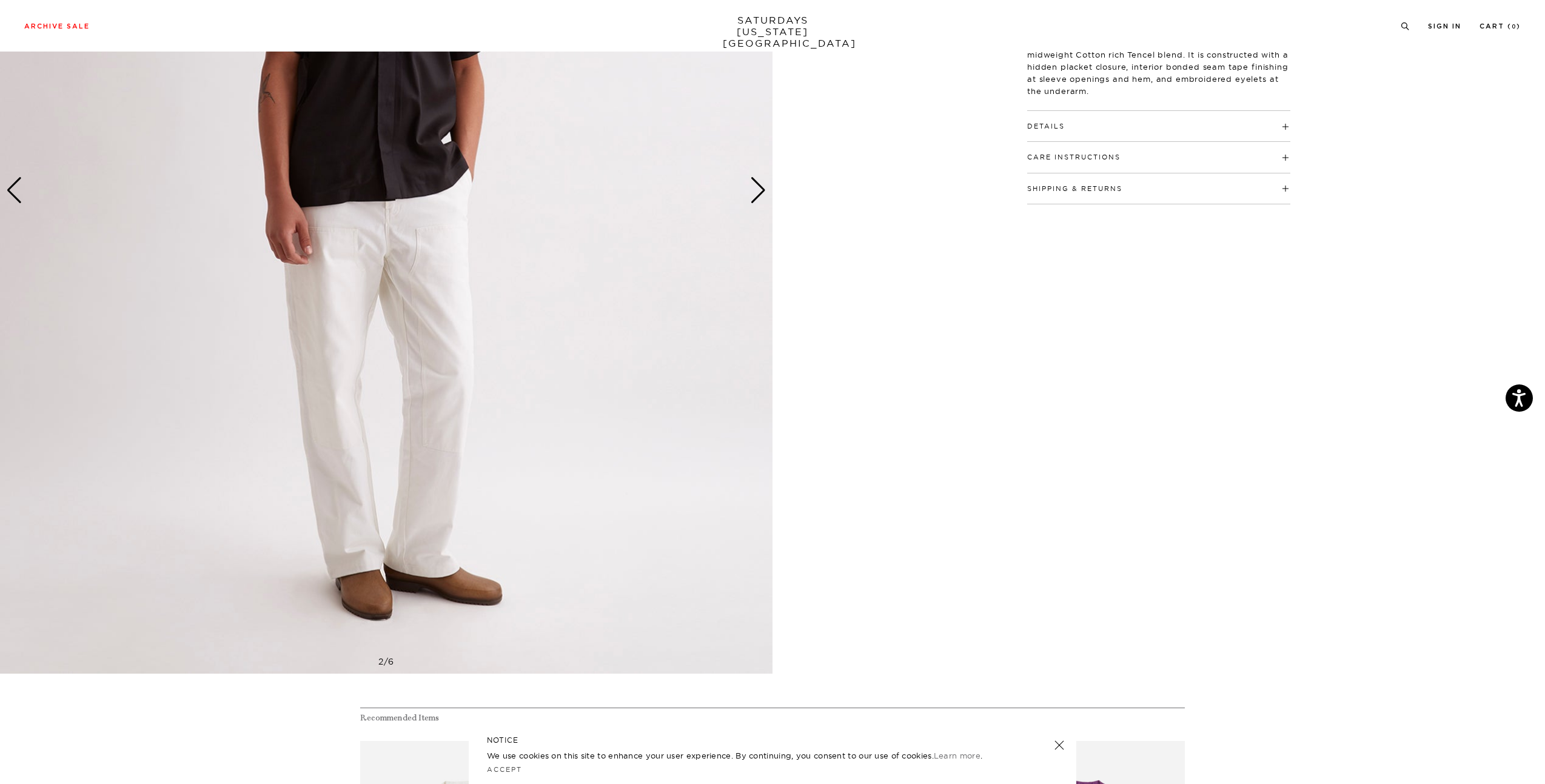
scroll to position [425, 0]
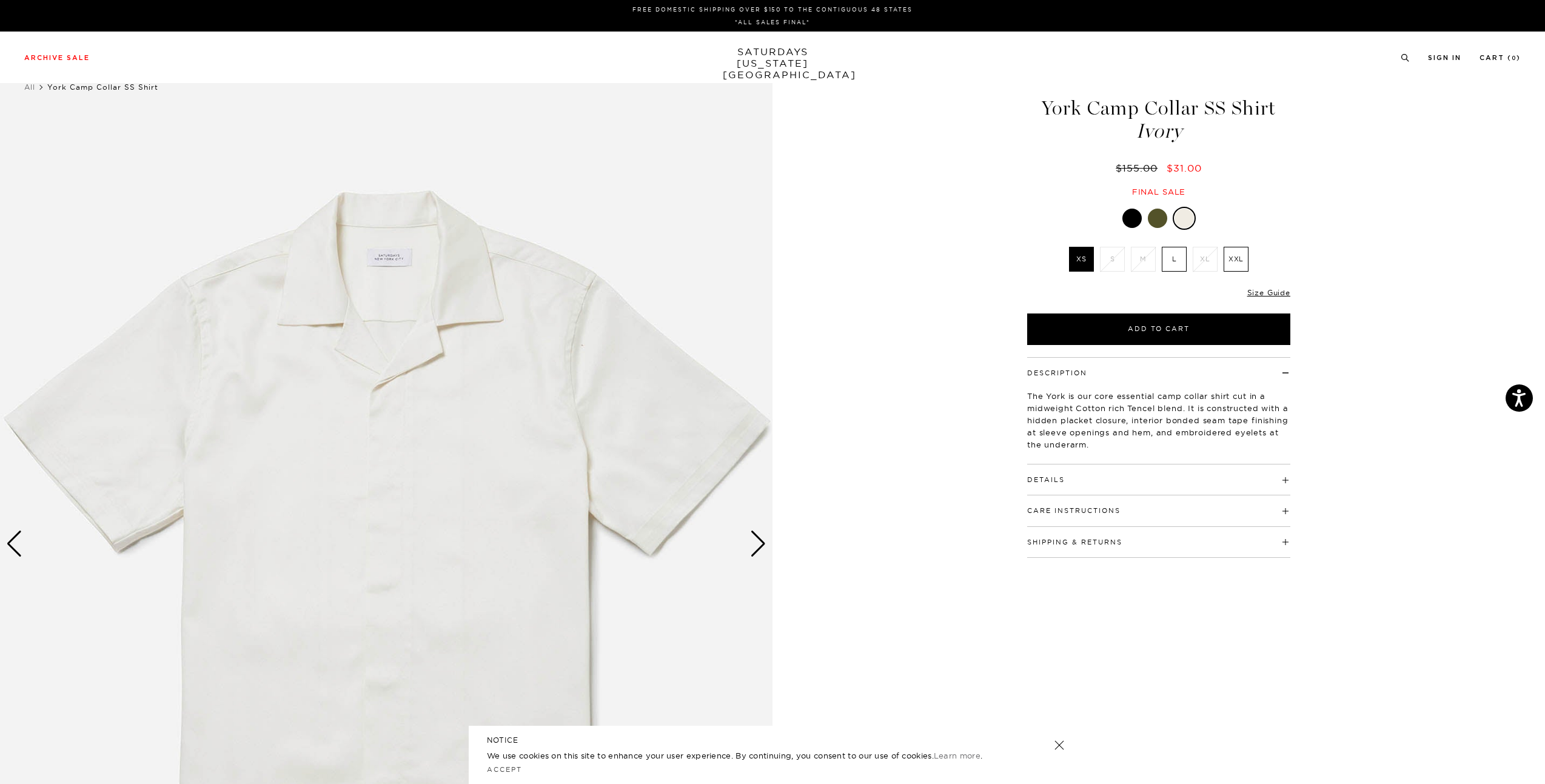
click at [749, 547] on img at bounding box center [386, 544] width 772 height 966
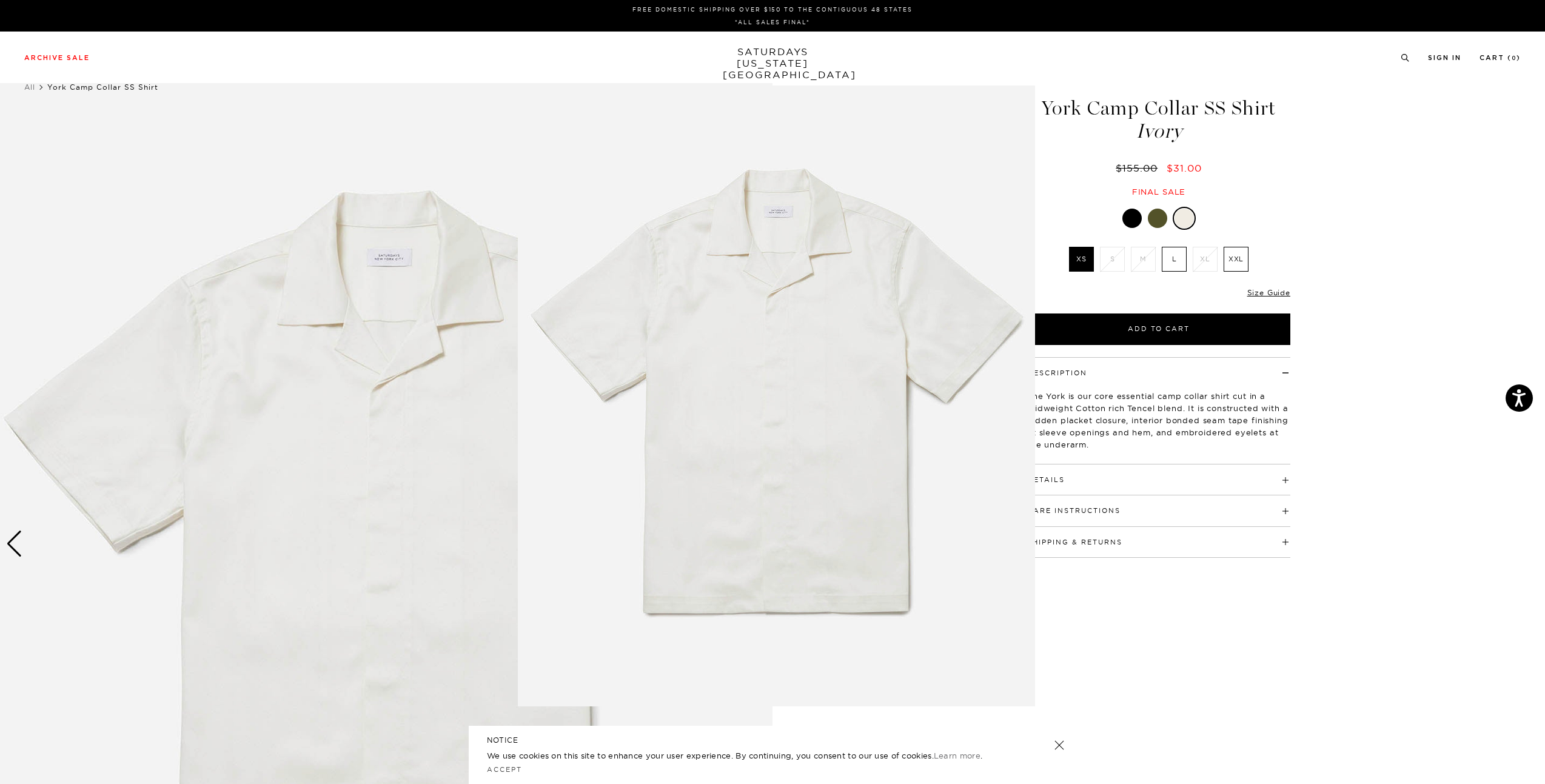
click at [1224, 643] on figure at bounding box center [772, 392] width 1545 height 784
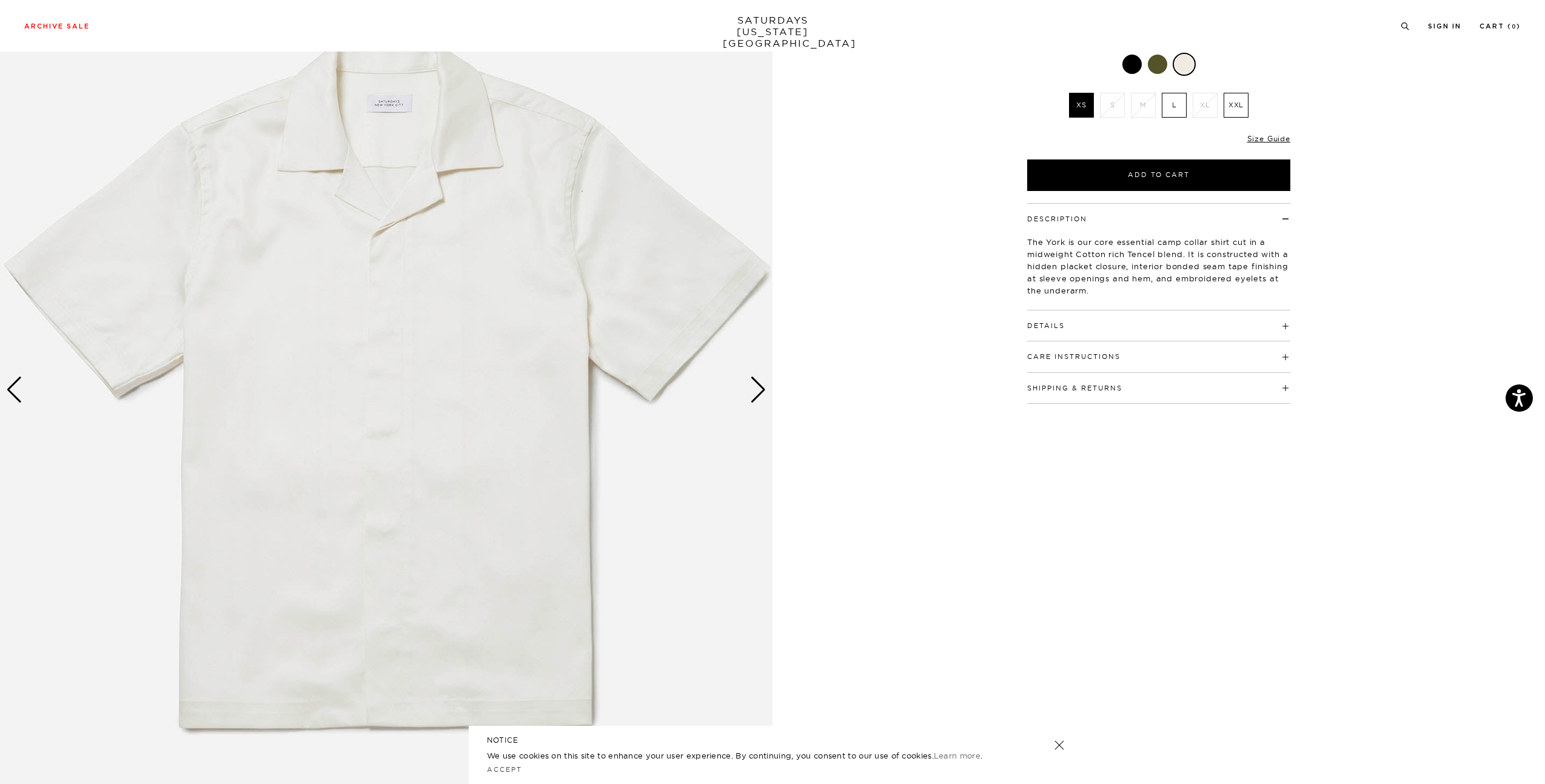
scroll to position [242, 0]
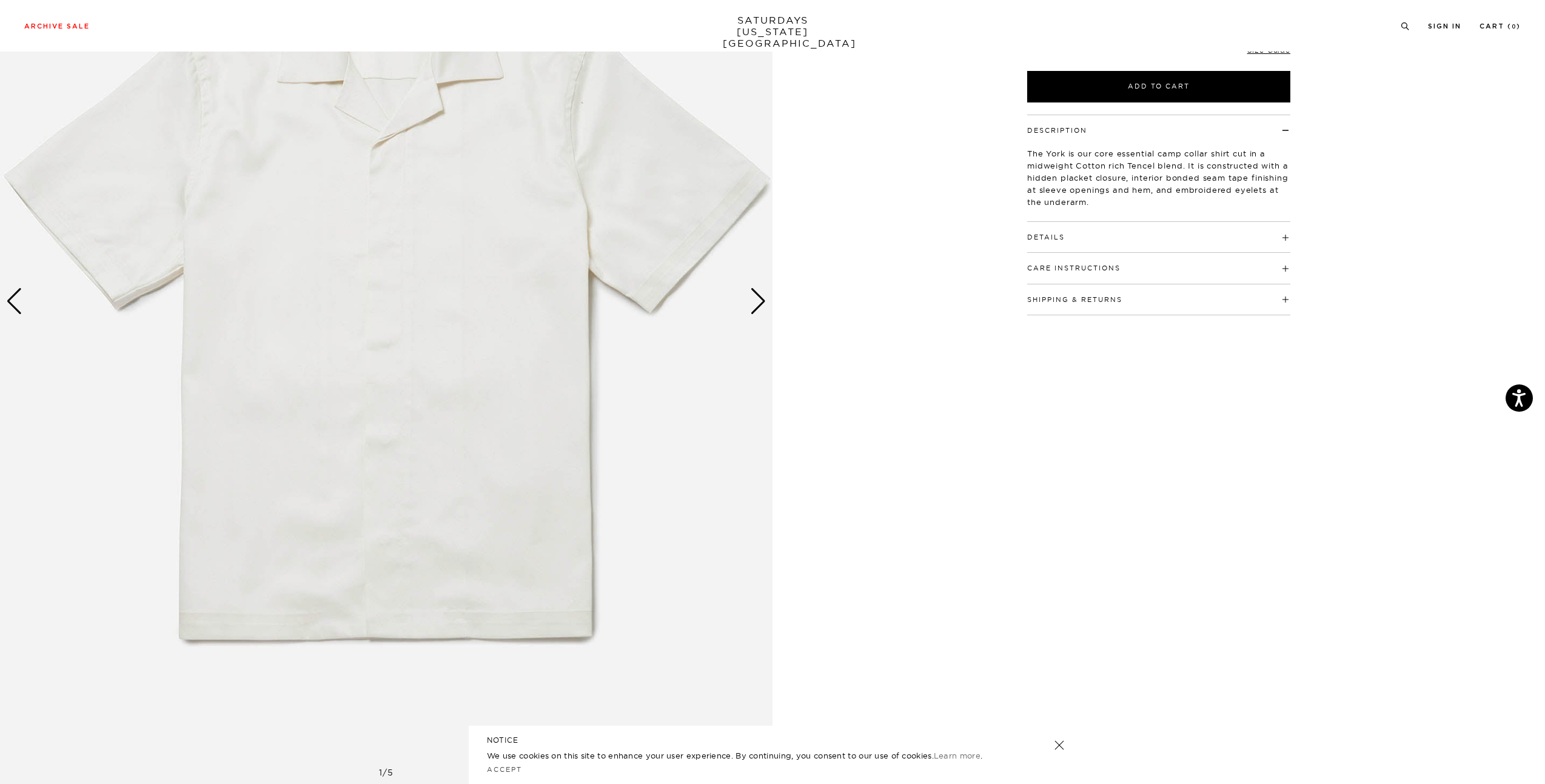
click at [752, 305] on div "Next slide" at bounding box center [758, 301] width 17 height 26
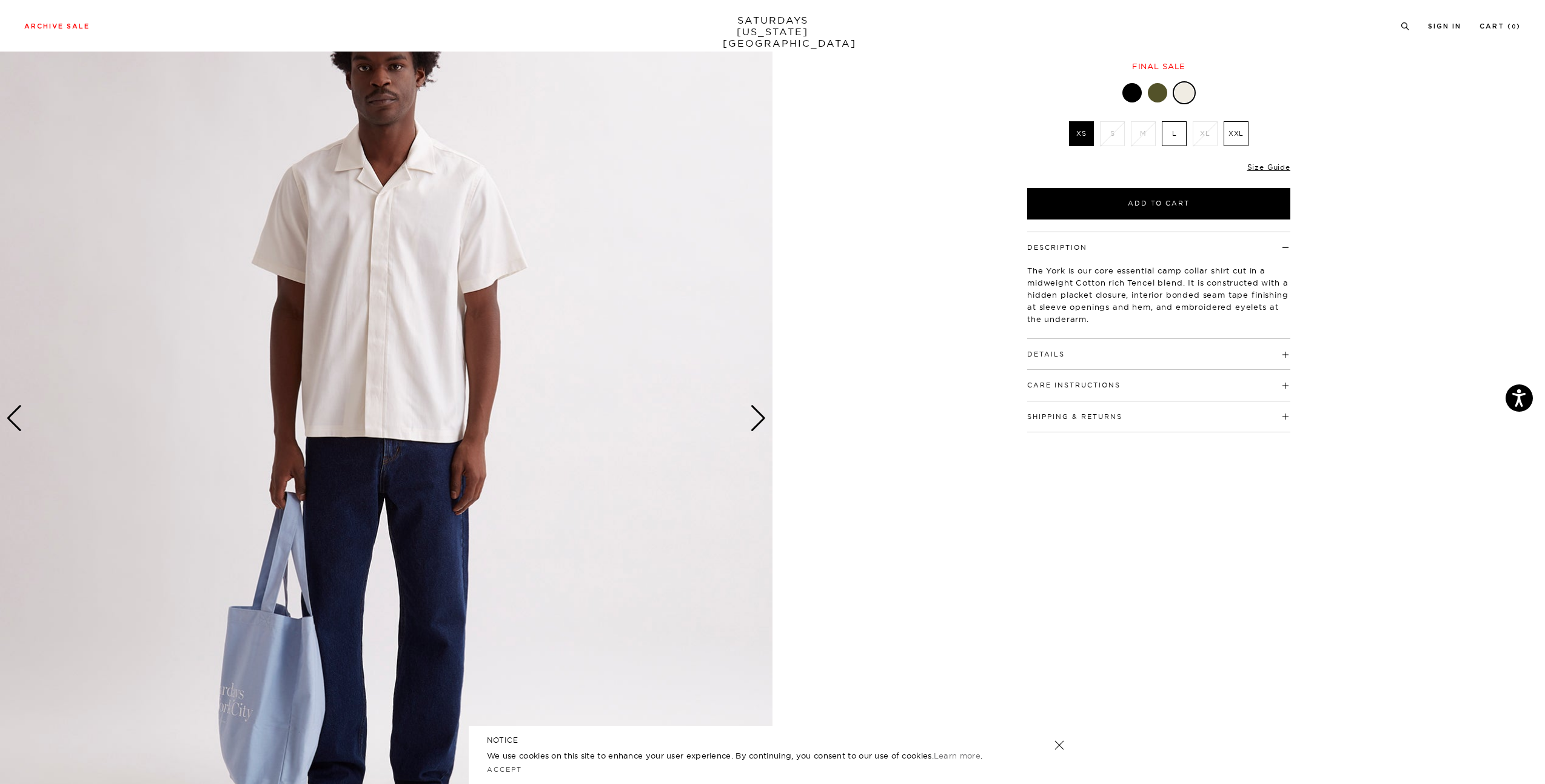
scroll to position [121, 0]
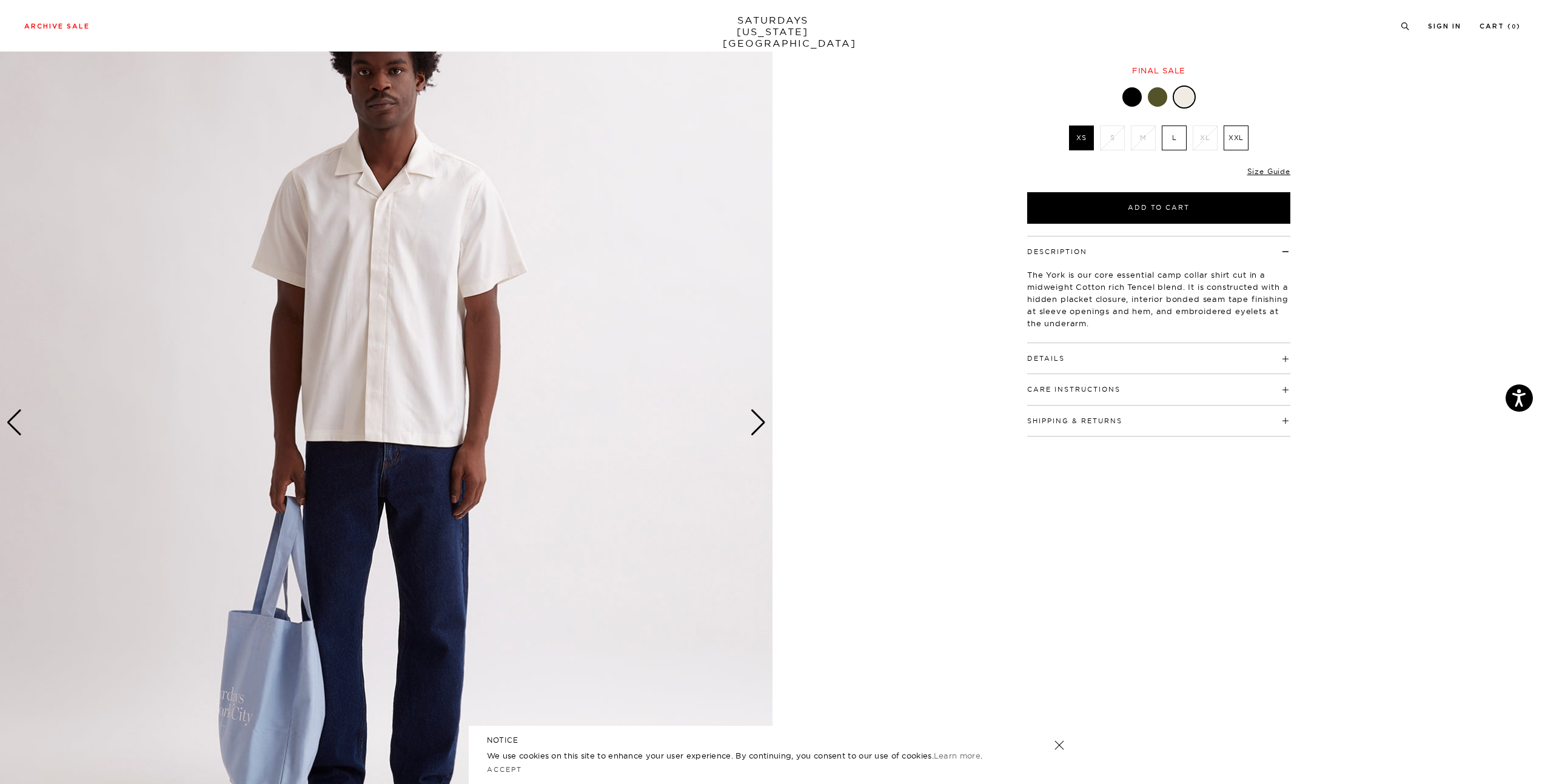
click at [1127, 90] on div at bounding box center [1132, 97] width 20 height 20
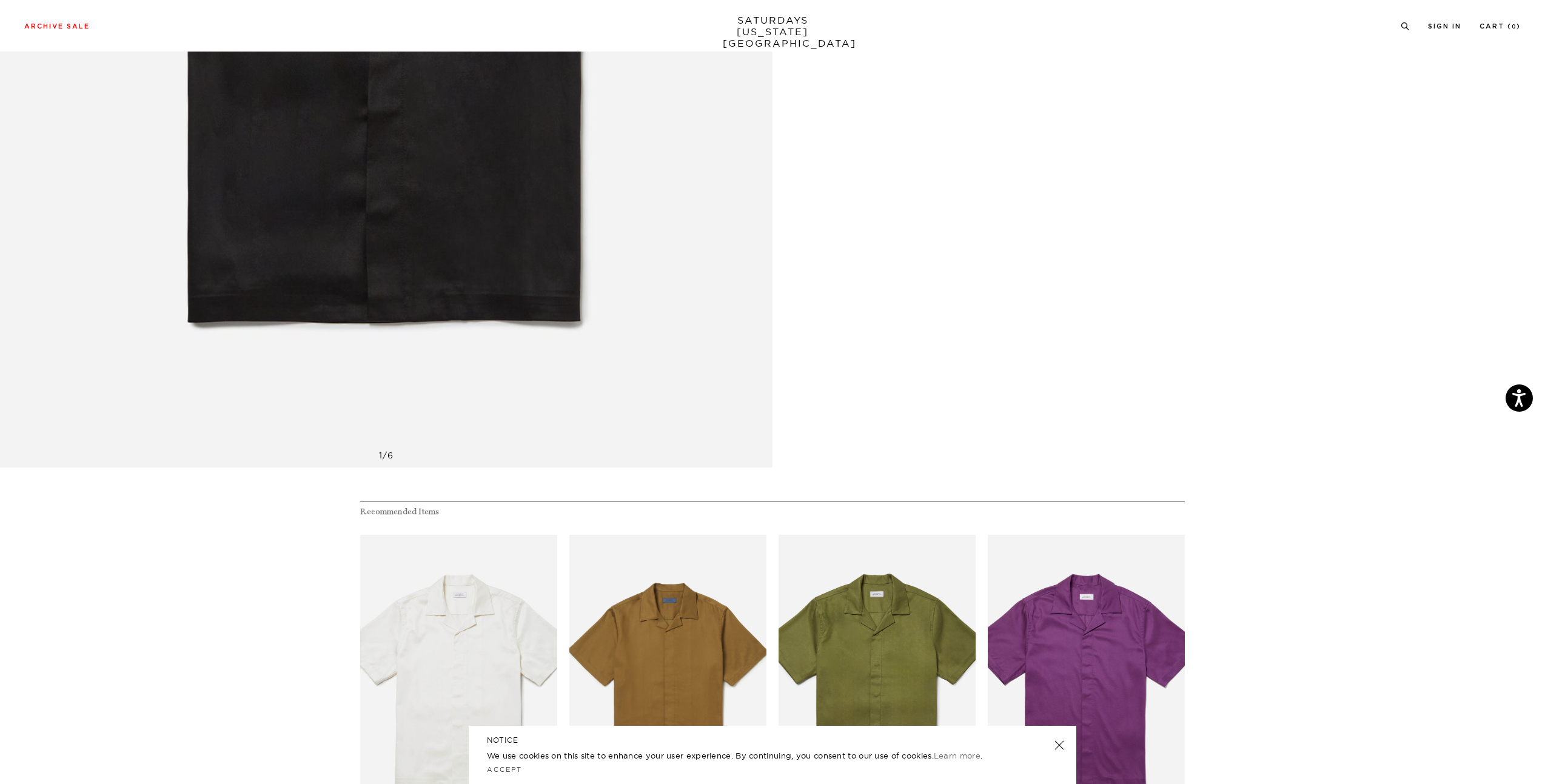
scroll to position [847, 0]
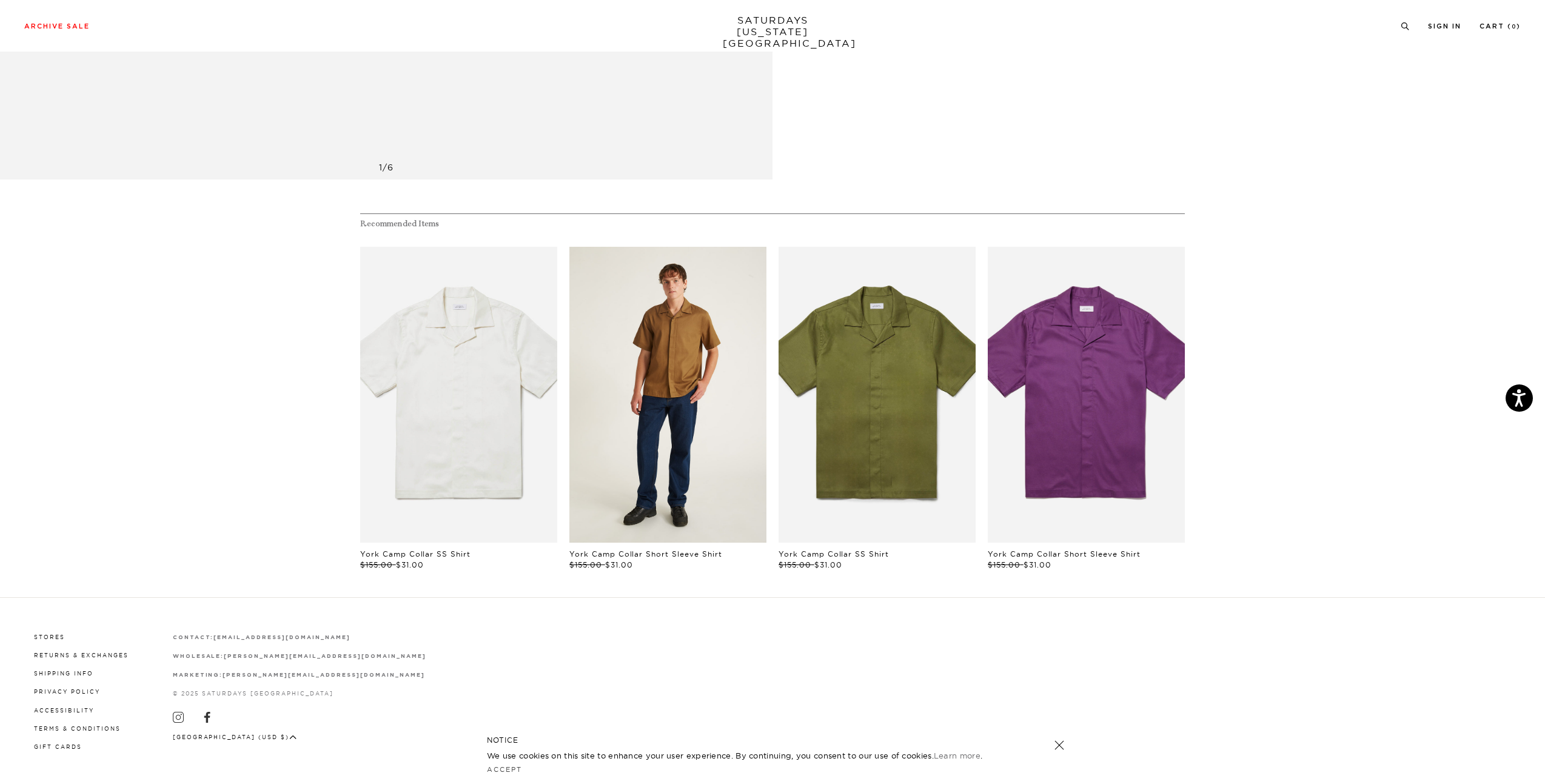
click at [712, 331] on link "files/MF2420SS02-CAMEL_03_1.jpg" at bounding box center [668, 394] width 197 height 296
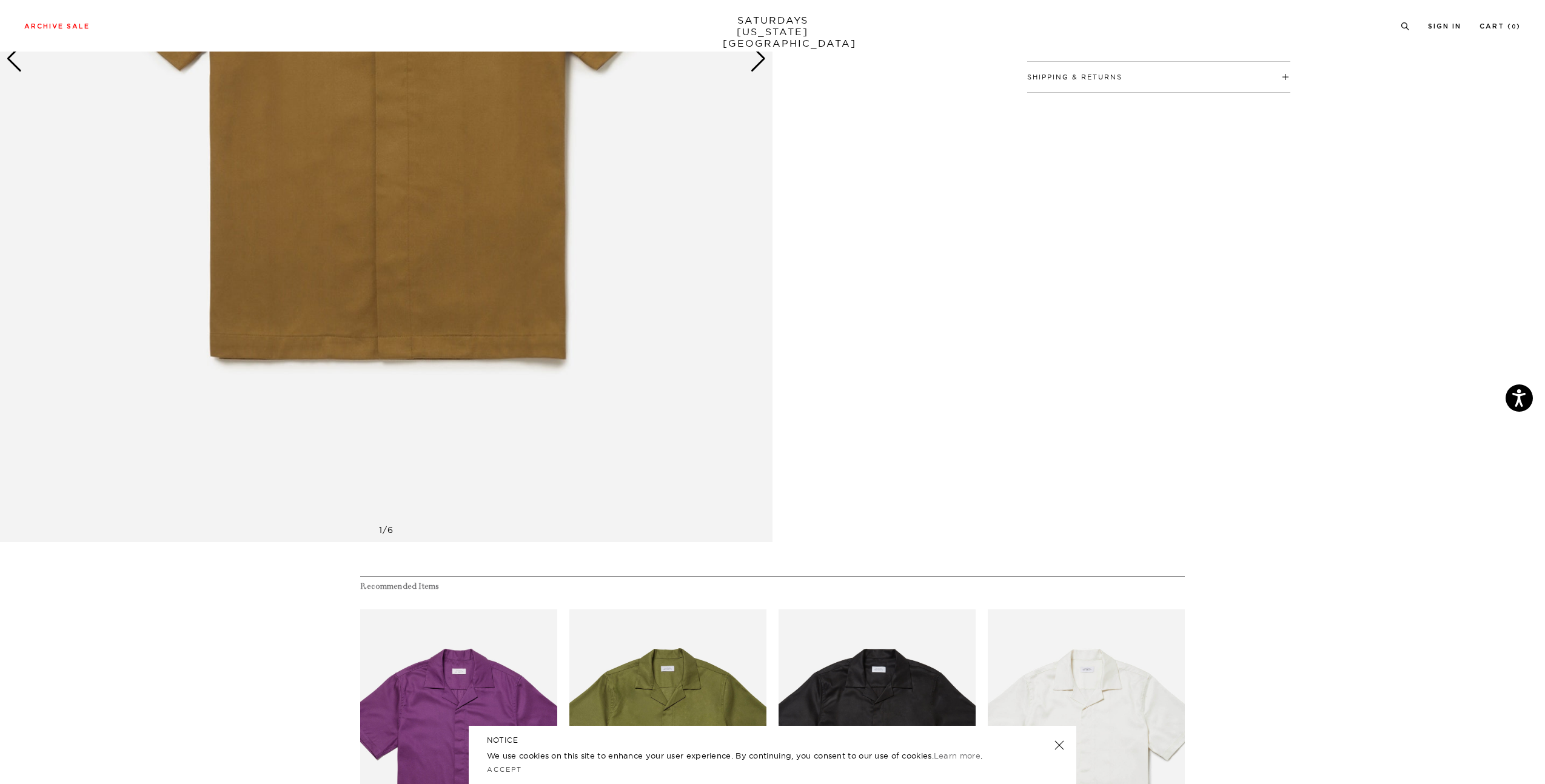
scroll to position [847, 0]
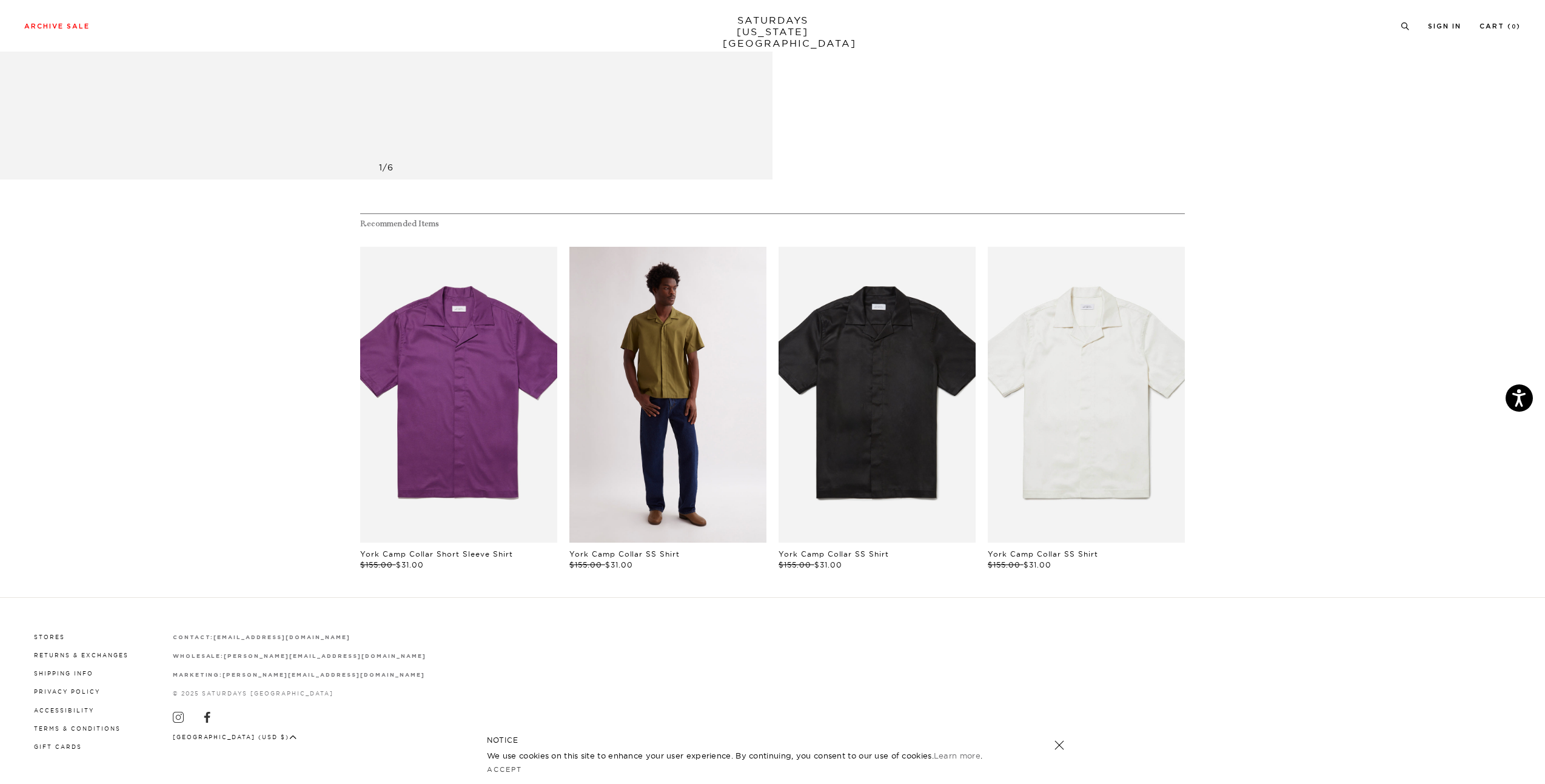
click at [655, 380] on link "files/M00020SS01-MAYFLY_02.jpg" at bounding box center [668, 394] width 197 height 296
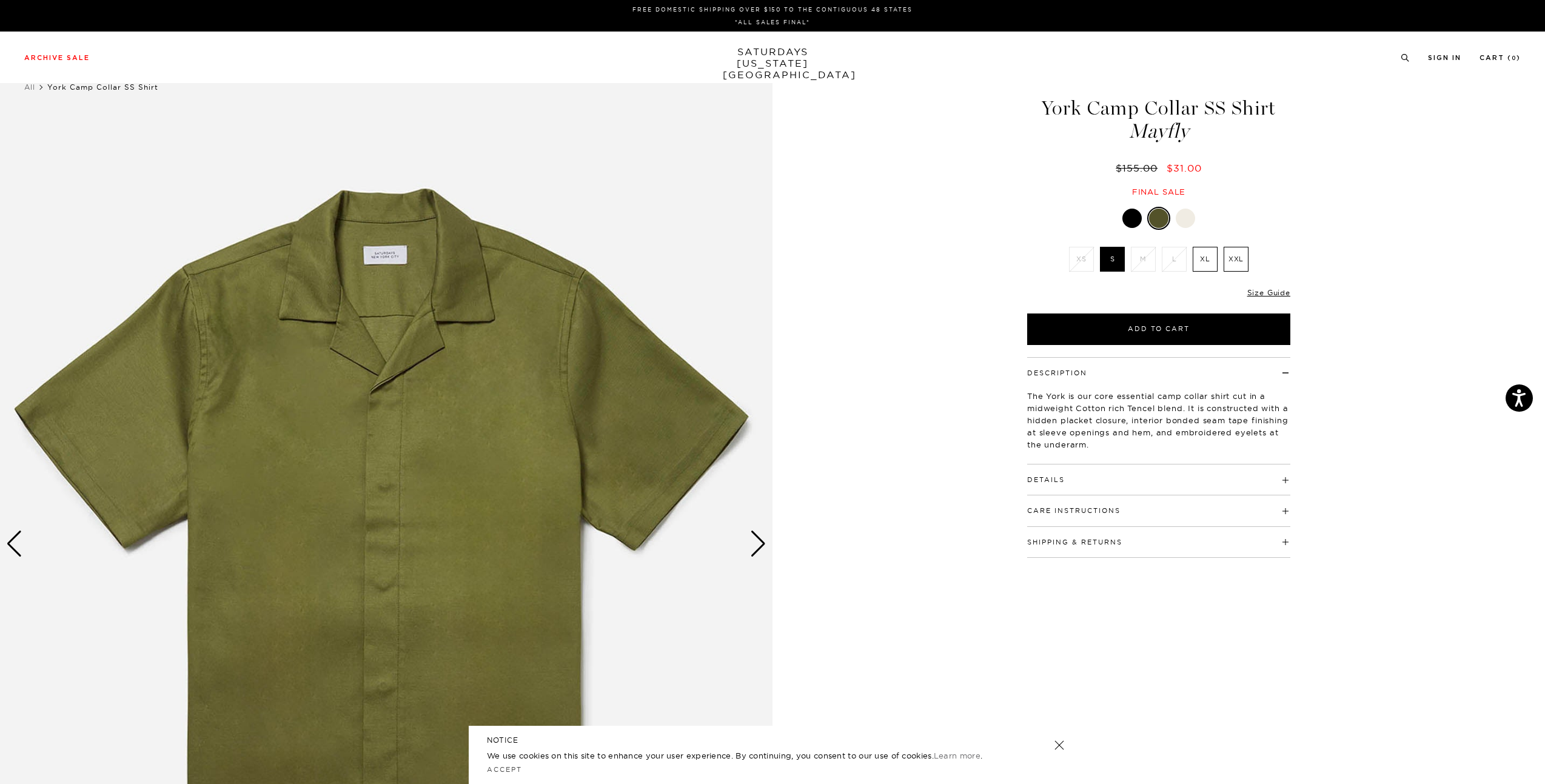
click at [1107, 254] on label "S" at bounding box center [1111, 259] width 24 height 24
click at [0, 0] on input "S" at bounding box center [0, 0] width 0 height 0
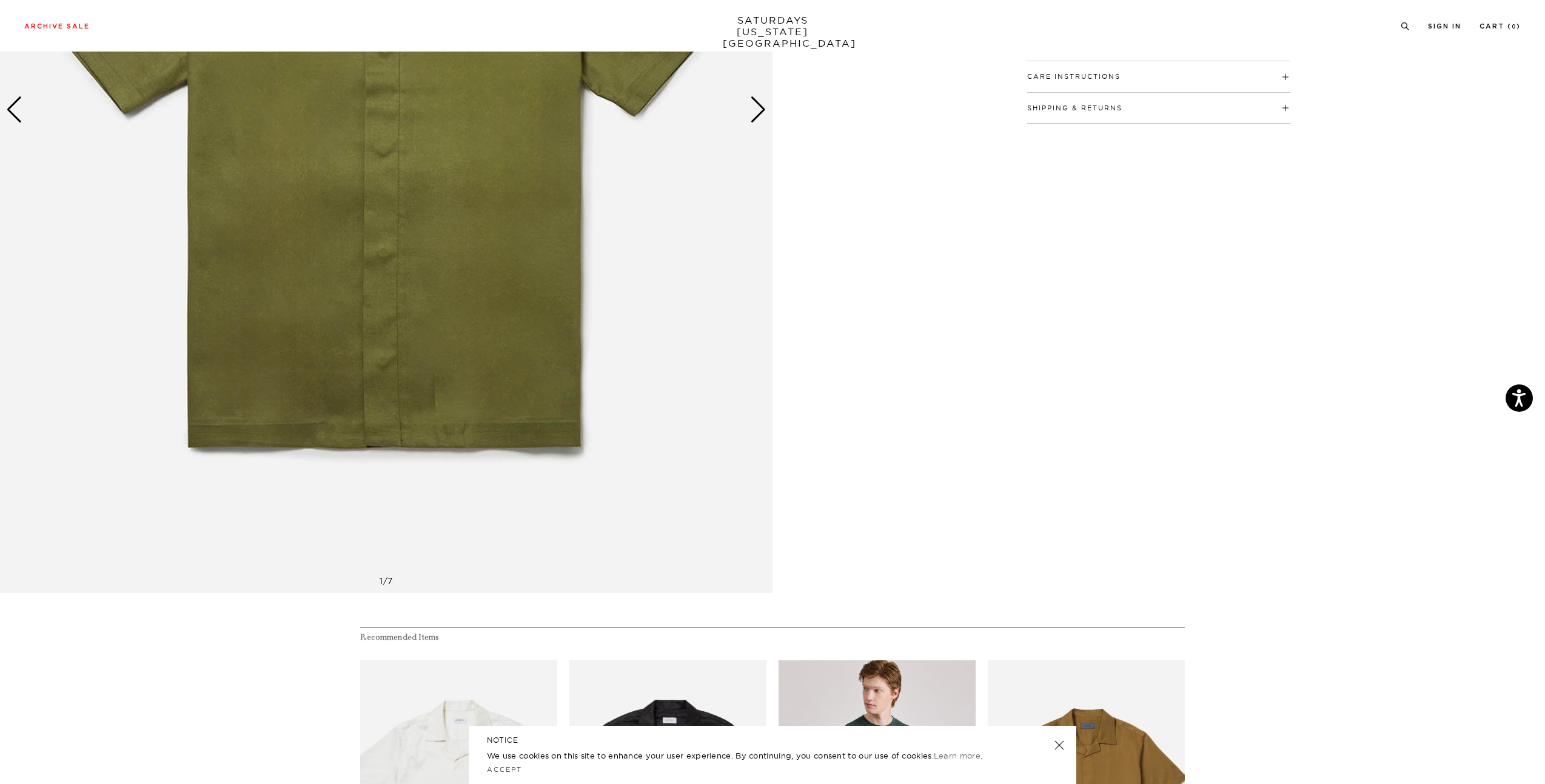
scroll to position [847, 0]
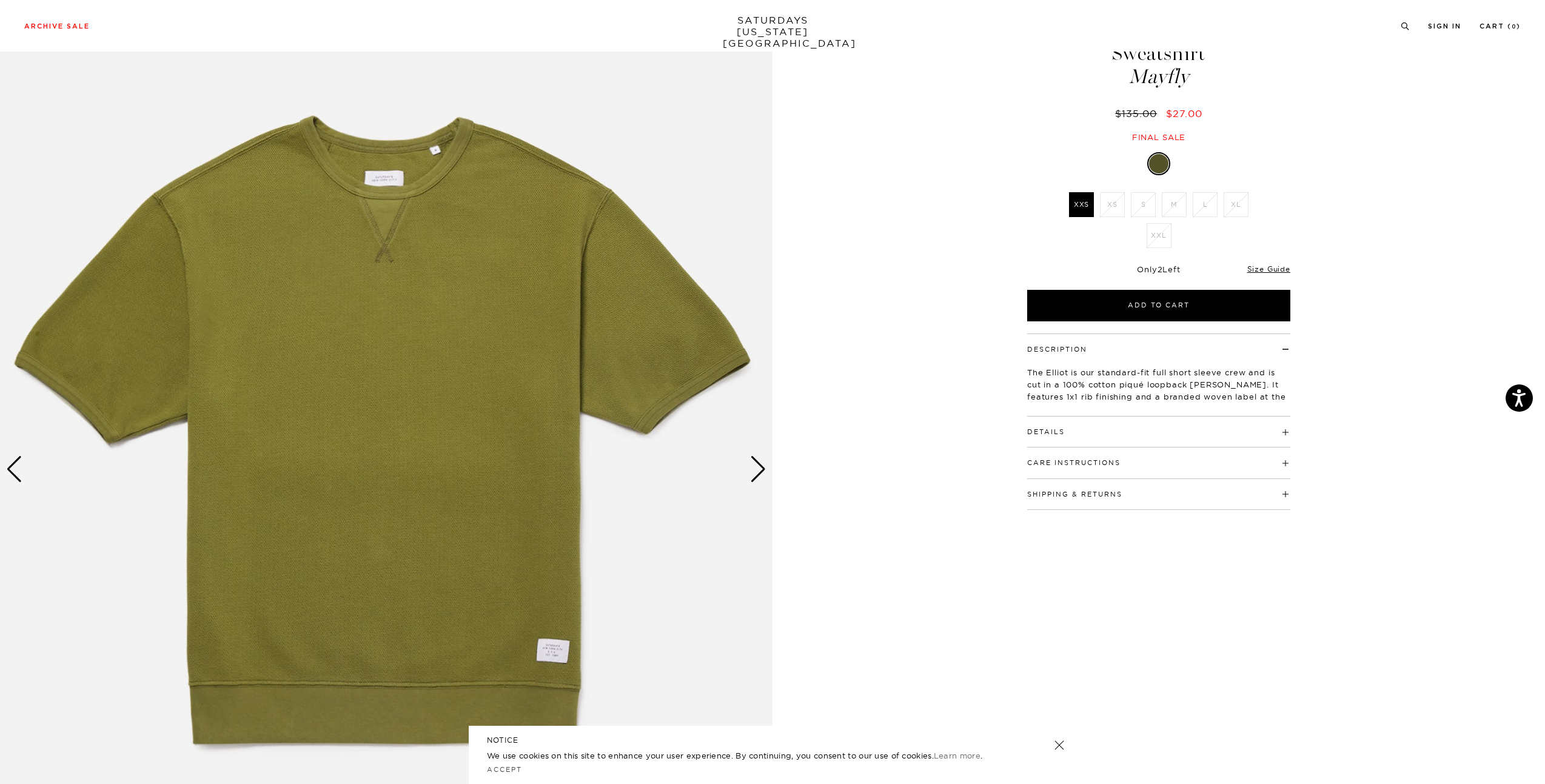
scroll to position [121, 0]
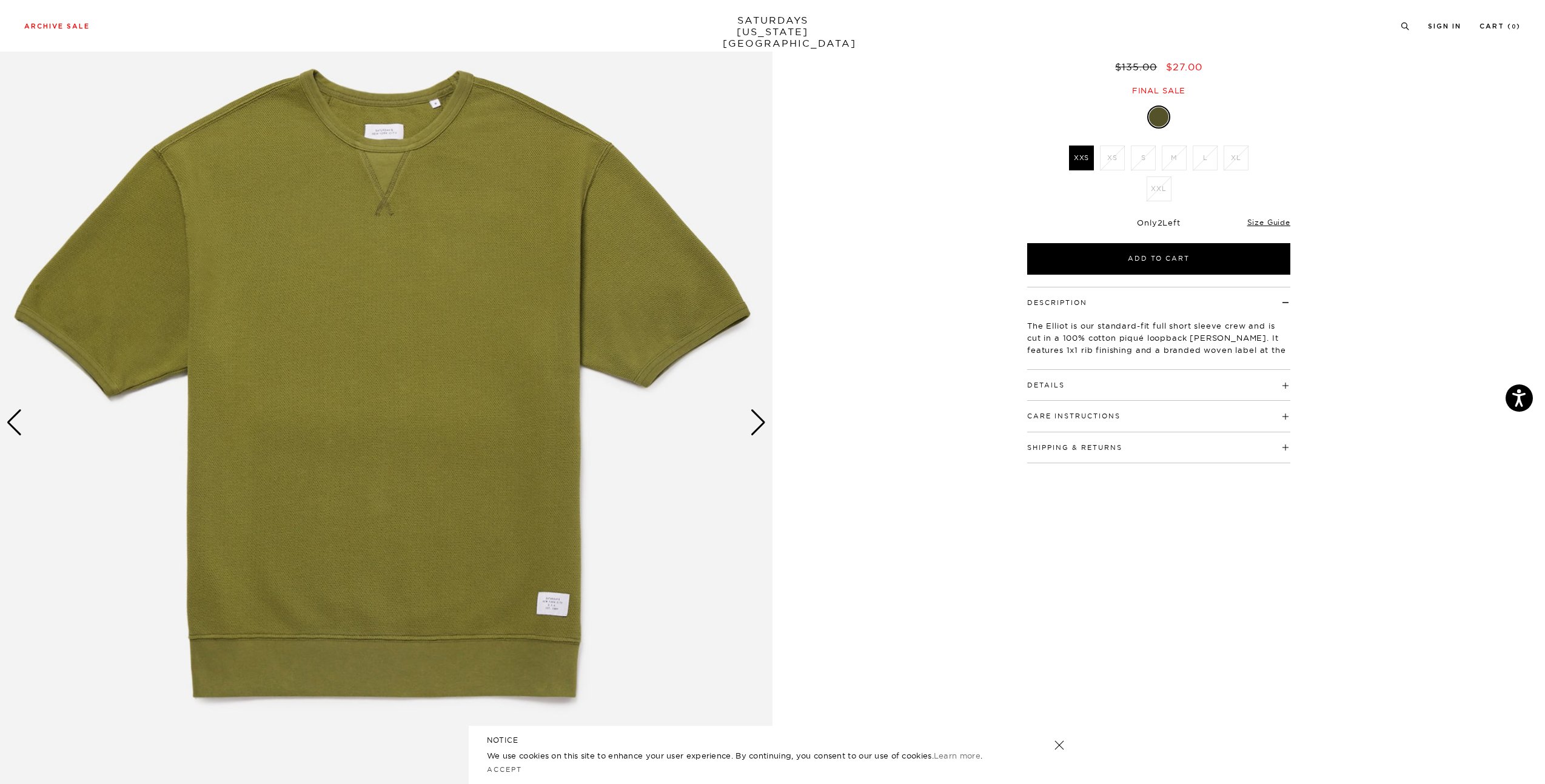
click at [772, 423] on img at bounding box center [386, 423] width 772 height 966
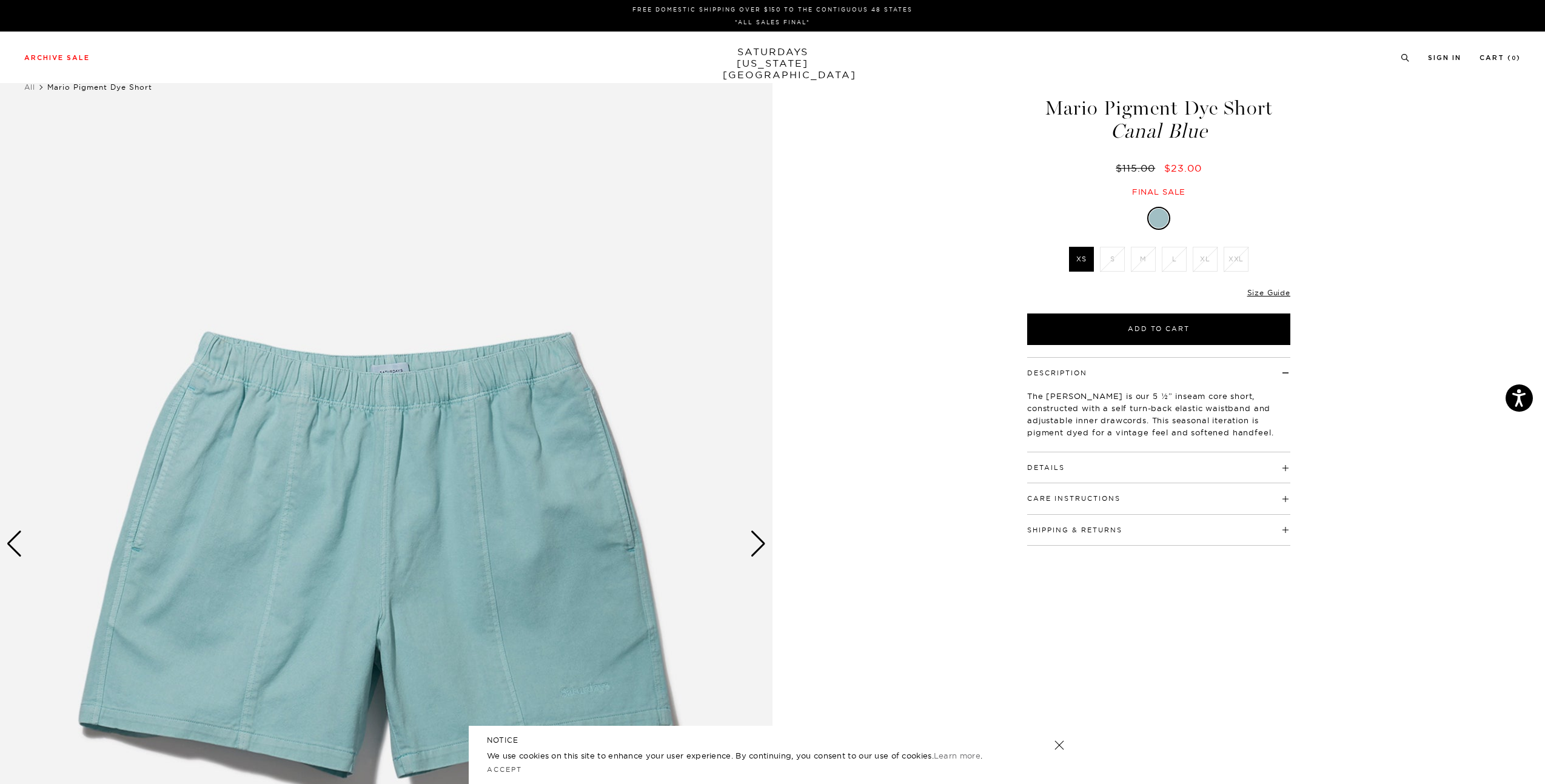
click at [766, 546] on div "Next slide" at bounding box center [758, 543] width 17 height 26
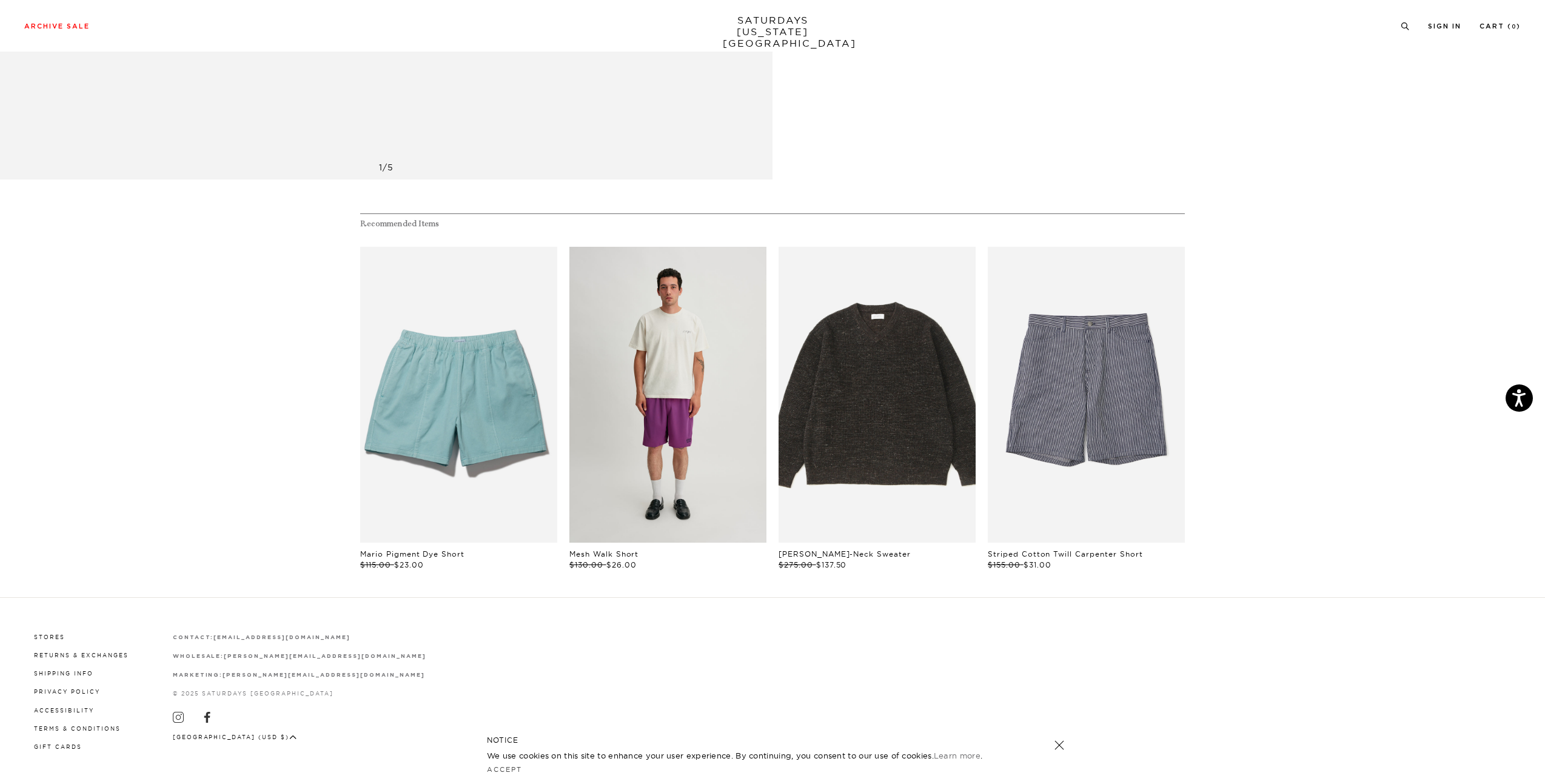
click at [648, 346] on link "files/L74_924_02113812-732e-4915-998d-d73ecb21e59c.jpg" at bounding box center [668, 394] width 197 height 296
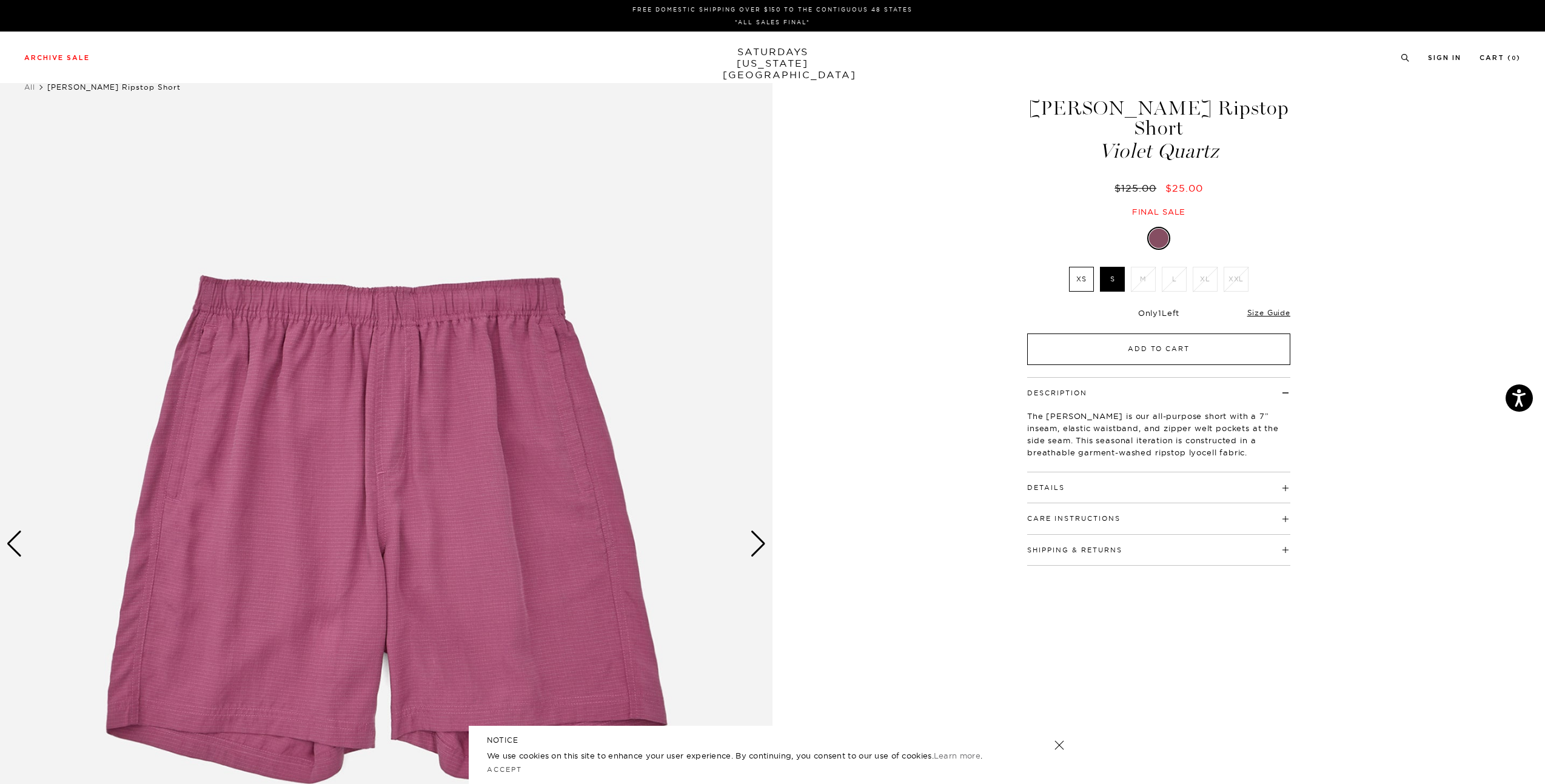
click at [1157, 333] on button "Add to Cart" at bounding box center [1158, 349] width 263 height 31
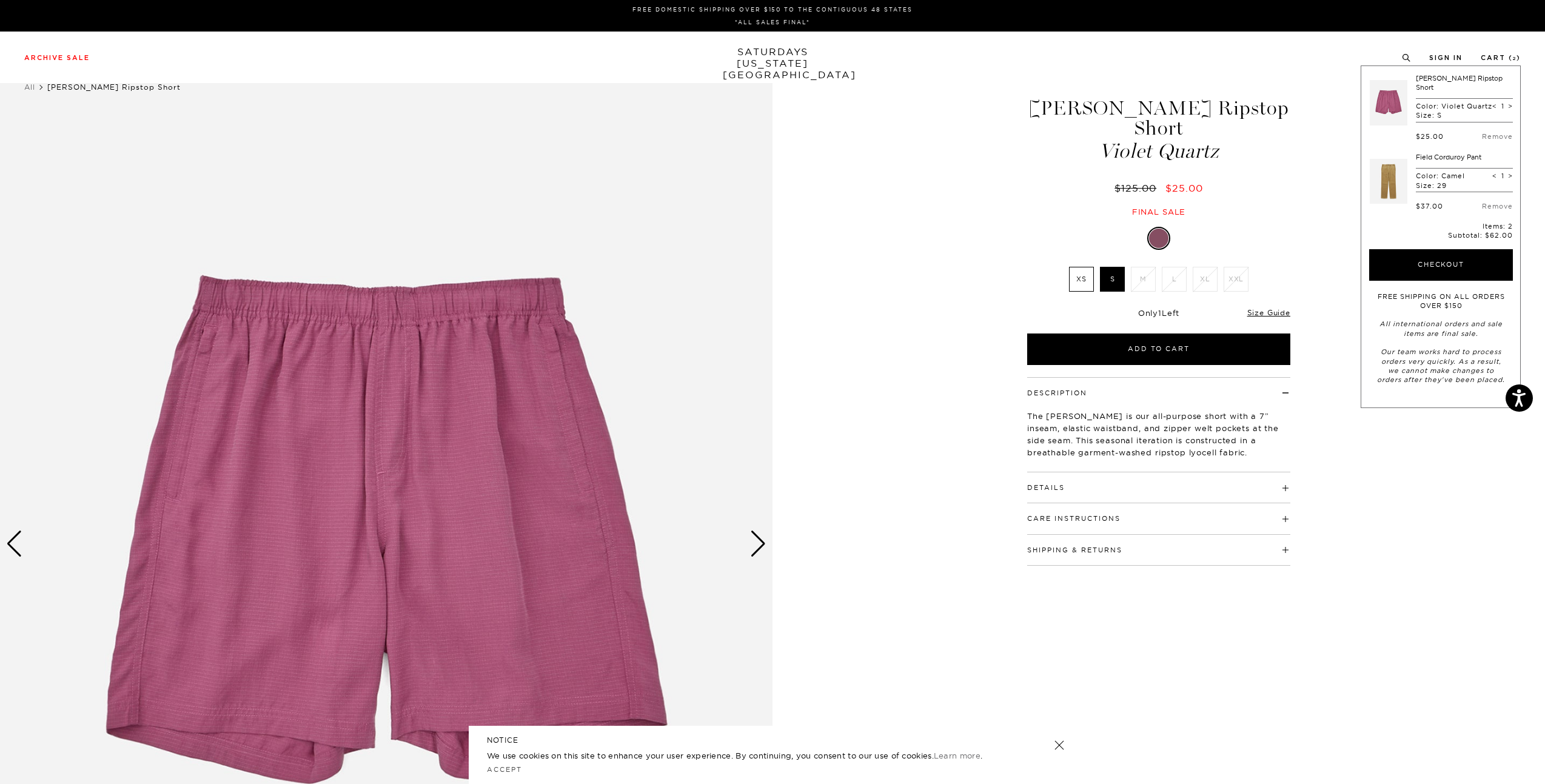
click at [757, 543] on div "Next slide" at bounding box center [758, 543] width 17 height 26
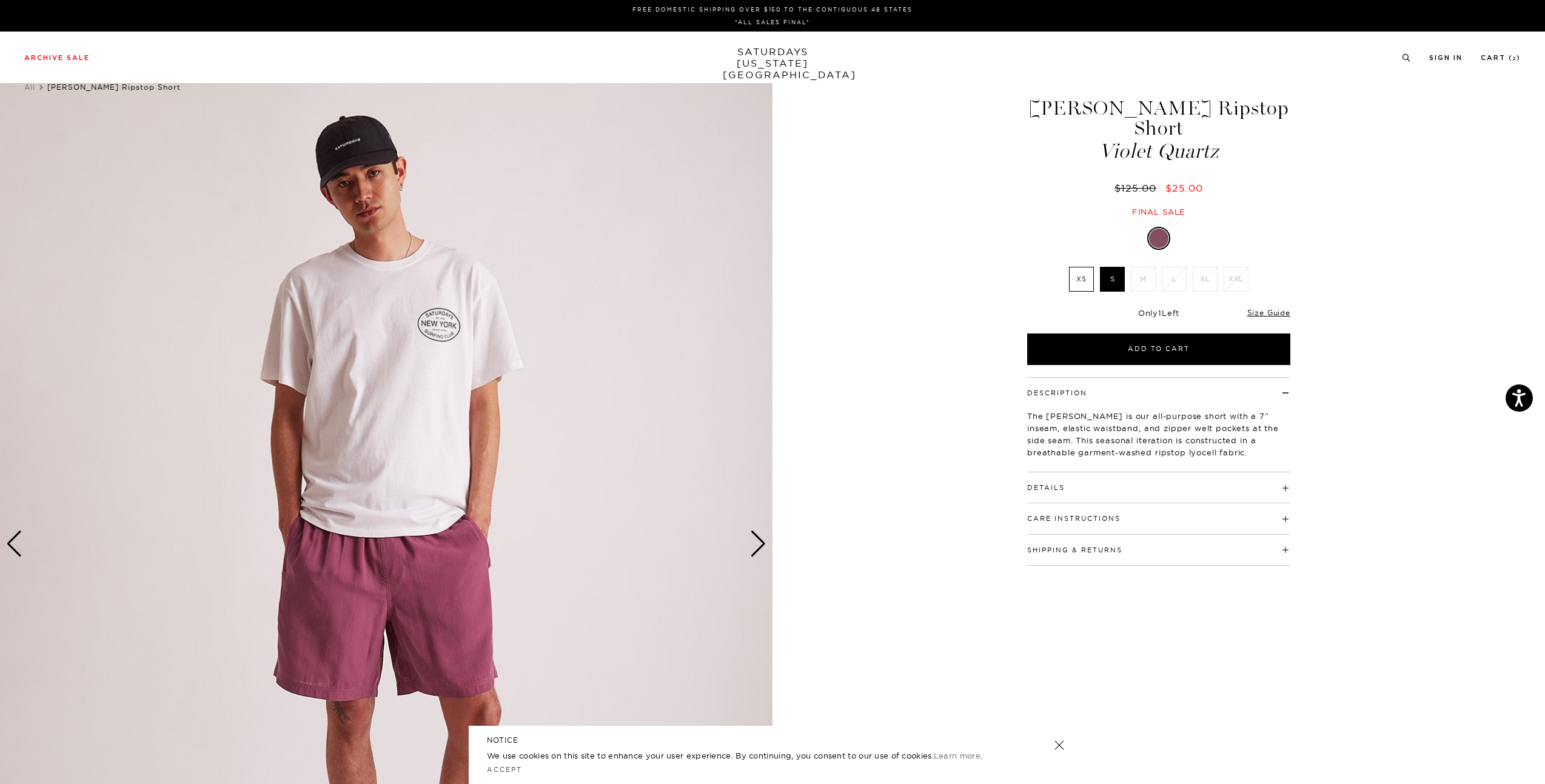
click at [1144, 535] on h4 "Shipping & Returns" at bounding box center [1158, 545] width 263 height 20
click at [1167, 503] on h4 "Care Instructions" at bounding box center [1158, 513] width 263 height 20
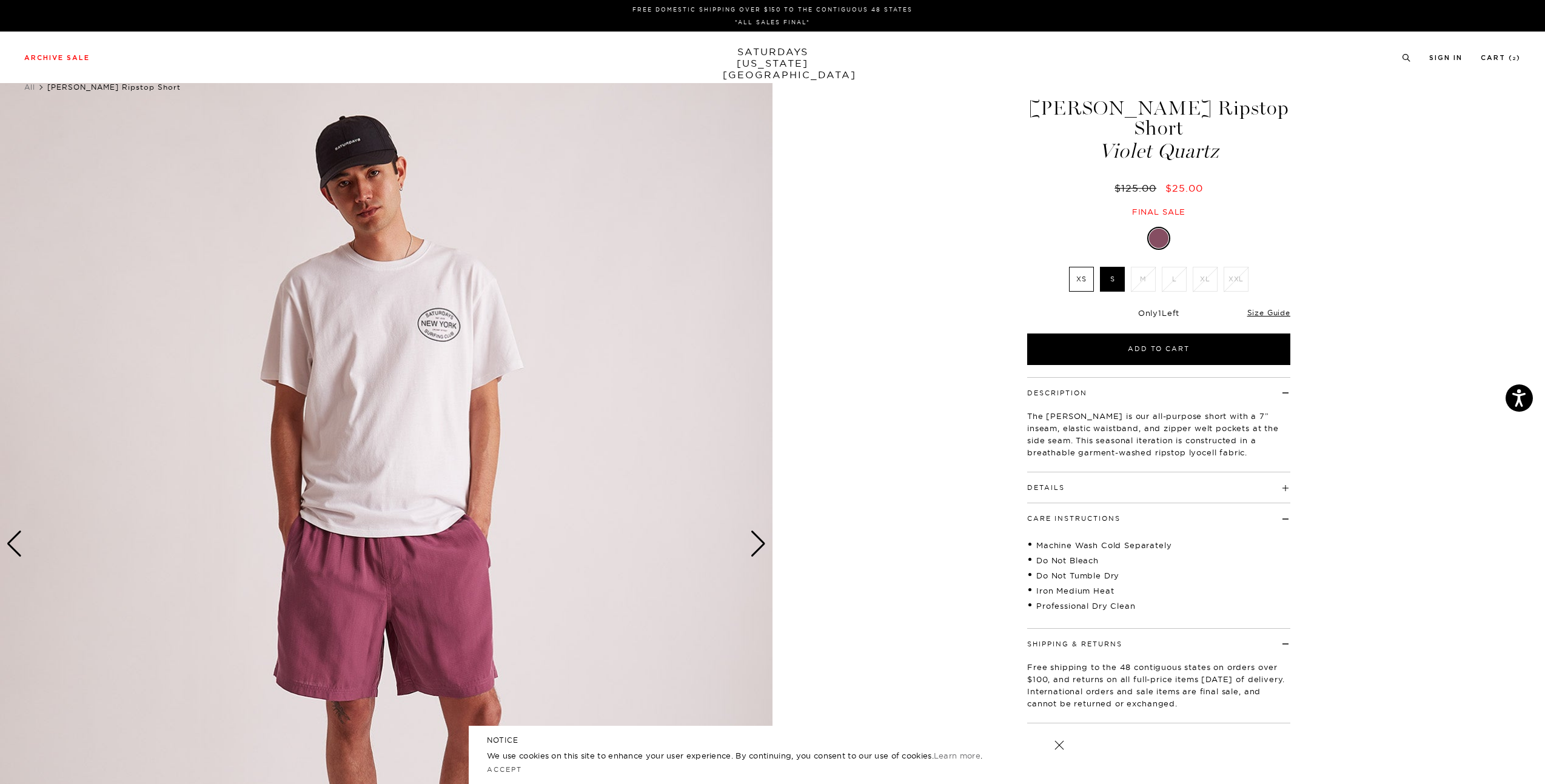
click at [1168, 475] on div "Details 100% Lyocell 7" inseam Elastic waistband Zipper welt pockets at side se…" at bounding box center [1158, 488] width 263 height 31
click at [1184, 473] on h4 "Details" at bounding box center [1158, 482] width 263 height 20
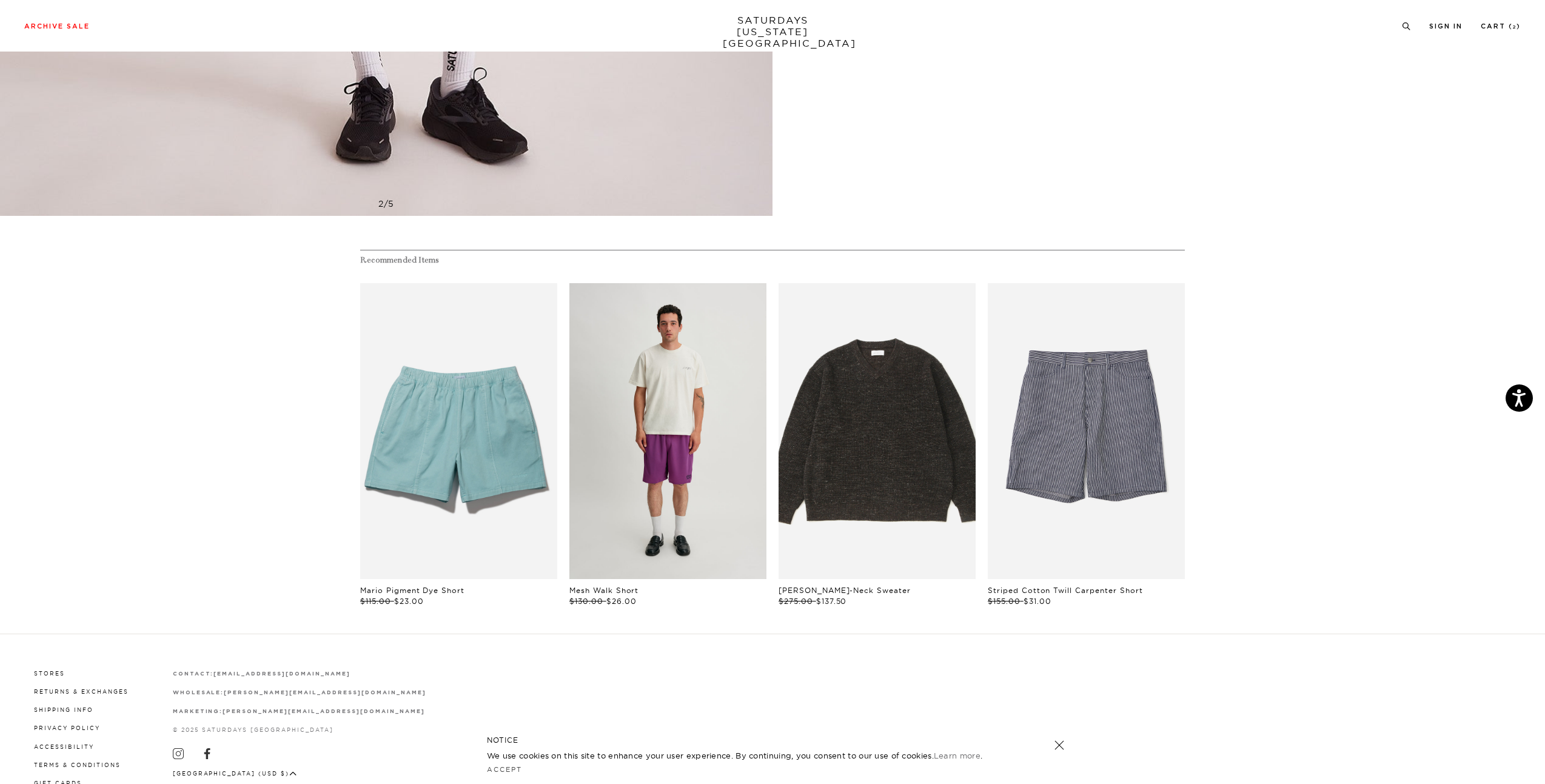
scroll to position [847, 0]
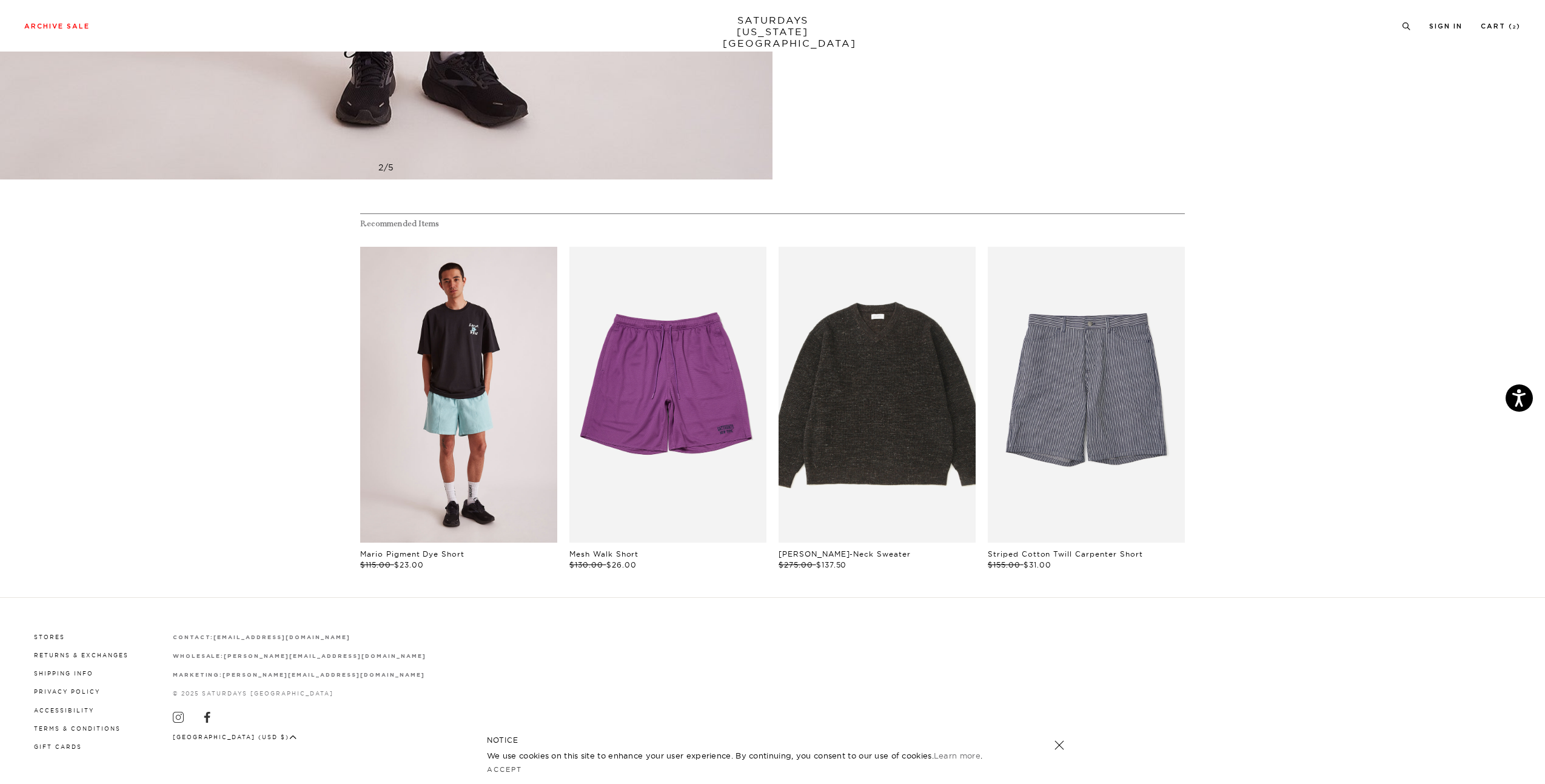
click at [526, 389] on link "files/M22421CS02-CANAL-BLUE_06.jpg" at bounding box center [459, 394] width 197 height 296
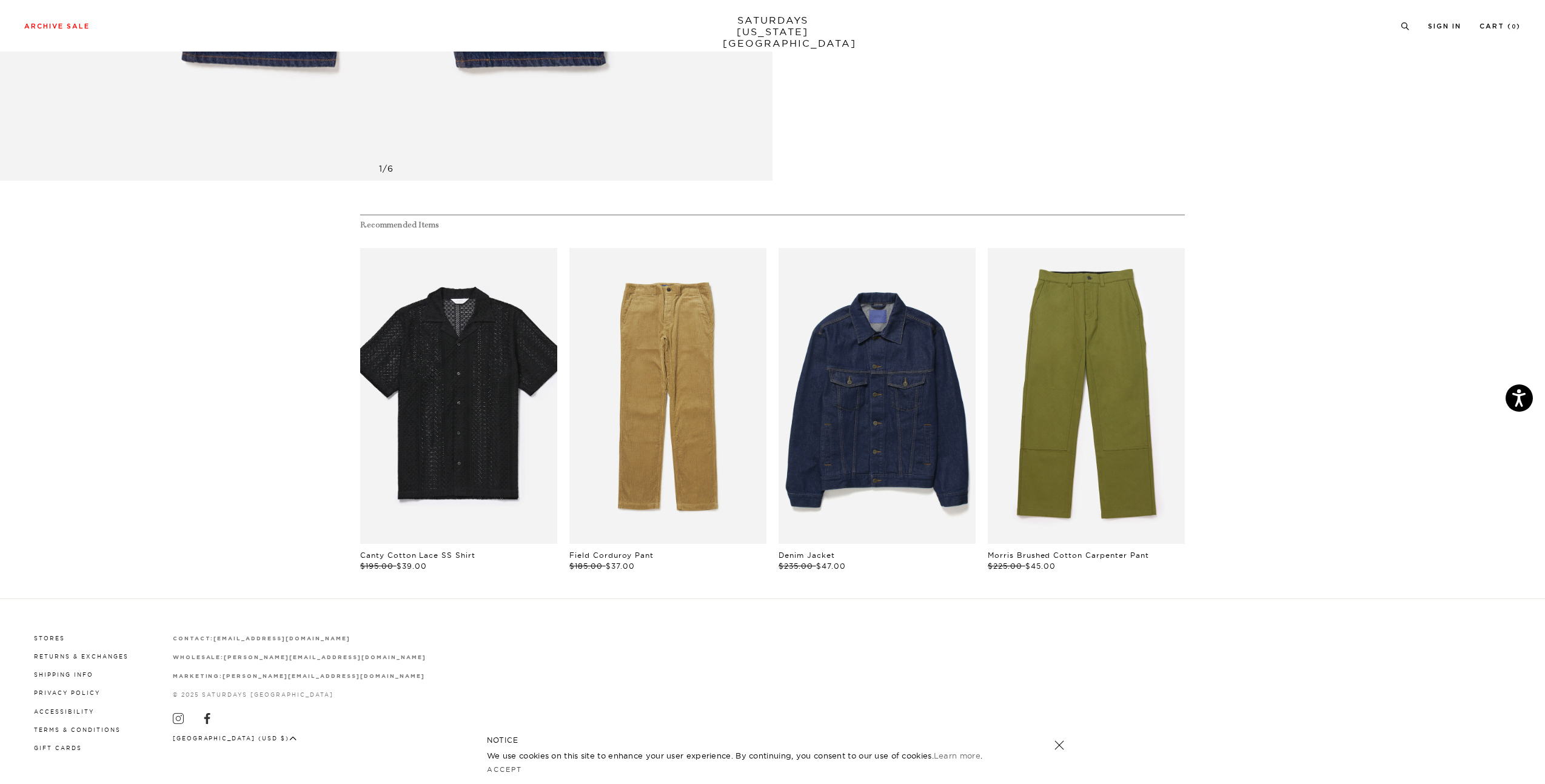
scroll to position [847, 0]
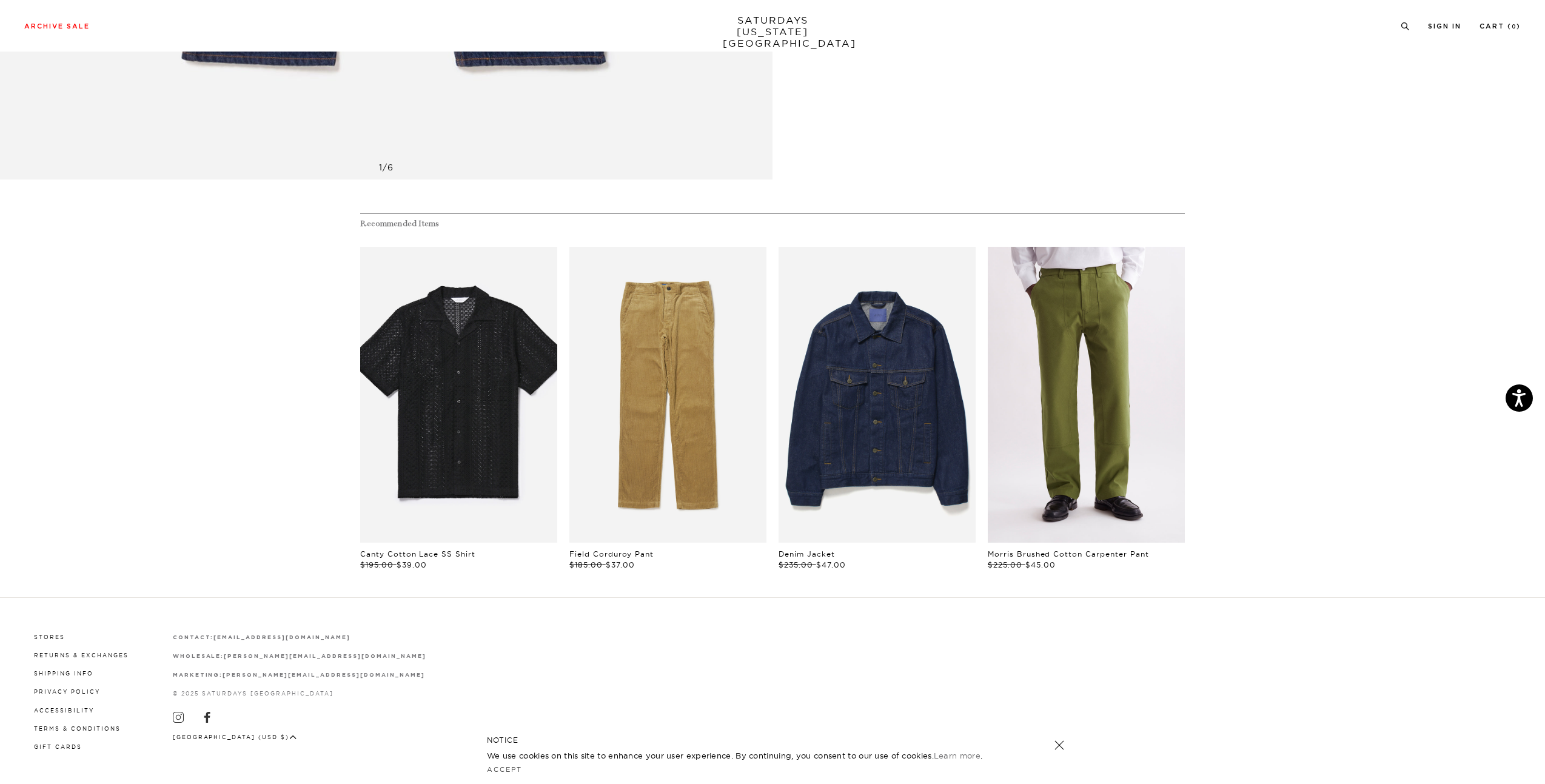
click at [1062, 378] on link "files/M52318JG02-MAYFLY_01.jpg" at bounding box center [1086, 394] width 197 height 296
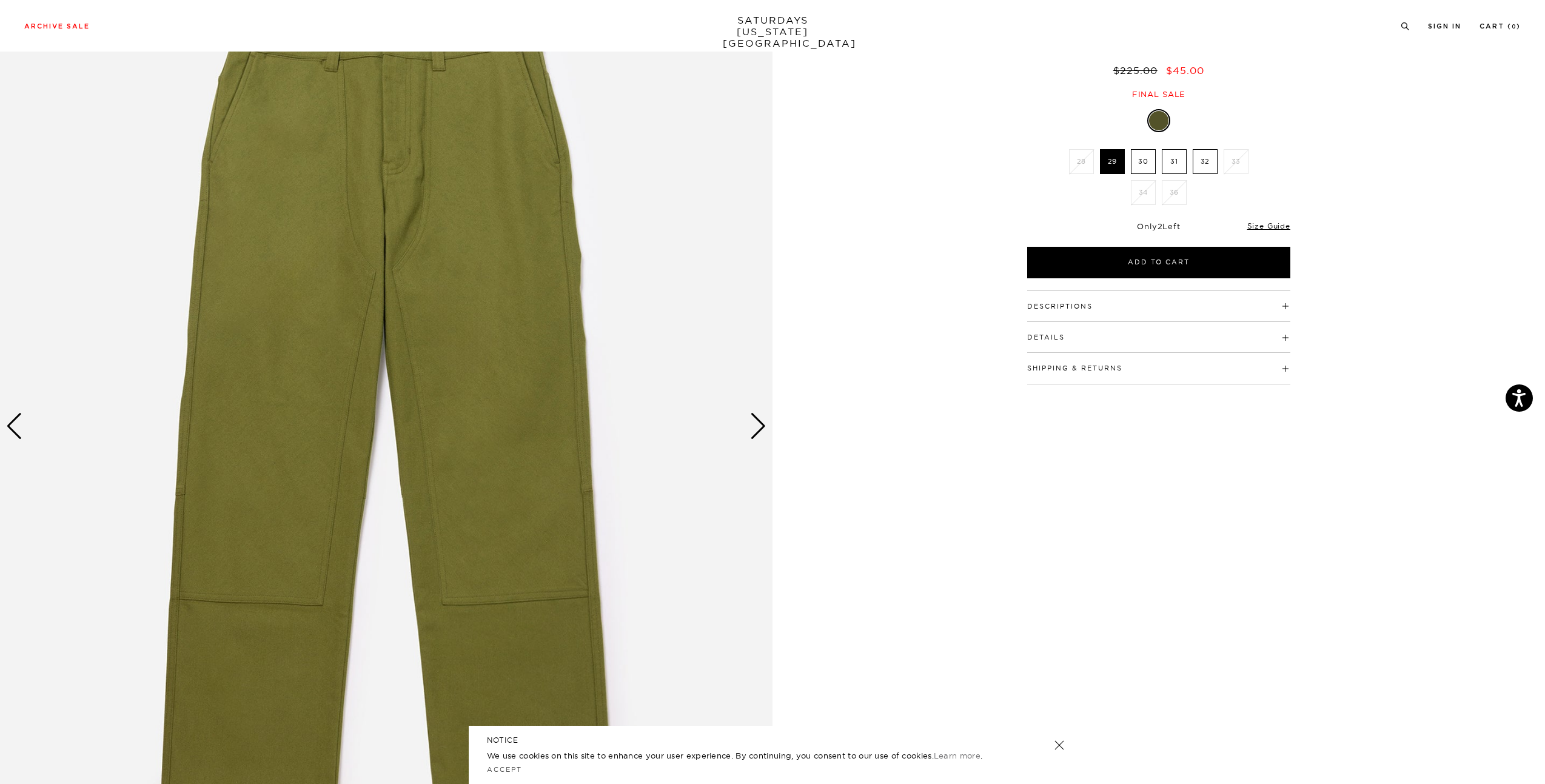
scroll to position [61, 0]
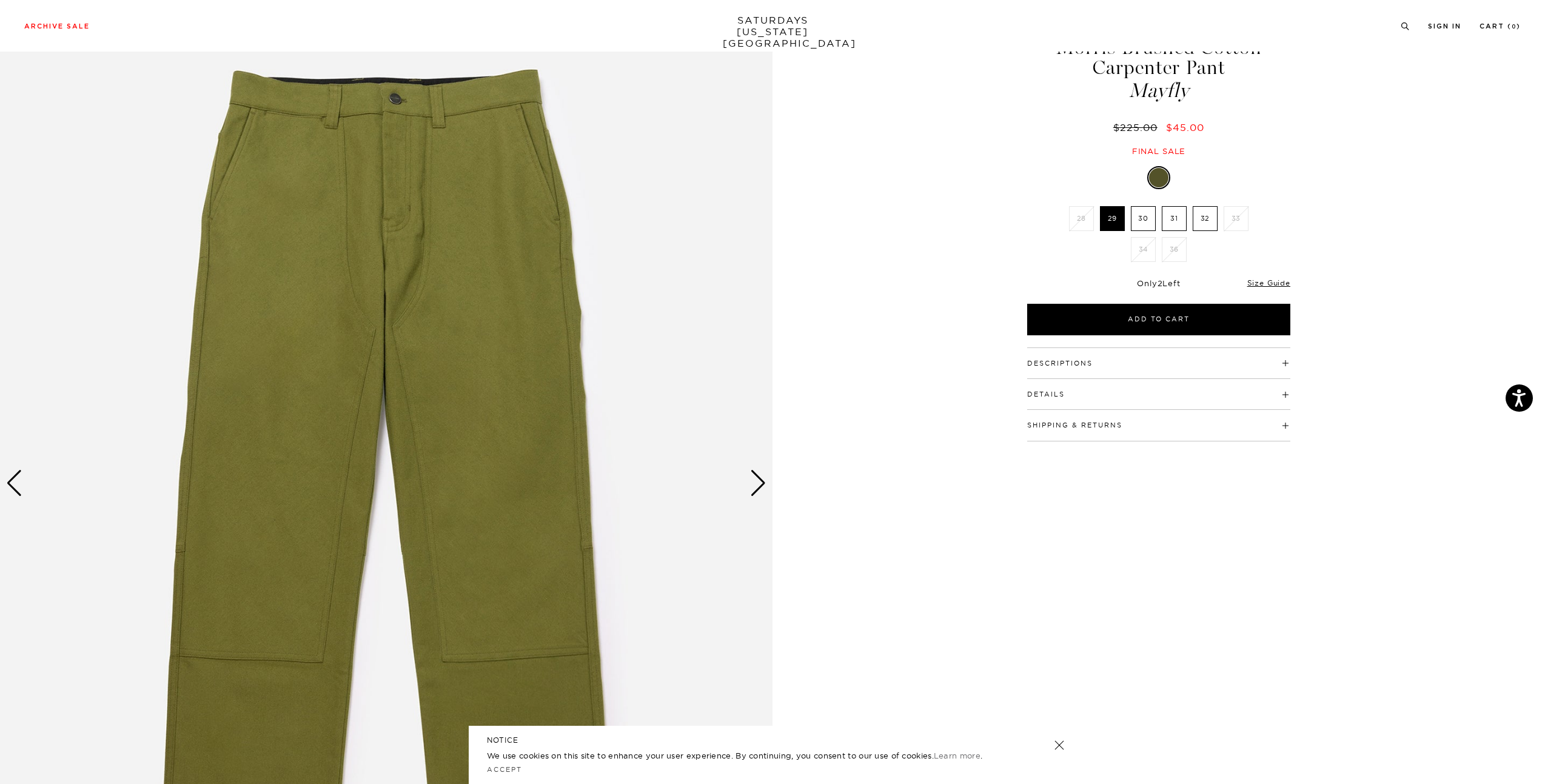
click at [1060, 367] on h4 "Descriptions" at bounding box center [1158, 357] width 263 height 20
click at [761, 487] on div "Next slide" at bounding box center [758, 482] width 17 height 26
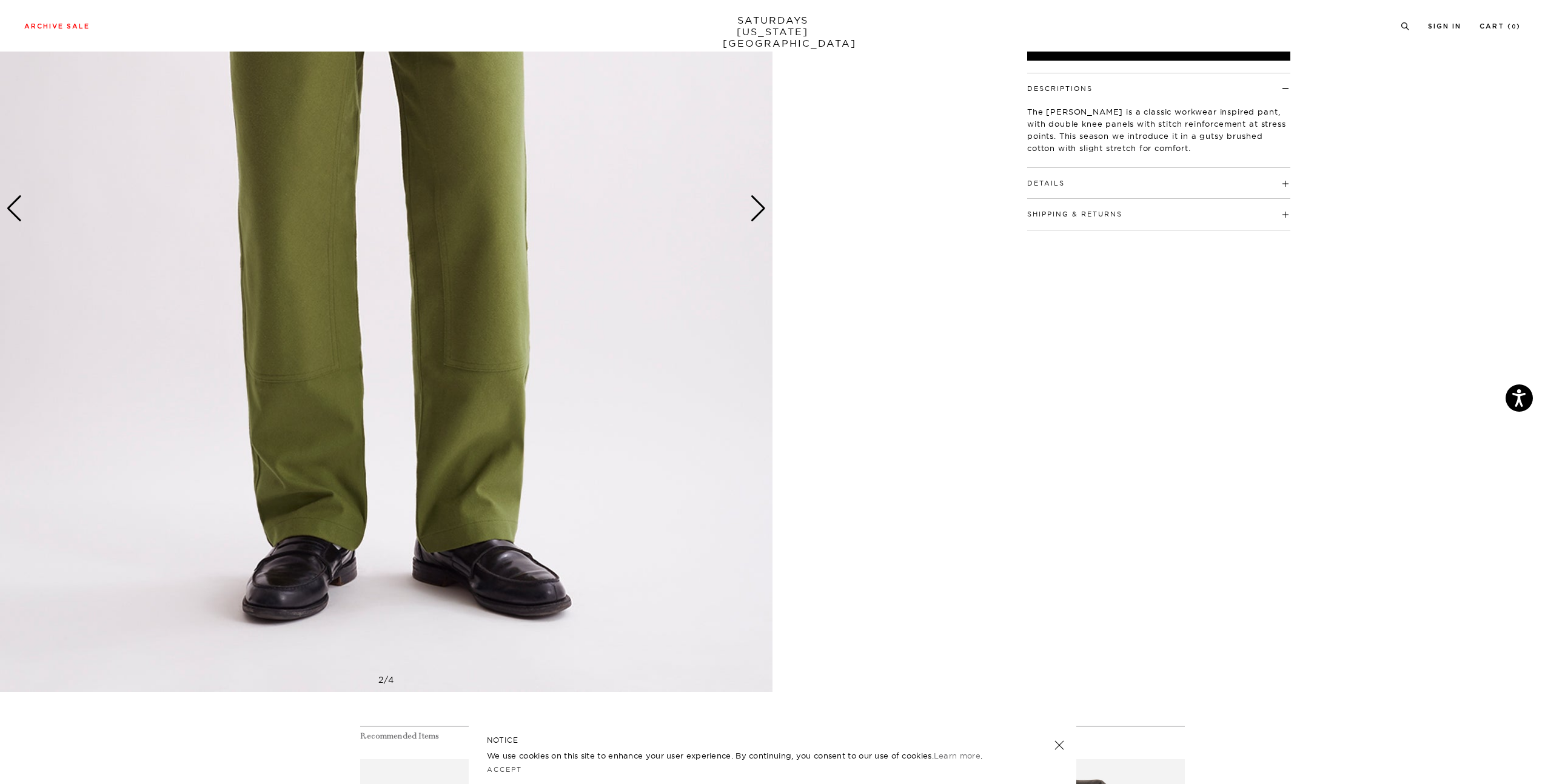
scroll to position [363, 0]
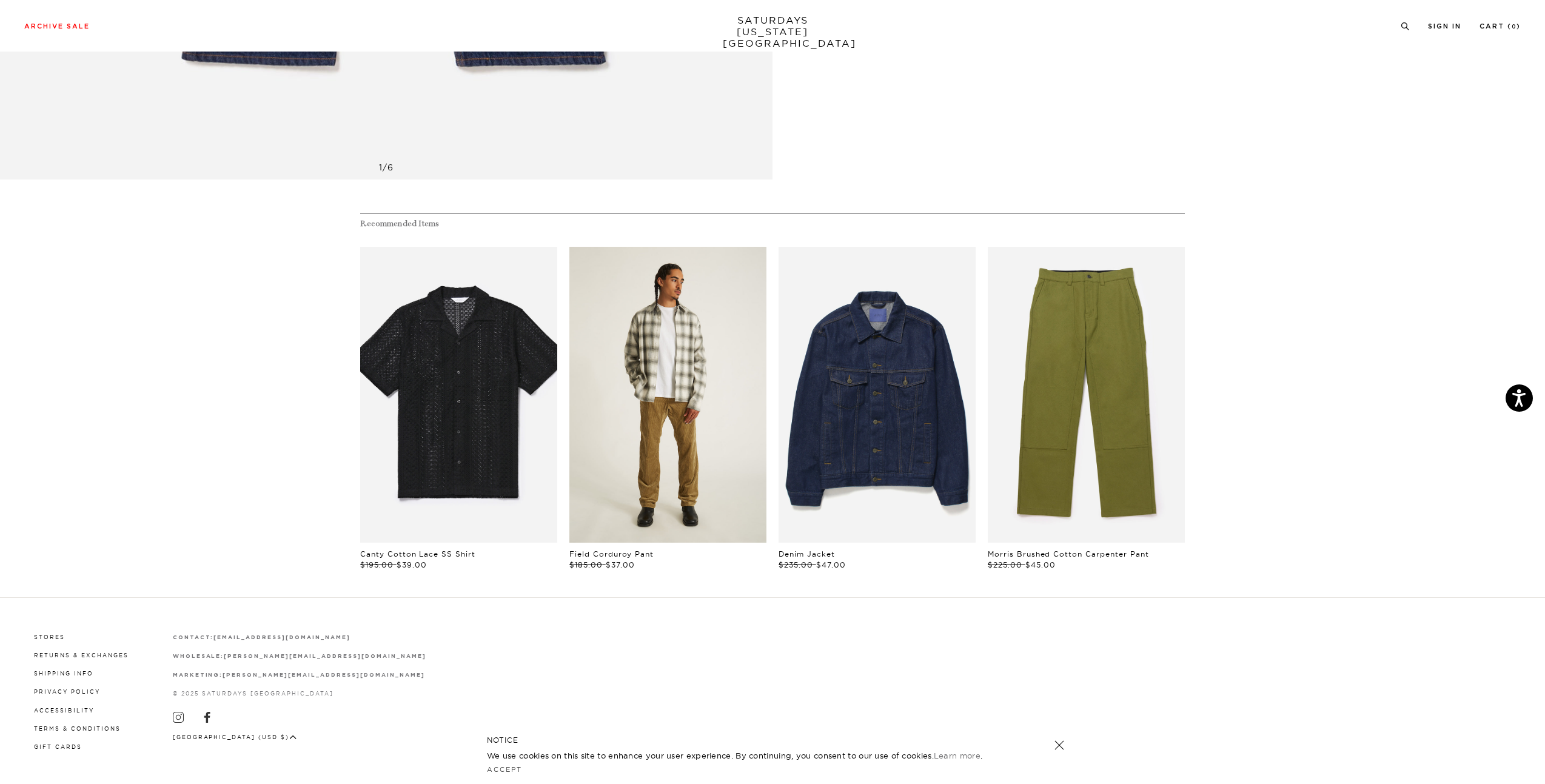
click at [667, 370] on link "files/MF2418CH01-CAMEL_05_1.jpg" at bounding box center [668, 394] width 197 height 296
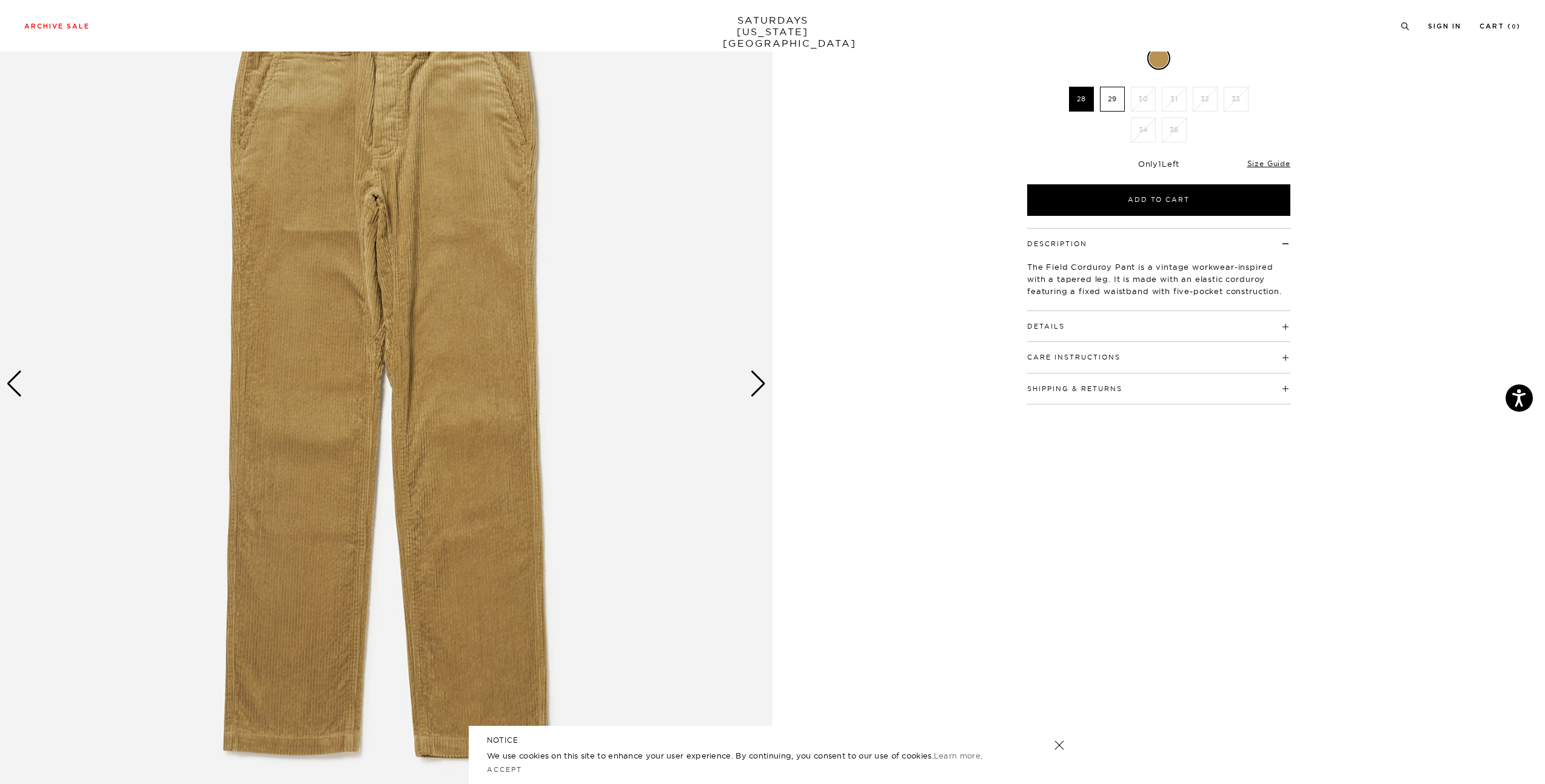
scroll to position [182, 0]
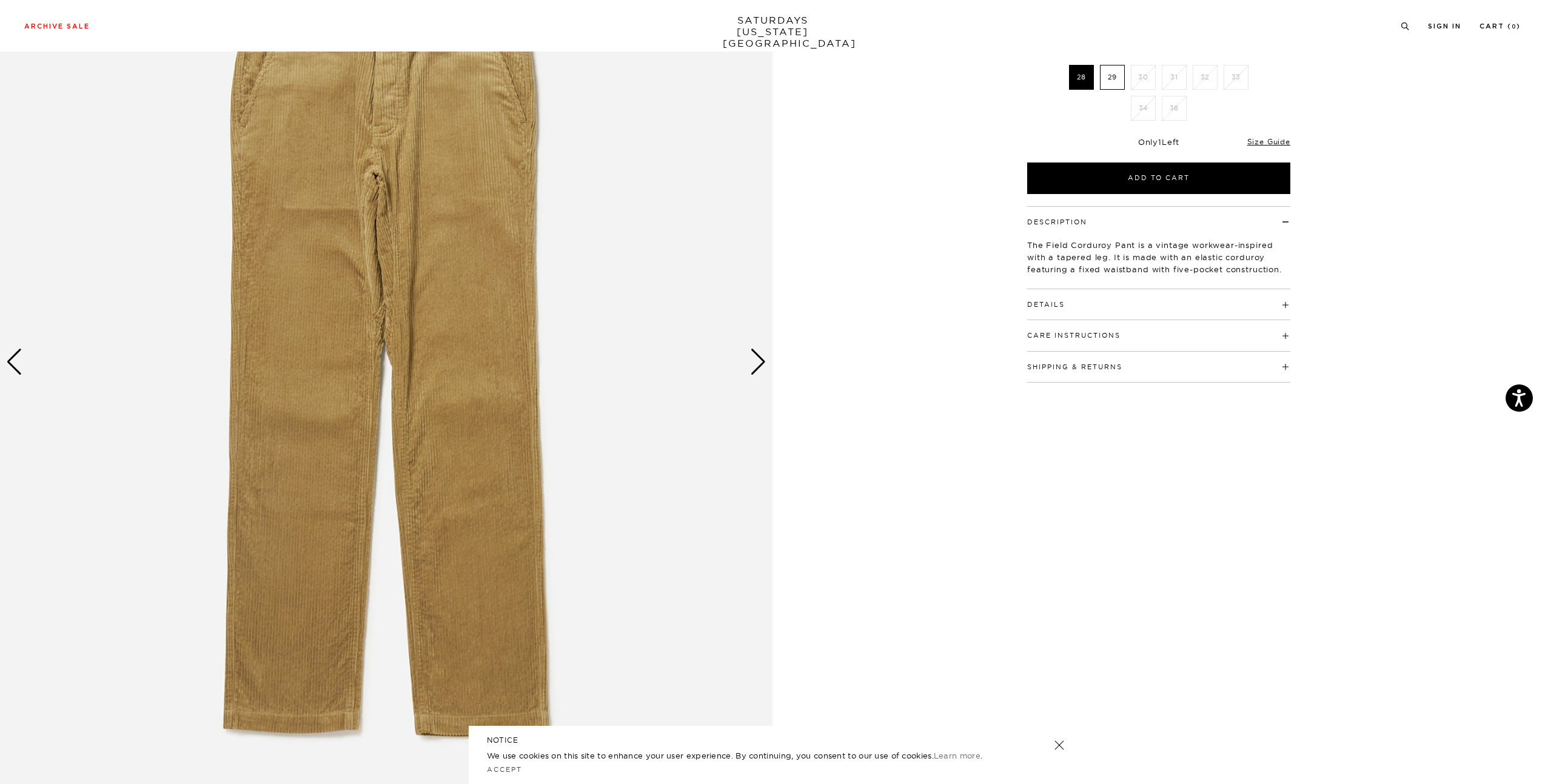
click at [758, 364] on div "Next slide" at bounding box center [758, 361] width 17 height 26
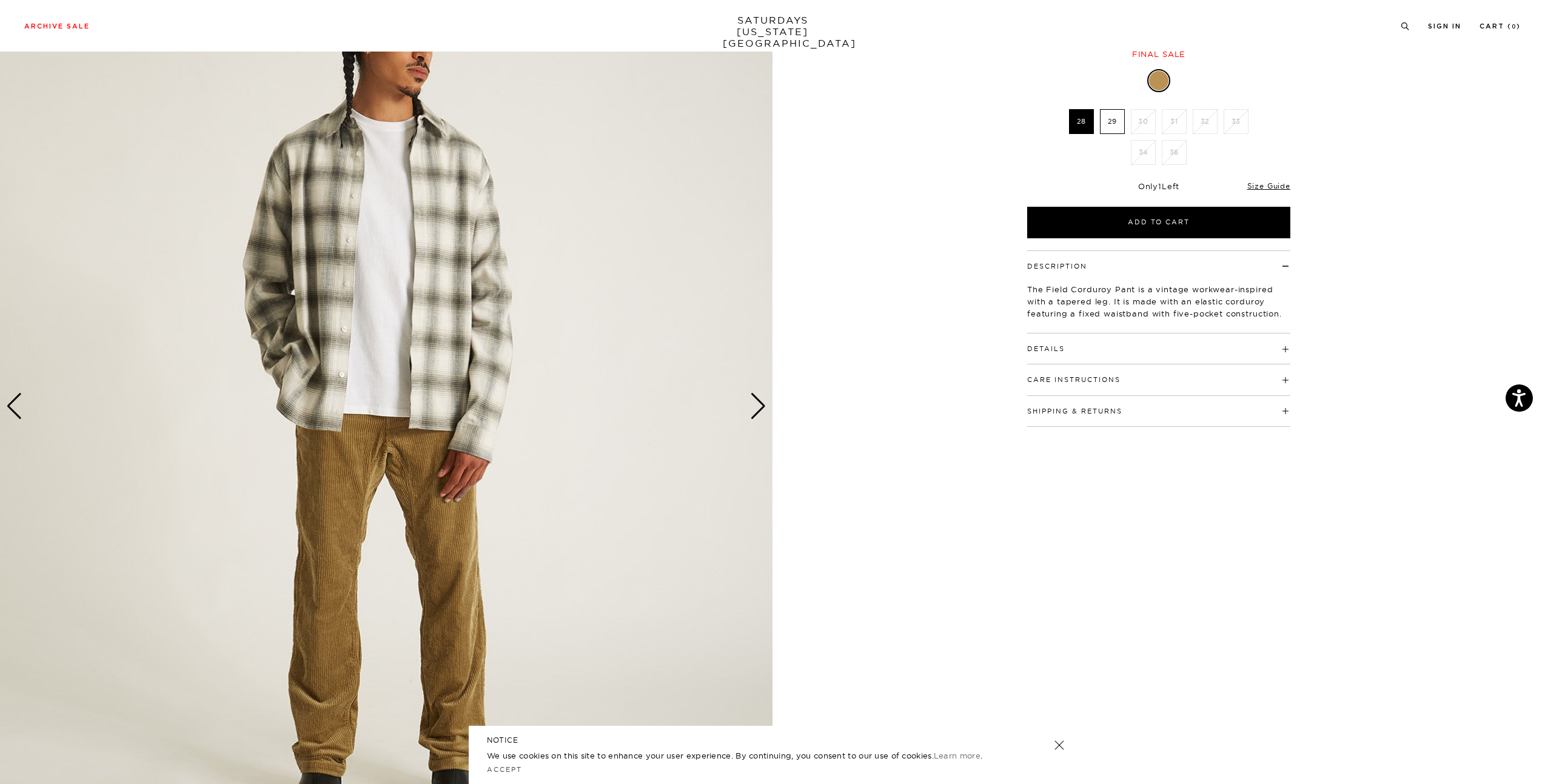
scroll to position [0, 0]
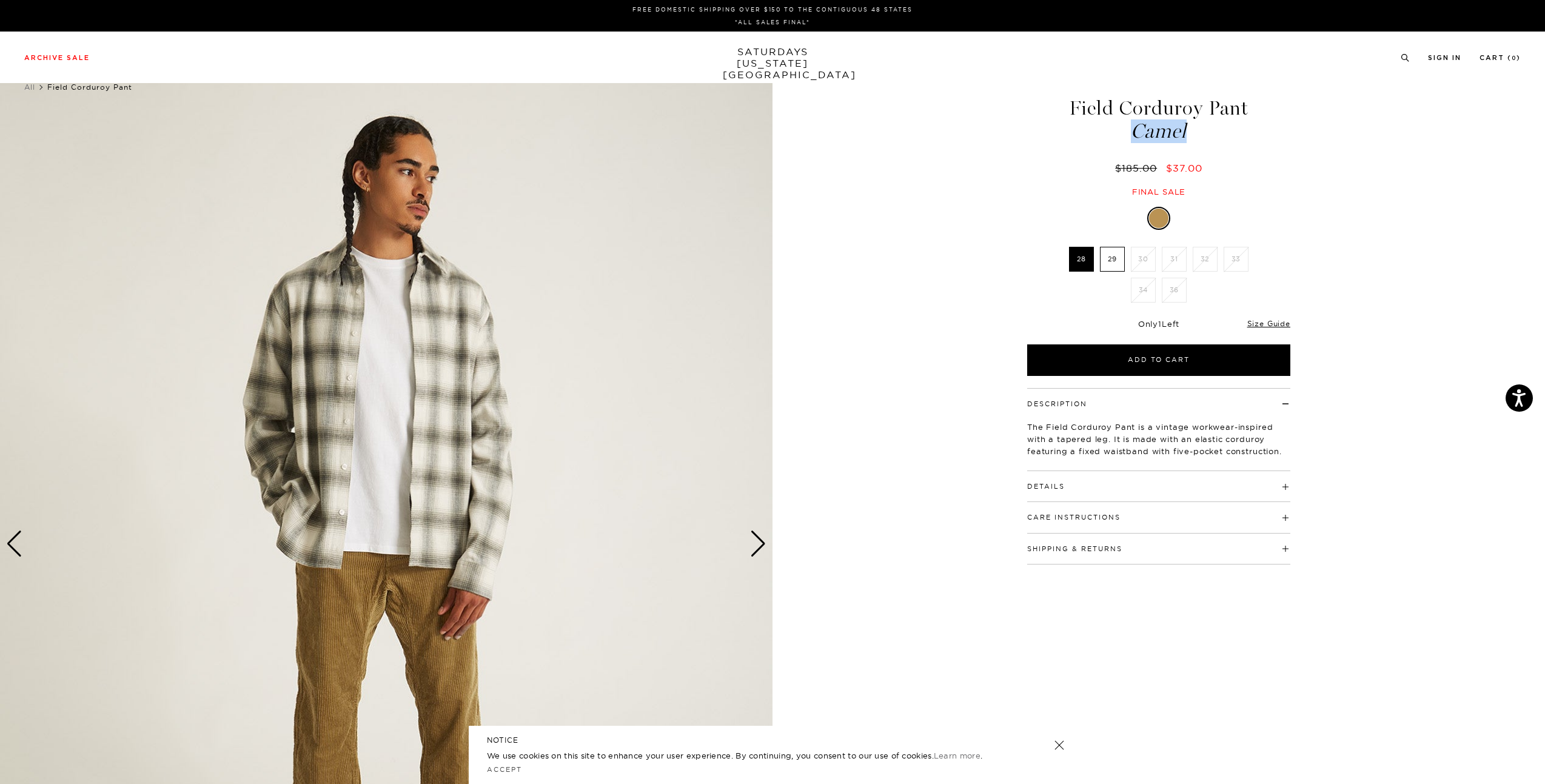
drag, startPoint x: 1191, startPoint y: 137, endPoint x: 1070, endPoint y: 110, distance: 124.0
click at [1070, 110] on h1 "Field Corduroy Pant Camel" at bounding box center [1158, 120] width 267 height 43
copy h1 "Field Corduroy Pant Camel"
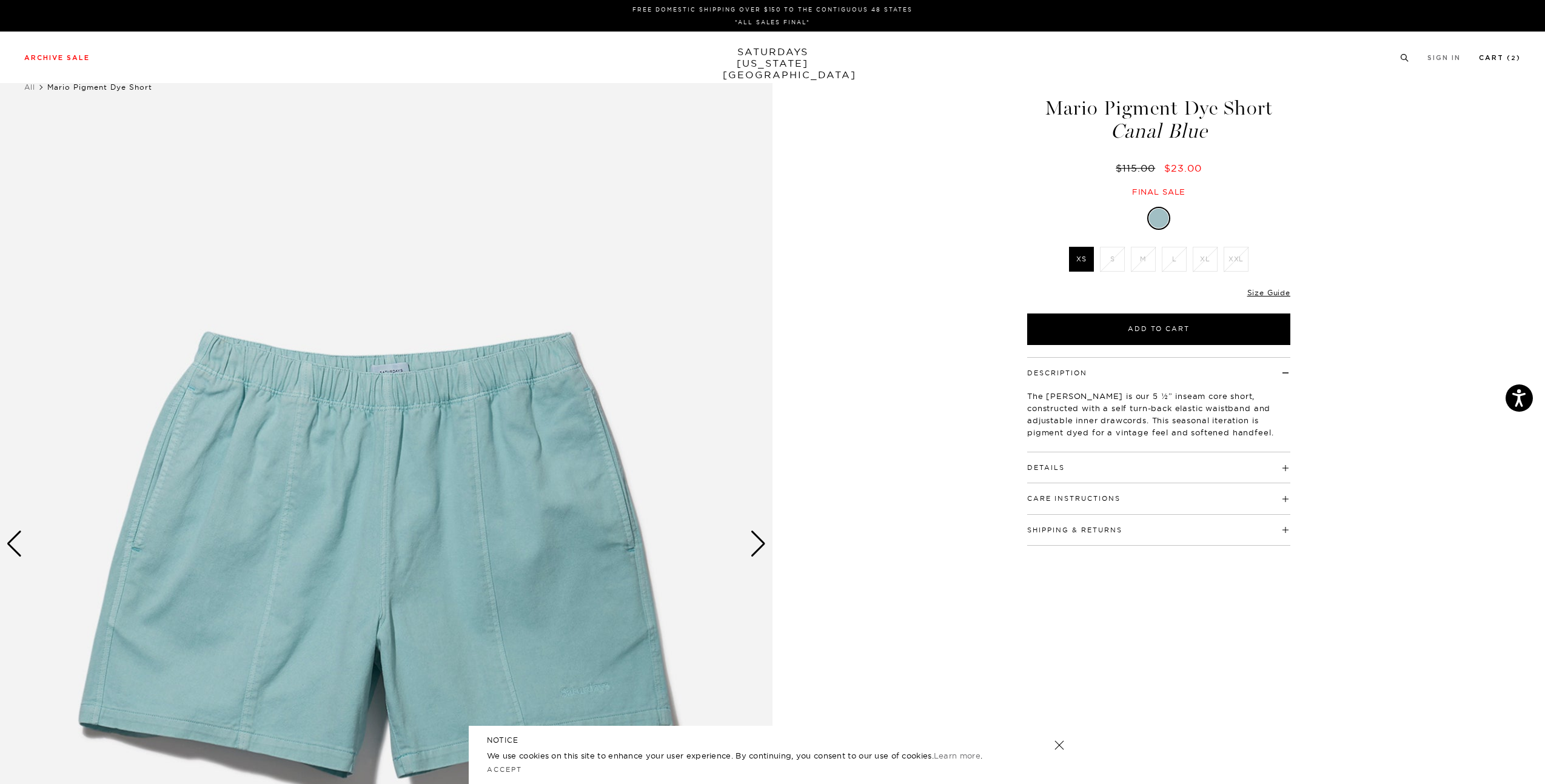
click at [1516, 56] on small "2" at bounding box center [1514, 59] width 6 height 6
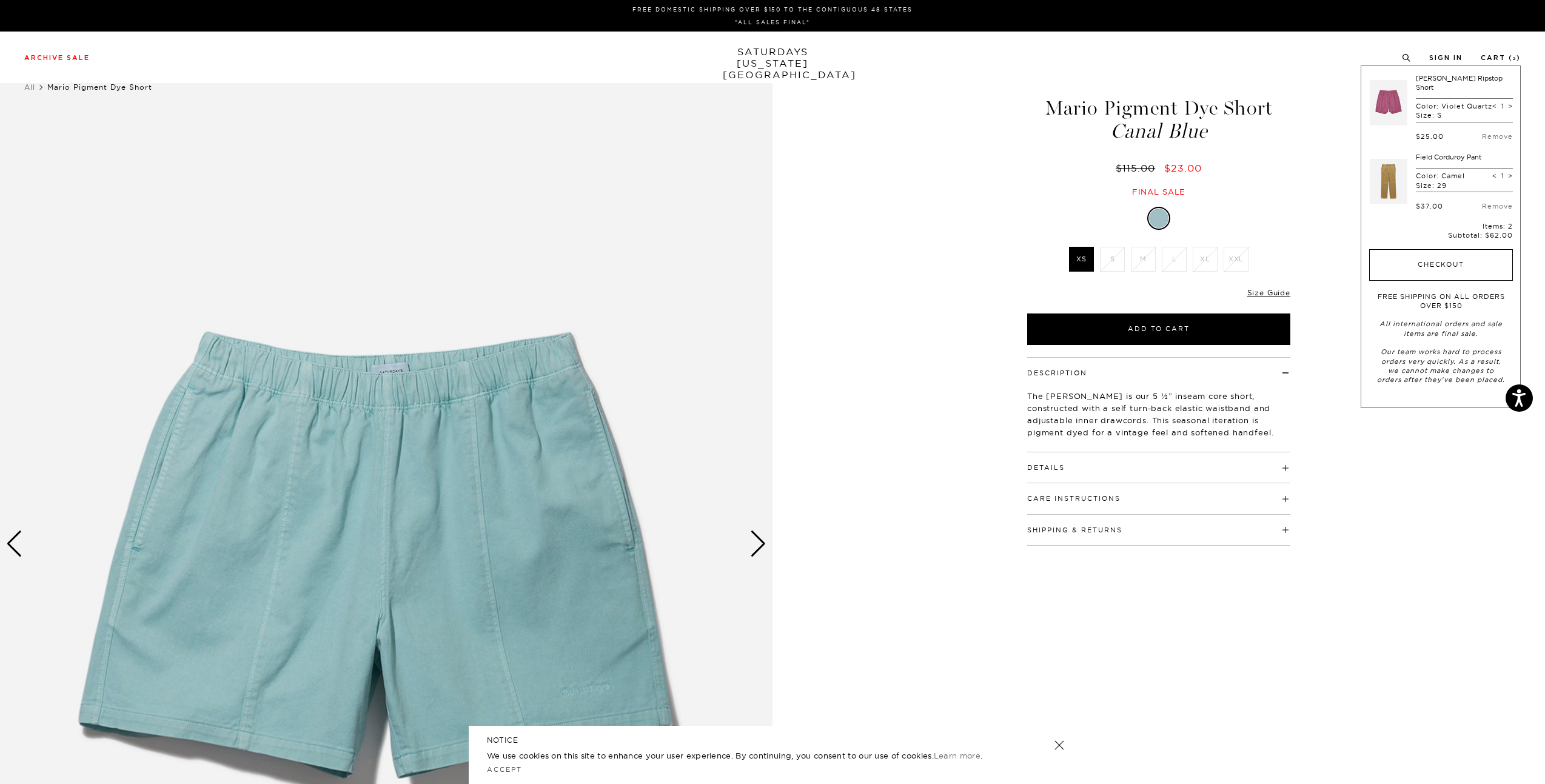
click at [1409, 263] on button "Checkout" at bounding box center [1441, 265] width 144 height 31
